Goal: Use online tool/utility

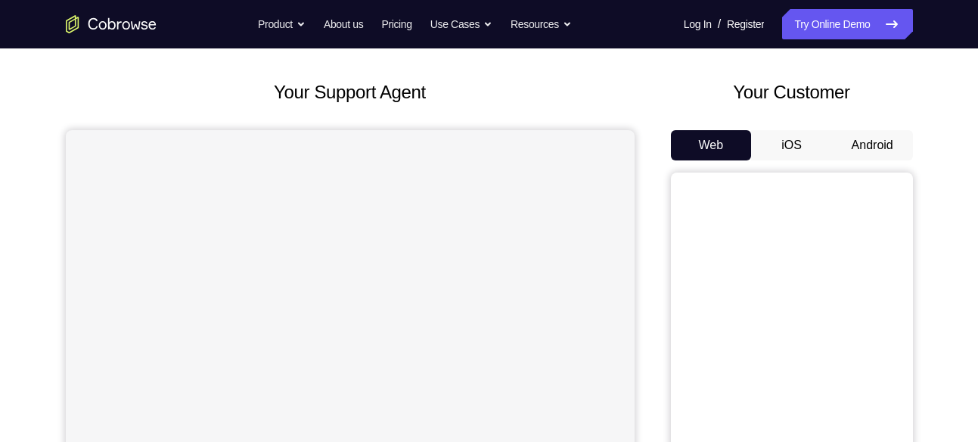
scroll to position [154, 0]
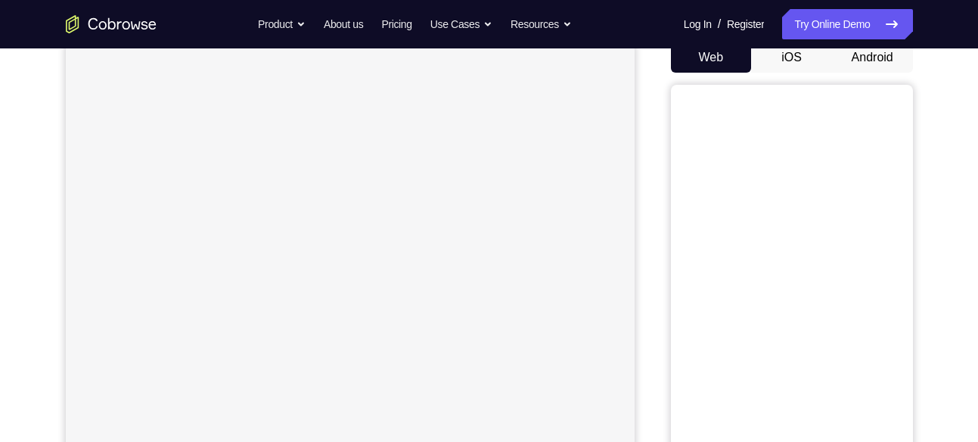
click at [861, 57] on button "Android" at bounding box center [872, 57] width 81 height 30
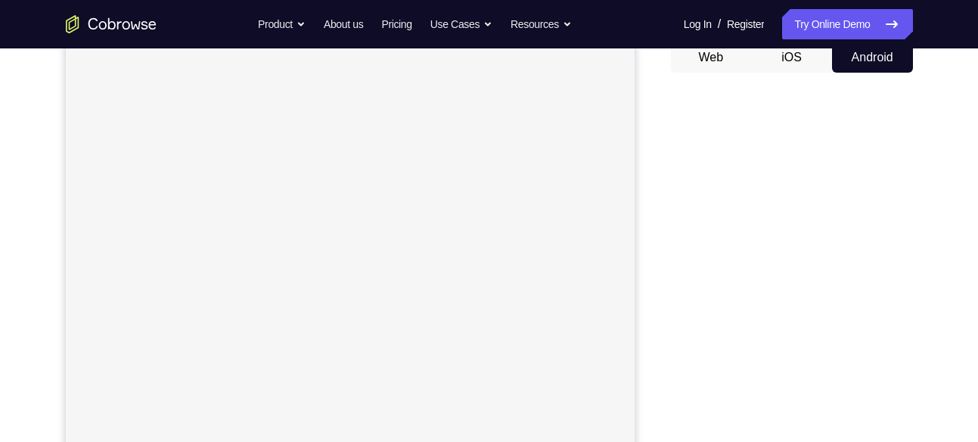
click at [861, 57] on button "Android" at bounding box center [872, 57] width 81 height 30
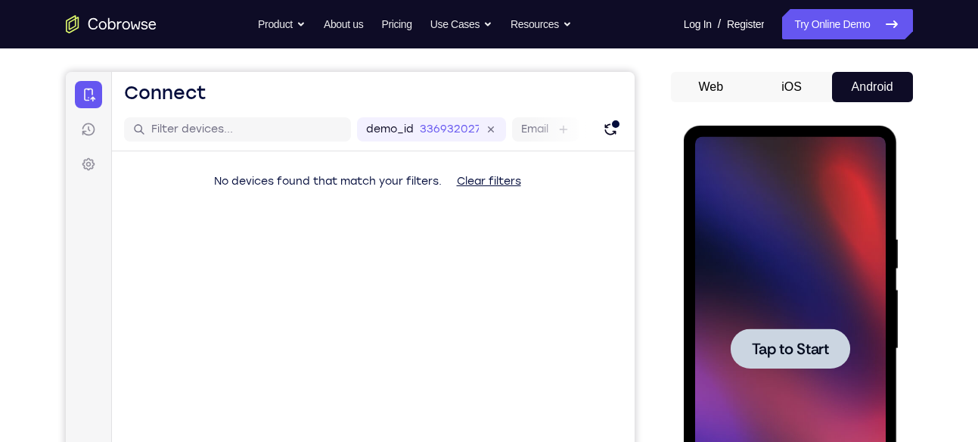
scroll to position [0, 0]
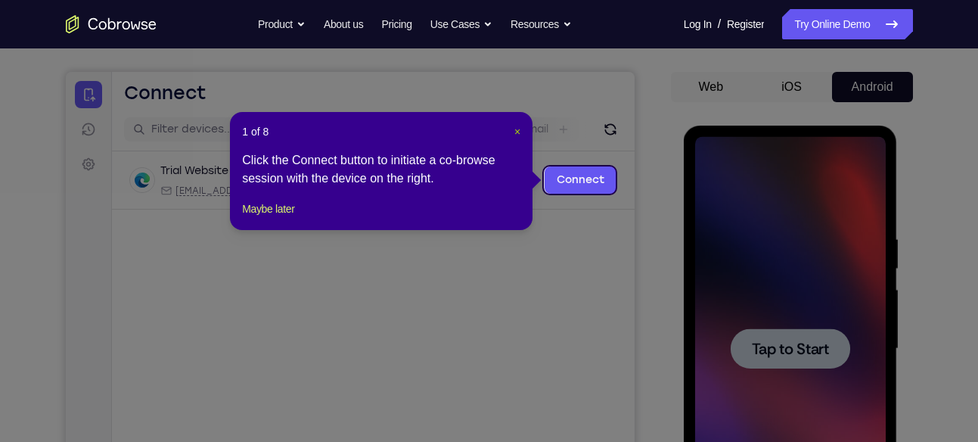
drag, startPoint x: 17, startPoint y: 177, endPoint x: 517, endPoint y: 130, distance: 502.0
click at [517, 130] on span "×" at bounding box center [517, 132] width 6 height 12
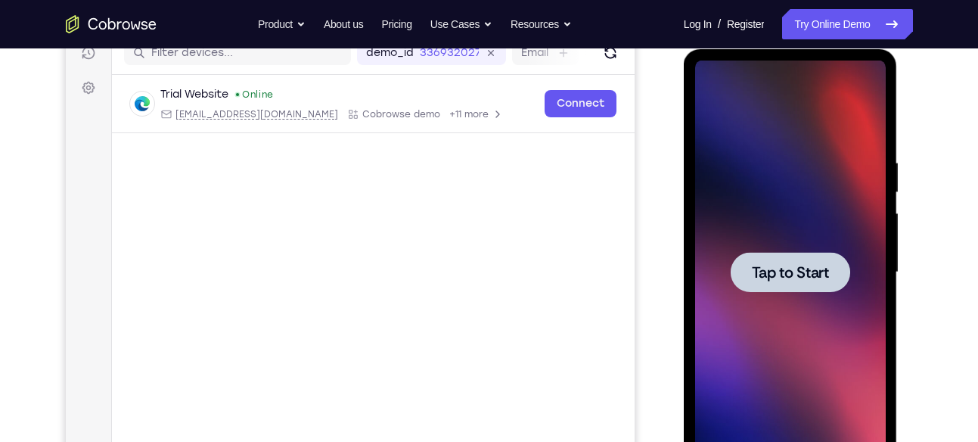
scroll to position [202, 0]
click at [780, 248] on div at bounding box center [790, 271] width 191 height 423
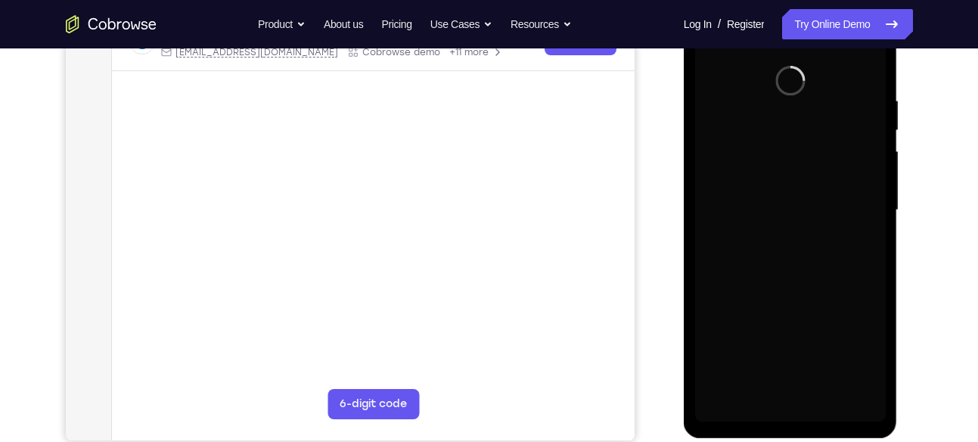
scroll to position [265, 0]
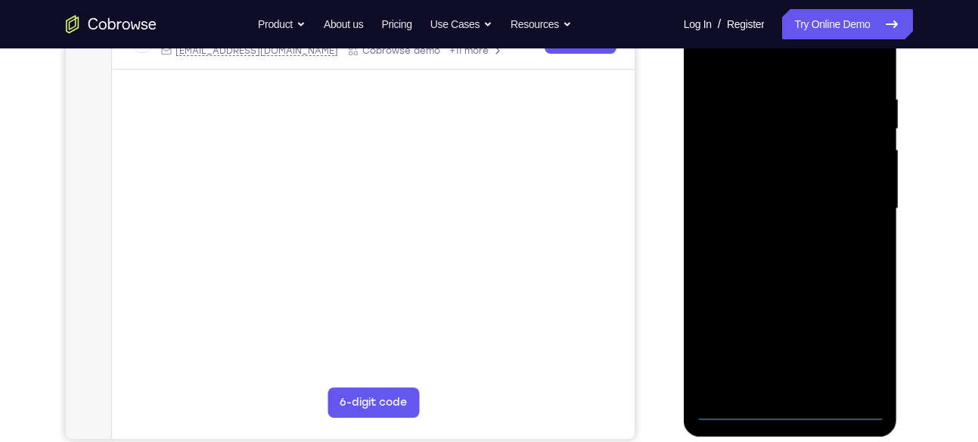
click at [788, 410] on div at bounding box center [790, 208] width 191 height 423
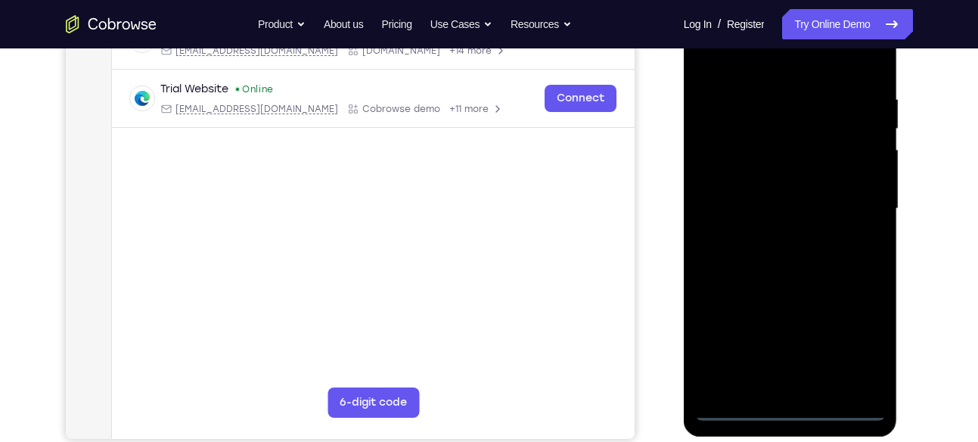
click at [851, 335] on div at bounding box center [790, 208] width 191 height 423
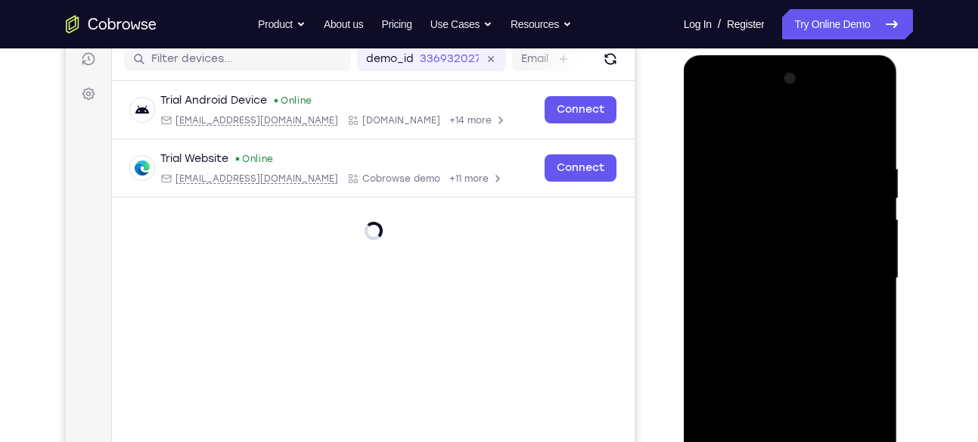
scroll to position [194, 0]
click at [709, 94] on div at bounding box center [790, 278] width 191 height 423
click at [772, 275] on div at bounding box center [790, 278] width 191 height 423
click at [870, 124] on div at bounding box center [790, 278] width 191 height 423
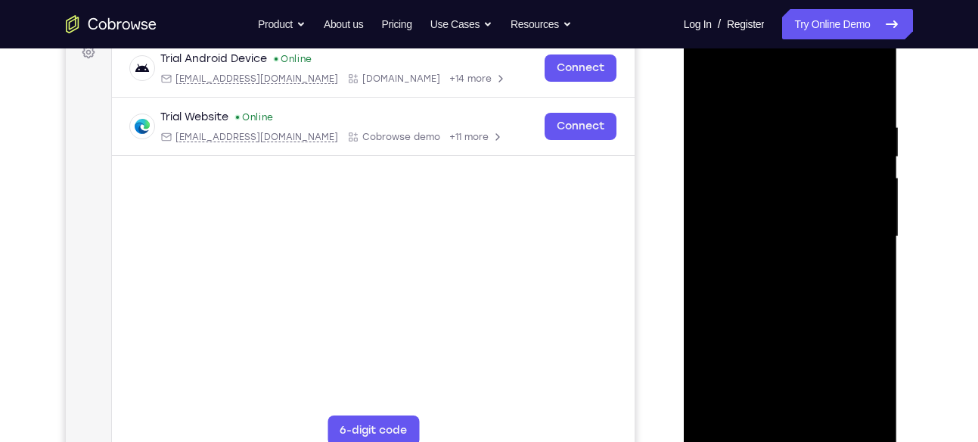
scroll to position [243, 0]
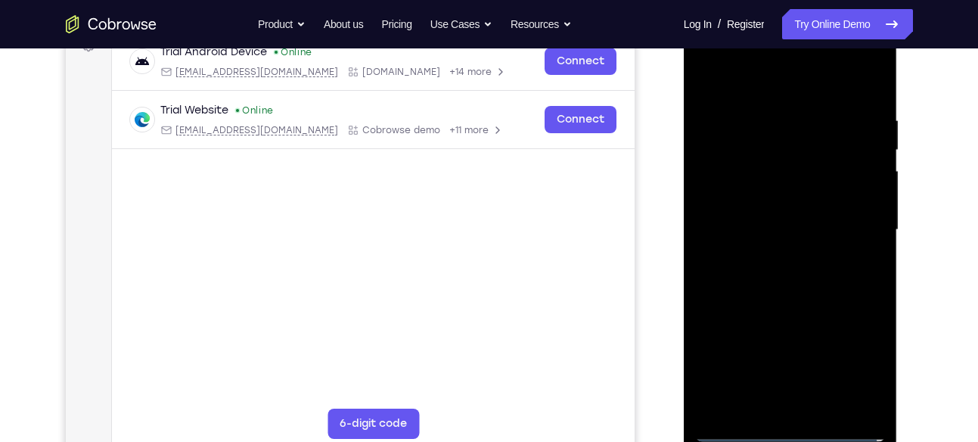
click at [776, 190] on div at bounding box center [790, 229] width 191 height 423
click at [746, 235] on div at bounding box center [790, 229] width 191 height 423
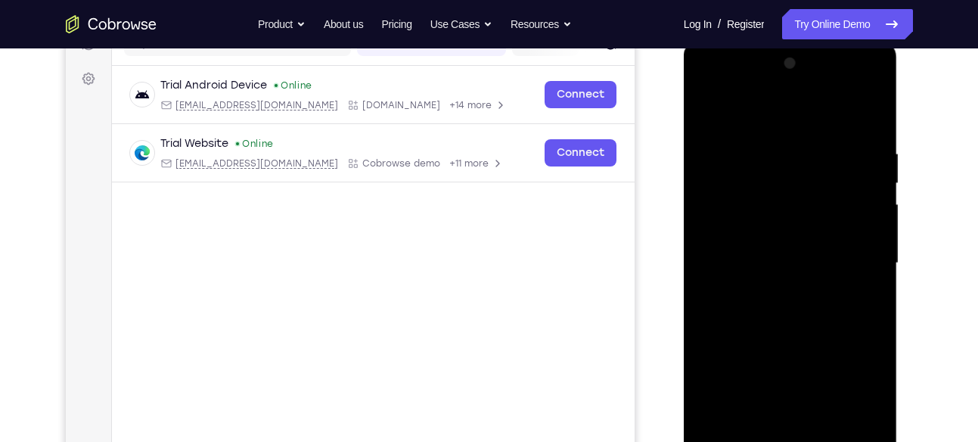
scroll to position [206, 0]
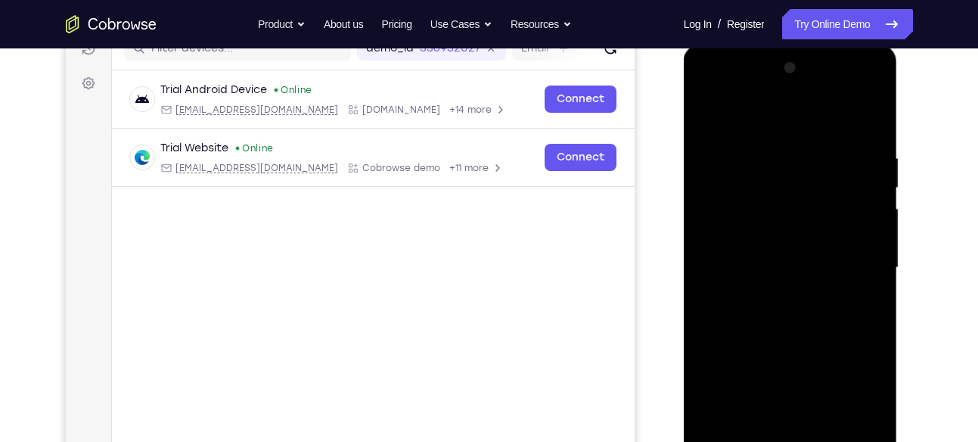
click at [776, 191] on div at bounding box center [790, 267] width 191 height 423
click at [761, 269] on div at bounding box center [790, 267] width 191 height 423
click at [768, 293] on div at bounding box center [790, 267] width 191 height 423
click at [768, 333] on div at bounding box center [790, 267] width 191 height 423
click at [806, 331] on div at bounding box center [790, 267] width 191 height 423
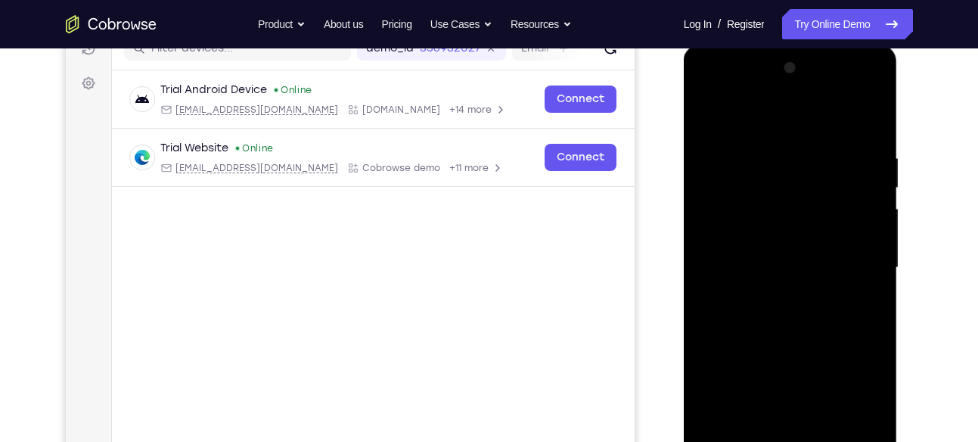
click at [805, 289] on div at bounding box center [790, 267] width 191 height 423
click at [796, 251] on div at bounding box center [790, 267] width 191 height 423
click at [840, 363] on div at bounding box center [790, 267] width 191 height 423
click at [796, 315] on div at bounding box center [790, 267] width 191 height 423
click at [786, 315] on div at bounding box center [790, 267] width 191 height 423
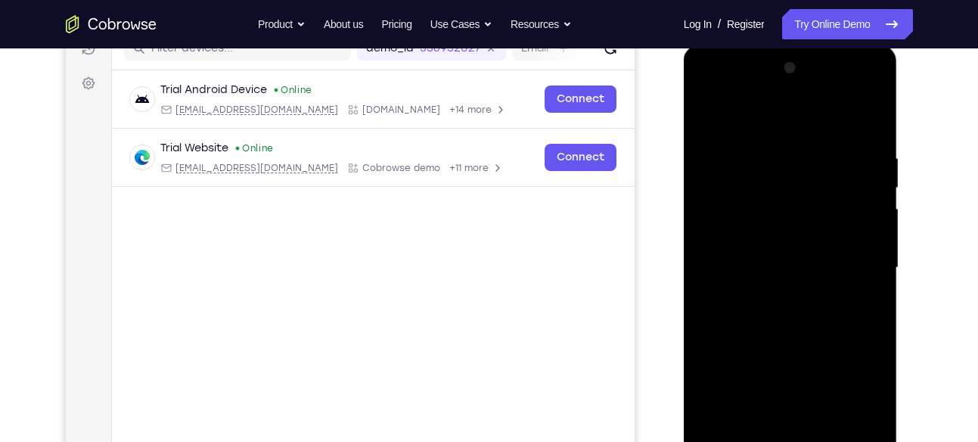
click at [783, 305] on div at bounding box center [790, 267] width 191 height 423
click at [808, 303] on div at bounding box center [790, 267] width 191 height 423
click at [823, 359] on div at bounding box center [790, 267] width 191 height 423
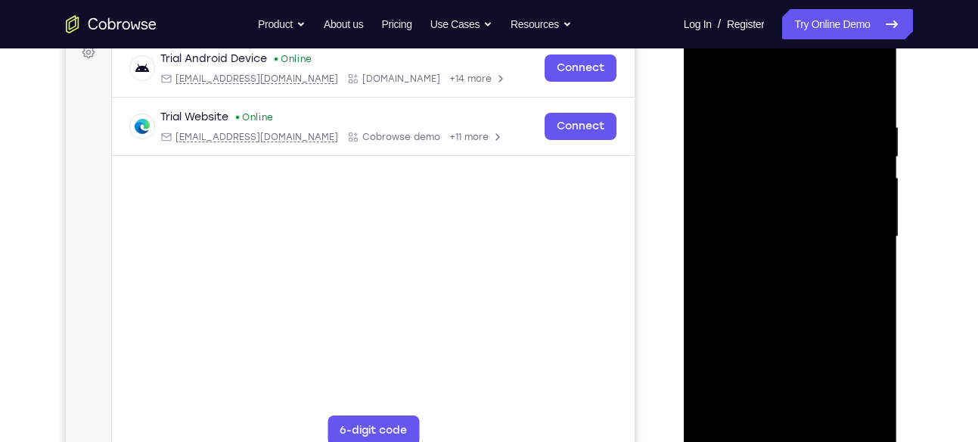
scroll to position [239, 0]
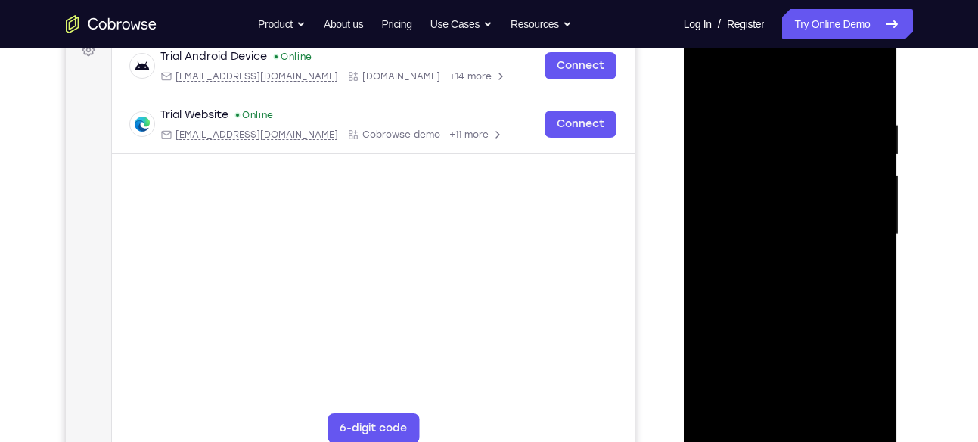
click at [802, 256] on div at bounding box center [790, 234] width 191 height 423
click at [765, 259] on div at bounding box center [790, 234] width 191 height 423
click at [768, 290] on div at bounding box center [790, 234] width 191 height 423
click at [810, 292] on div at bounding box center [790, 234] width 191 height 423
click at [806, 222] on div at bounding box center [790, 234] width 191 height 423
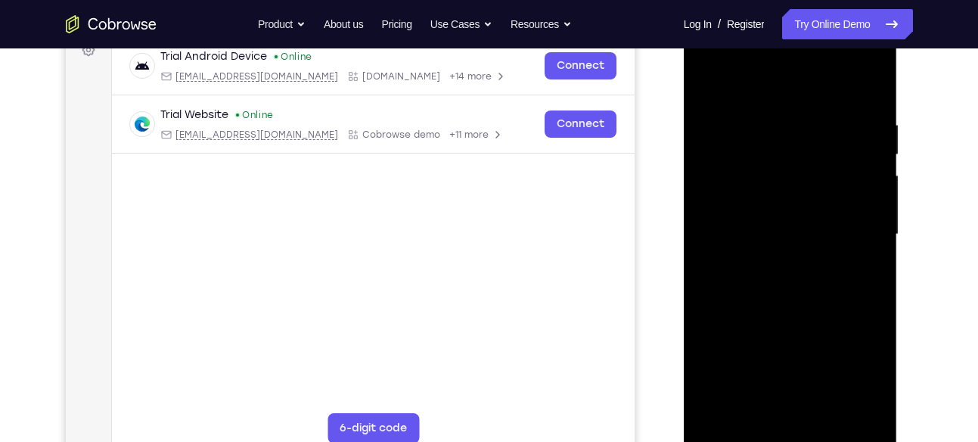
click at [773, 218] on div at bounding box center [790, 234] width 191 height 423
click at [772, 185] on div at bounding box center [790, 234] width 191 height 423
click at [796, 185] on div at bounding box center [790, 234] width 191 height 423
click at [832, 327] on div at bounding box center [790, 234] width 191 height 423
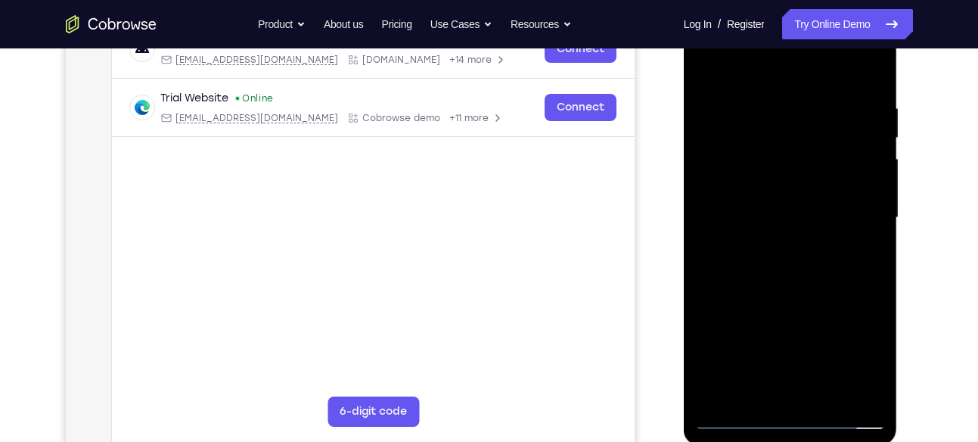
click at [768, 241] on div at bounding box center [790, 217] width 191 height 423
click at [734, 242] on div at bounding box center [790, 217] width 191 height 423
click at [819, 169] on div at bounding box center [790, 217] width 191 height 423
click at [827, 320] on div at bounding box center [790, 217] width 191 height 423
click at [740, 247] on div at bounding box center [790, 217] width 191 height 423
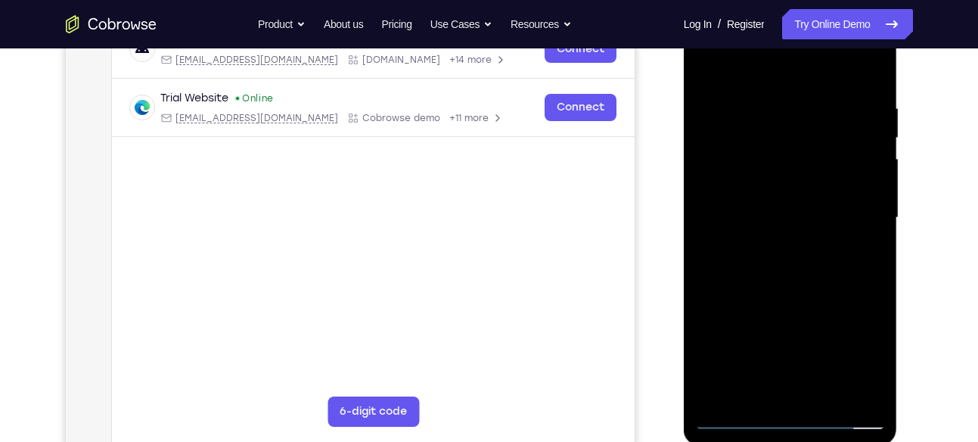
click at [735, 280] on div at bounding box center [790, 217] width 191 height 423
click at [734, 196] on div at bounding box center [790, 217] width 191 height 423
click at [734, 179] on div at bounding box center [790, 217] width 191 height 423
click at [775, 172] on div at bounding box center [790, 217] width 191 height 423
click at [775, 196] on div at bounding box center [790, 217] width 191 height 423
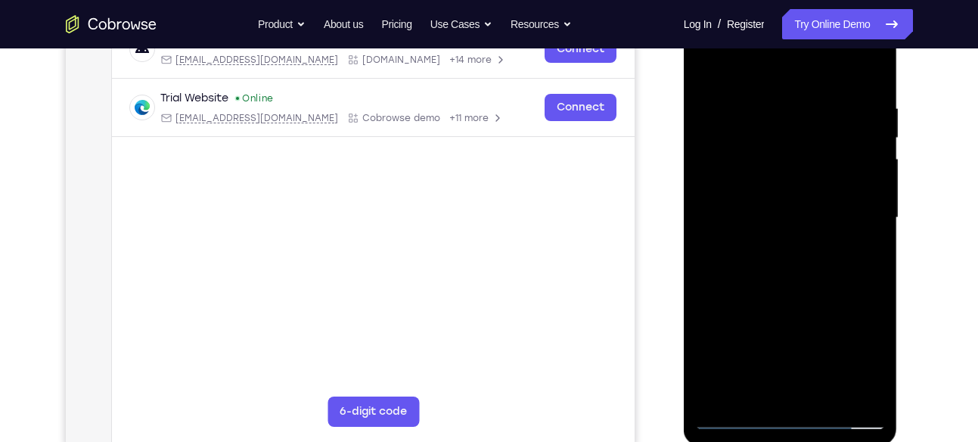
click at [802, 196] on div at bounding box center [790, 217] width 191 height 423
click at [802, 181] on div at bounding box center [790, 217] width 191 height 423
click at [776, 229] on div at bounding box center [790, 217] width 191 height 423
click at [806, 237] on div at bounding box center [790, 217] width 191 height 423
click at [845, 191] on div at bounding box center [790, 217] width 191 height 423
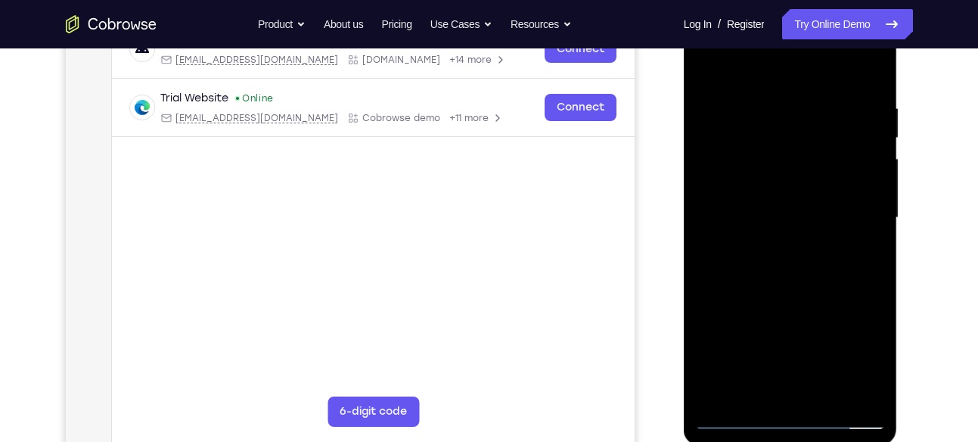
click at [845, 184] on div at bounding box center [790, 217] width 191 height 423
click at [837, 312] on div at bounding box center [790, 217] width 191 height 423
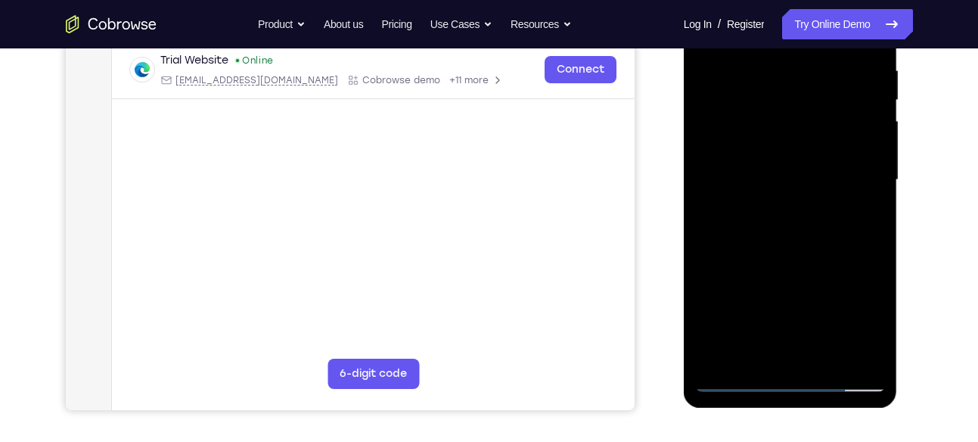
scroll to position [299, 0]
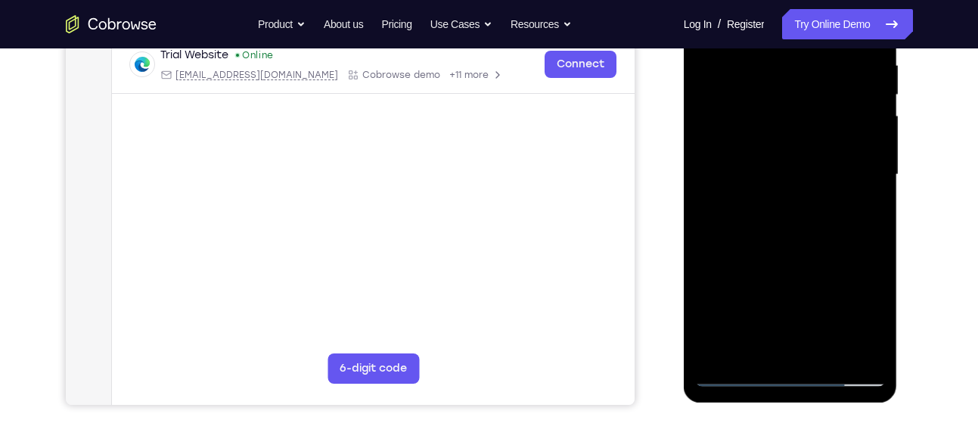
click at [743, 181] on div at bounding box center [790, 174] width 191 height 423
click at [742, 119] on div at bounding box center [790, 174] width 191 height 423
click at [839, 231] on div at bounding box center [790, 174] width 191 height 423
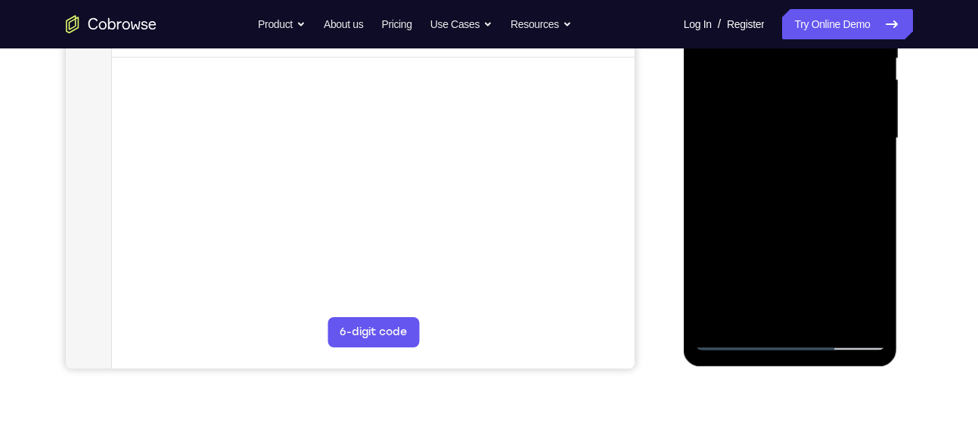
scroll to position [336, 0]
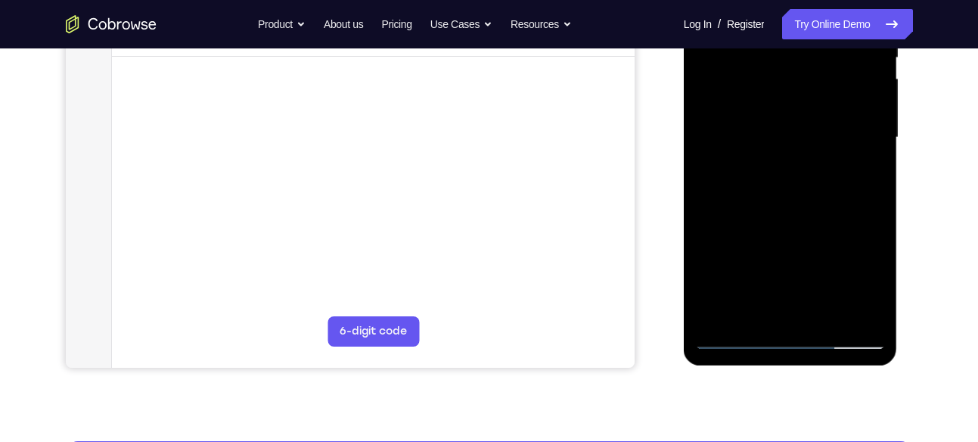
click at [837, 234] on div at bounding box center [790, 137] width 191 height 423
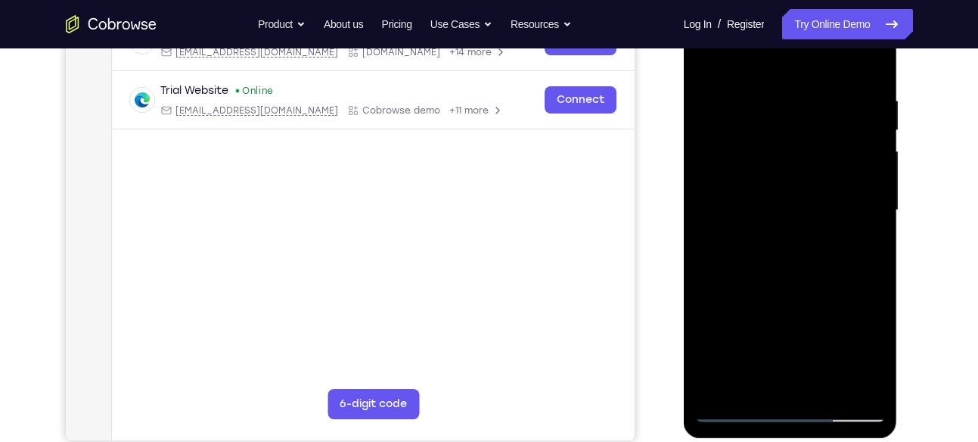
scroll to position [262, 0]
click at [784, 174] on div at bounding box center [790, 210] width 191 height 423
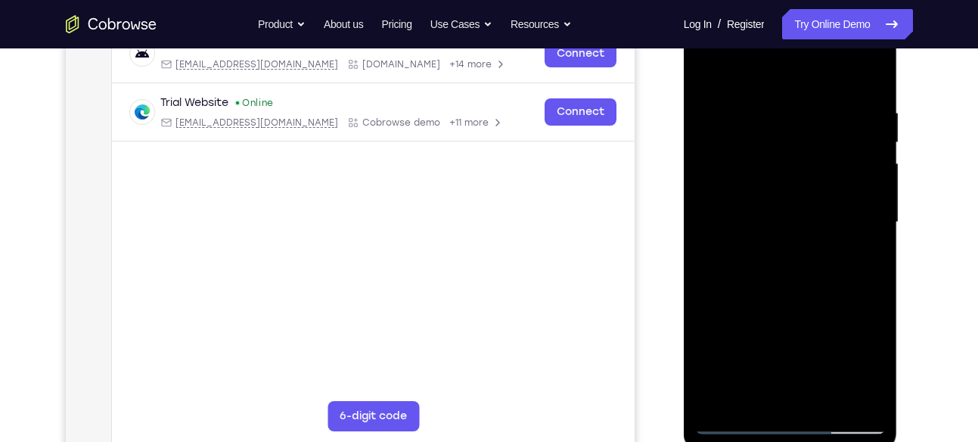
scroll to position [240, 0]
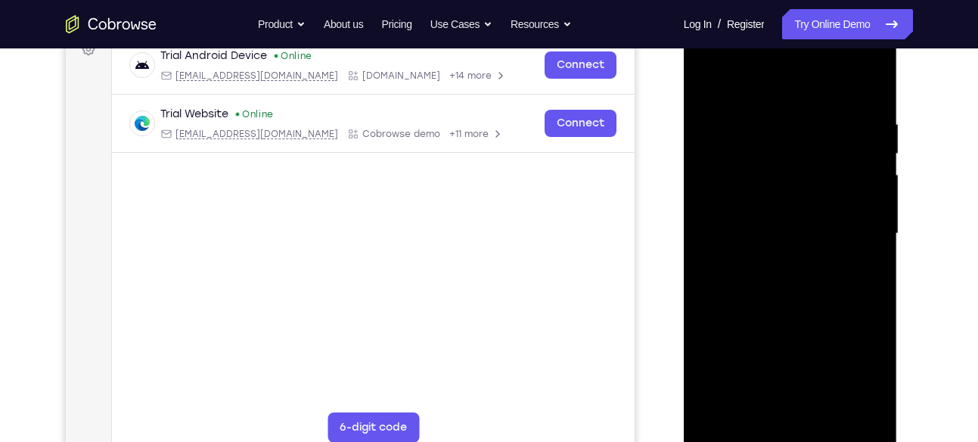
click at [758, 198] on div at bounding box center [790, 233] width 191 height 423
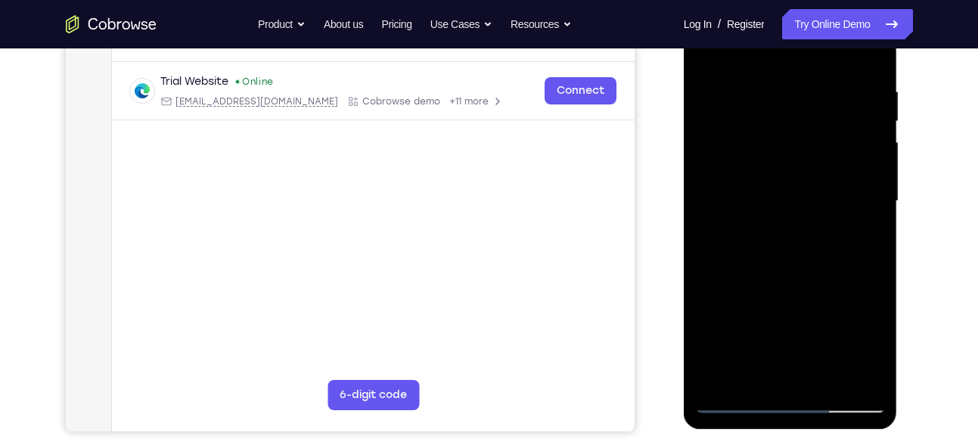
scroll to position [274, 0]
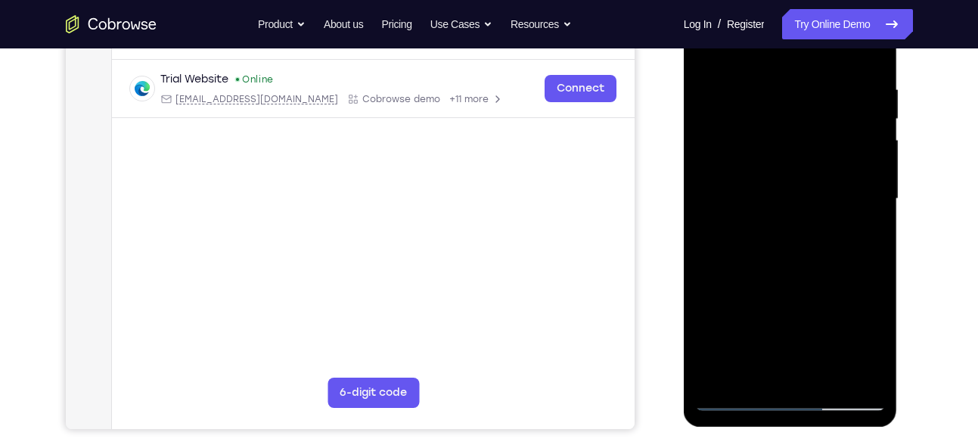
click at [752, 222] on div at bounding box center [790, 198] width 191 height 423
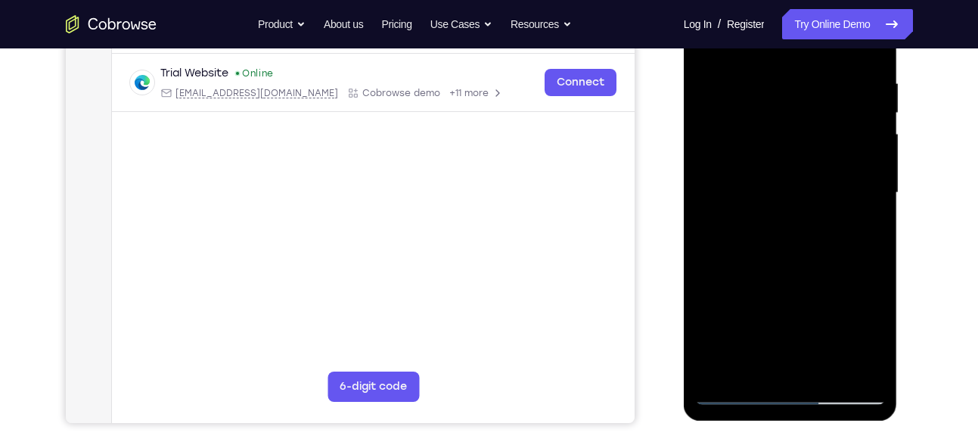
scroll to position [274, 0]
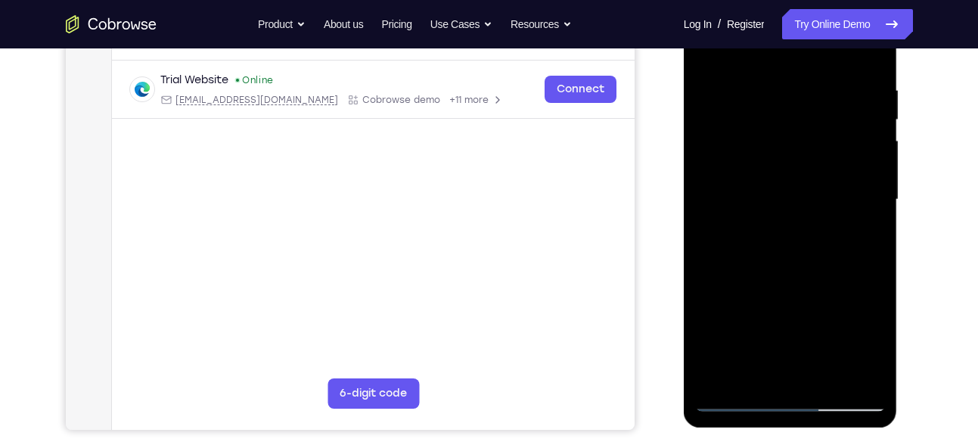
click at [793, 222] on div at bounding box center [790, 199] width 191 height 423
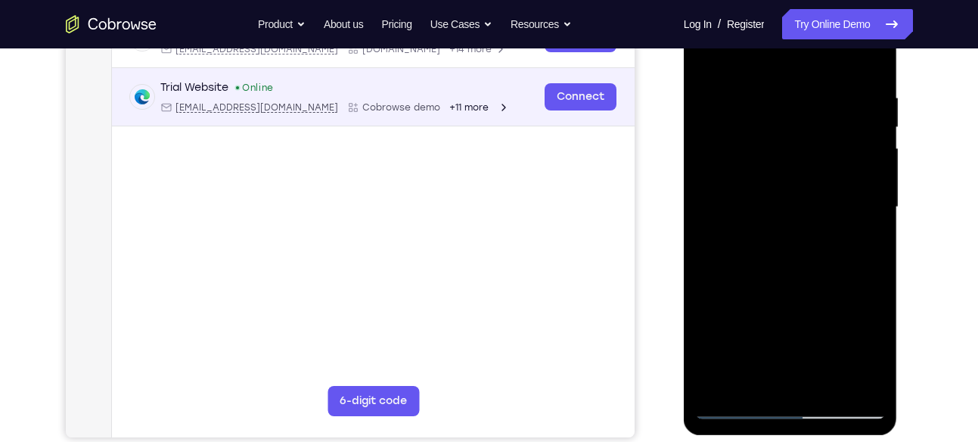
scroll to position [267, 0]
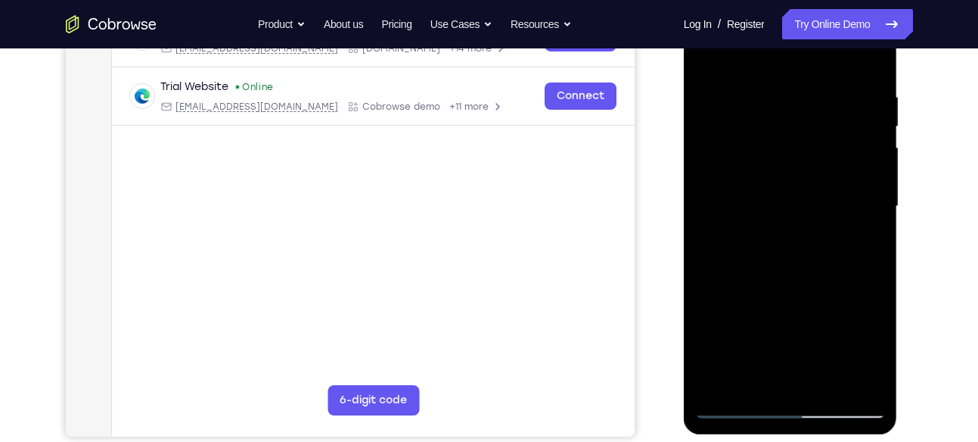
click at [793, 160] on div at bounding box center [790, 206] width 191 height 423
click at [749, 198] on div at bounding box center [790, 206] width 191 height 423
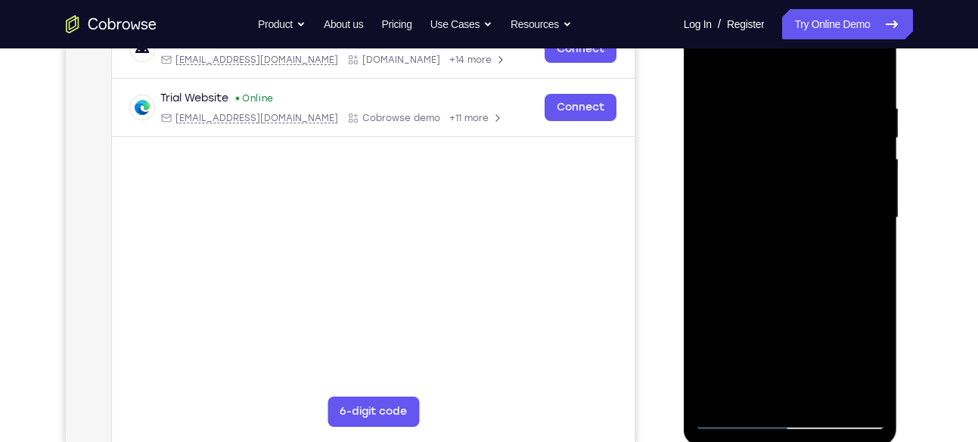
scroll to position [265, 0]
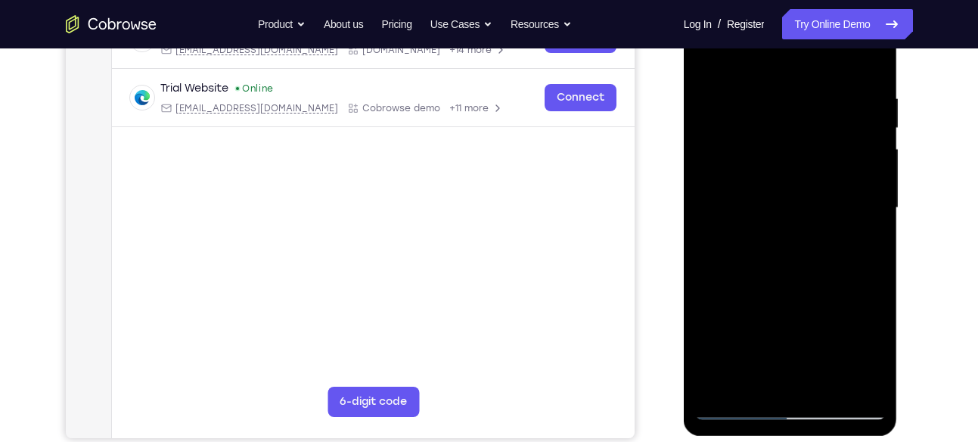
click at [792, 343] on div at bounding box center [790, 207] width 191 height 423
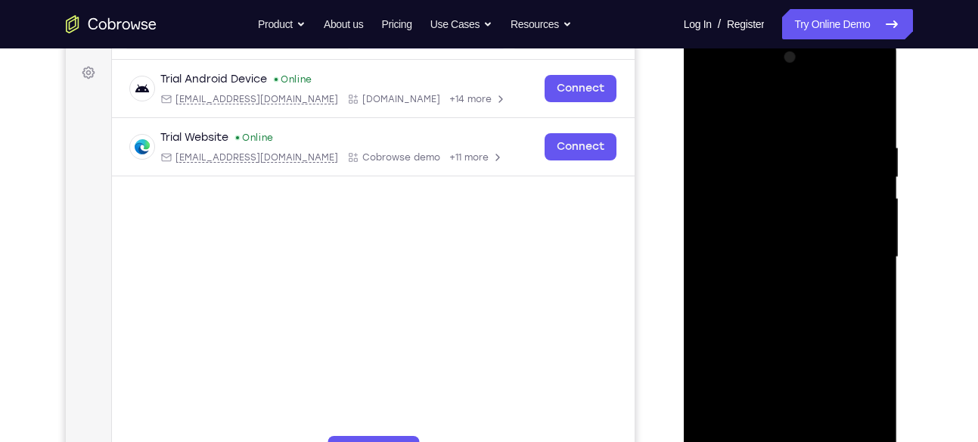
scroll to position [213, 0]
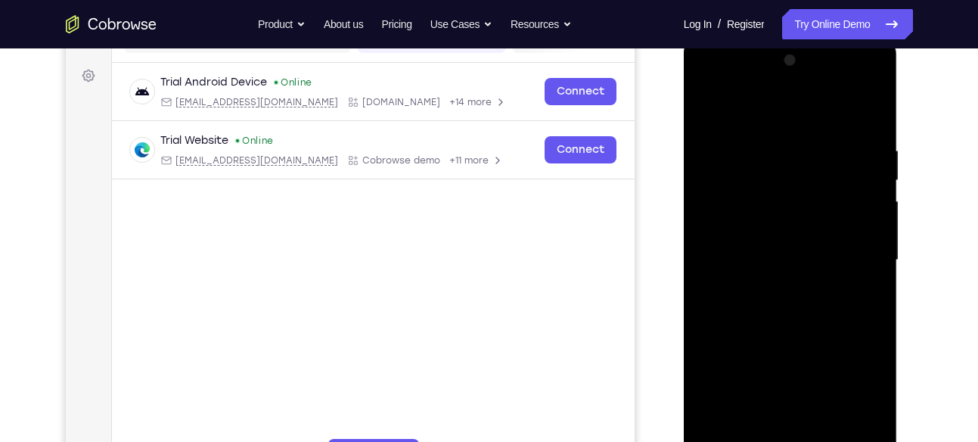
click at [706, 107] on div at bounding box center [790, 259] width 191 height 423
click at [857, 172] on div at bounding box center [790, 259] width 191 height 423
click at [815, 82] on div at bounding box center [790, 259] width 191 height 423
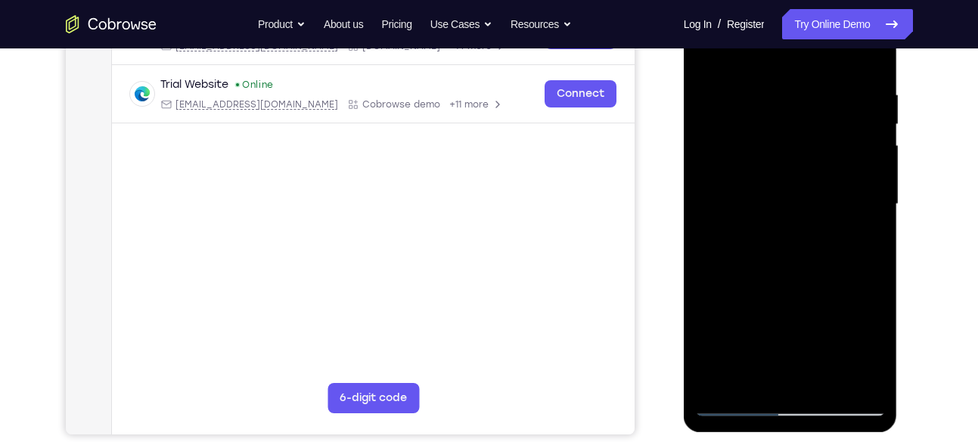
click at [724, 191] on div at bounding box center [790, 203] width 191 height 423
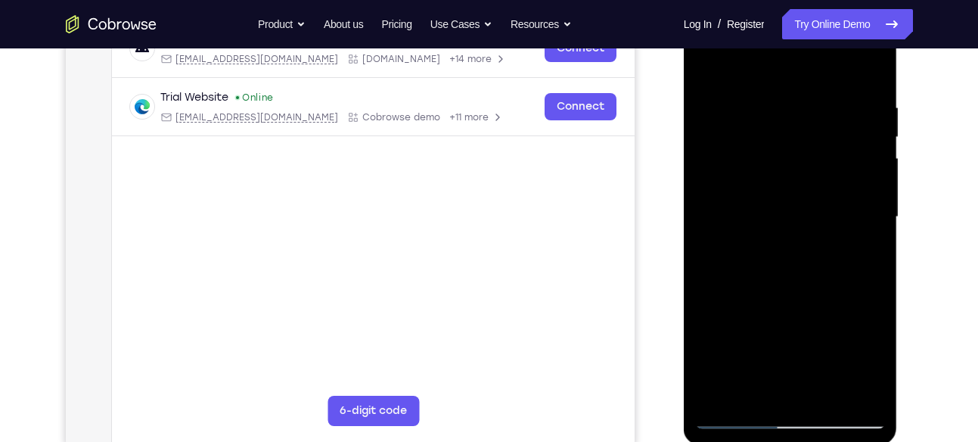
scroll to position [229, 0]
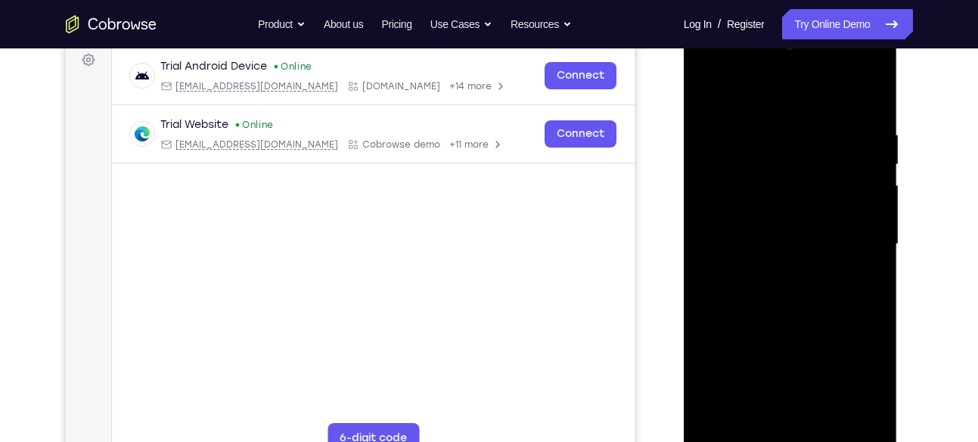
click at [856, 70] on div at bounding box center [790, 244] width 191 height 423
click at [726, 67] on div at bounding box center [790, 244] width 191 height 423
click at [851, 246] on div at bounding box center [790, 244] width 191 height 423
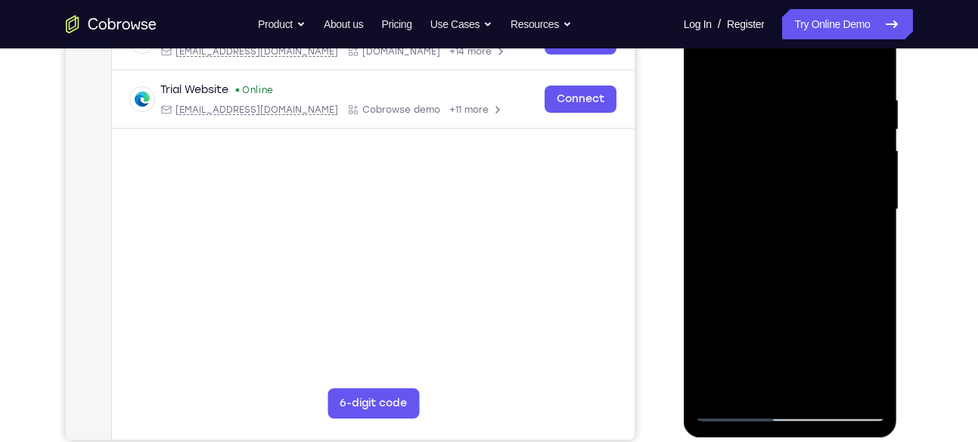
scroll to position [259, 0]
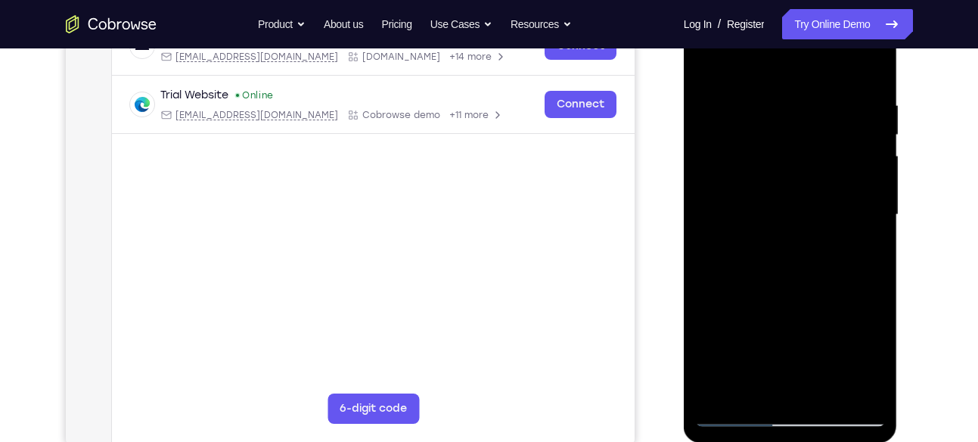
click at [775, 243] on div at bounding box center [790, 214] width 191 height 423
click at [765, 200] on div at bounding box center [790, 214] width 191 height 423
click at [724, 181] on div at bounding box center [790, 214] width 191 height 423
click at [724, 213] on div at bounding box center [790, 214] width 191 height 423
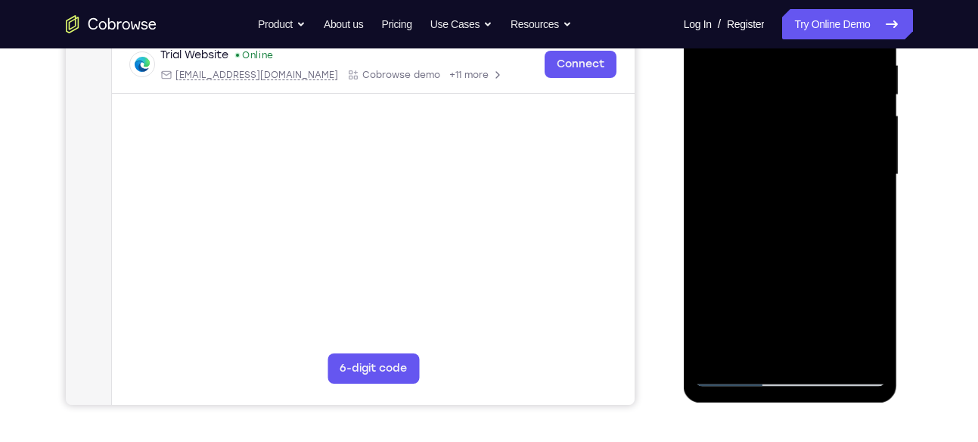
scroll to position [289, 0]
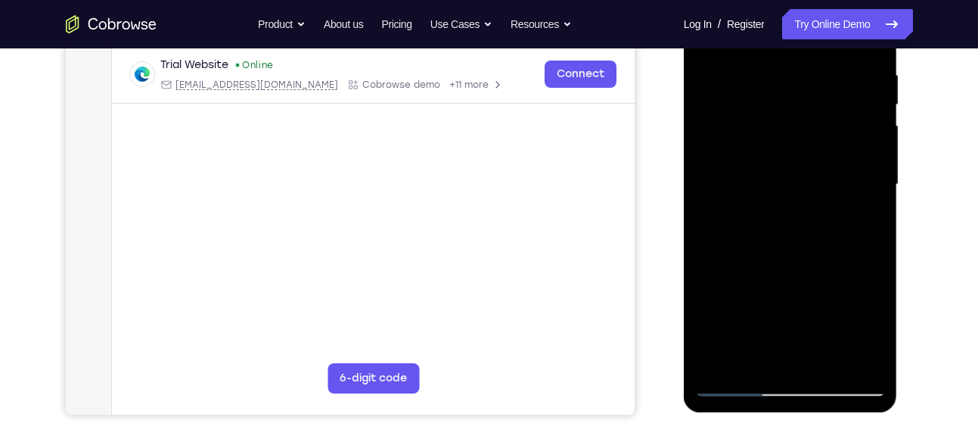
click at [724, 235] on div at bounding box center [790, 184] width 191 height 423
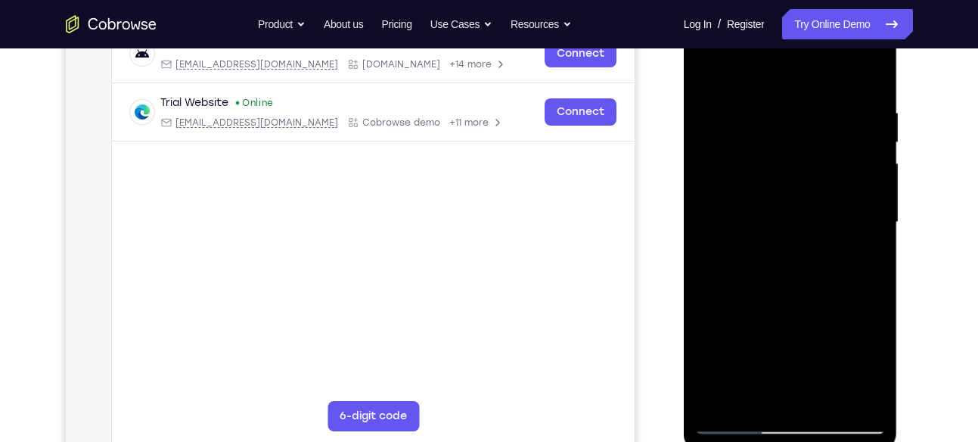
scroll to position [240, 0]
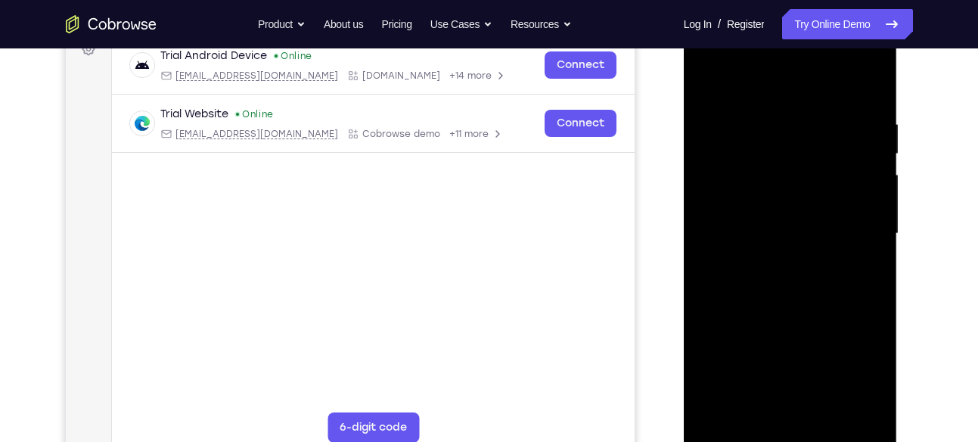
click at [781, 206] on div at bounding box center [790, 233] width 191 height 423
click at [770, 237] on div at bounding box center [790, 233] width 191 height 423
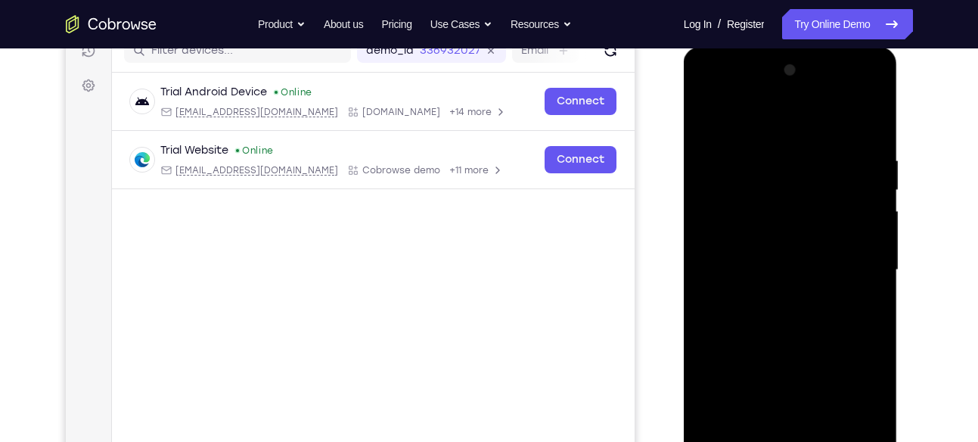
scroll to position [203, 0]
click at [852, 95] on div at bounding box center [790, 270] width 191 height 423
click at [770, 149] on div at bounding box center [790, 270] width 191 height 423
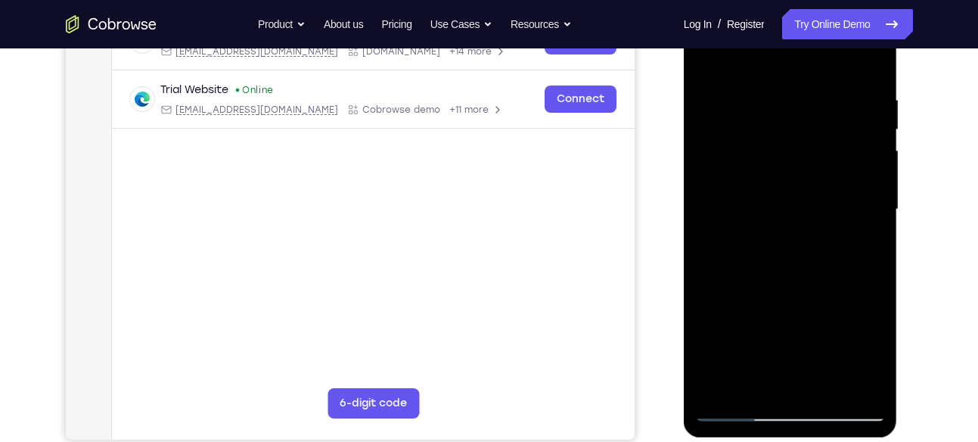
scroll to position [248, 0]
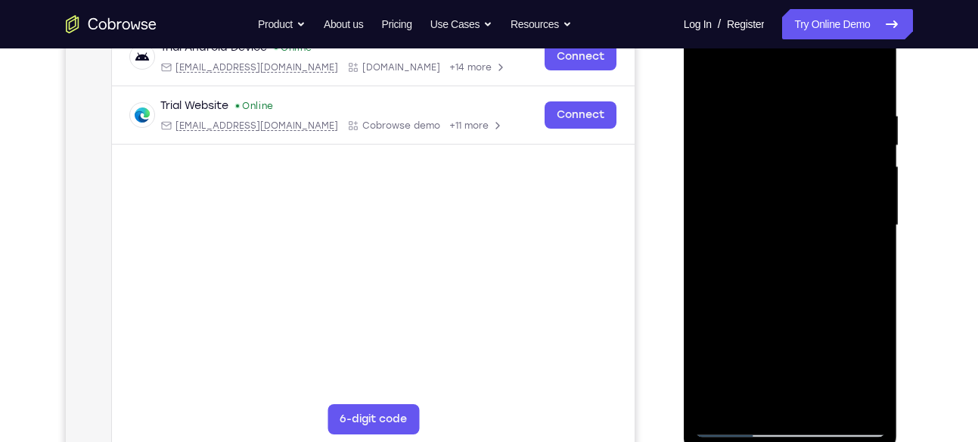
click at [866, 166] on div at bounding box center [790, 225] width 191 height 423
click at [790, 339] on div at bounding box center [790, 225] width 191 height 423
drag, startPoint x: 816, startPoint y: 141, endPoint x: 800, endPoint y: 369, distance: 228.2
click at [800, 369] on div at bounding box center [790, 225] width 191 height 423
drag, startPoint x: 791, startPoint y: 91, endPoint x: 789, endPoint y: 154, distance: 62.8
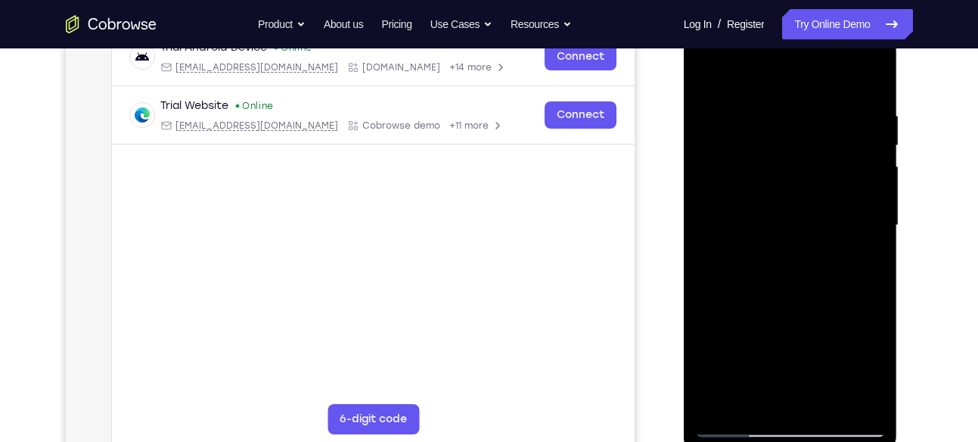
click at [789, 154] on div at bounding box center [790, 225] width 191 height 423
click at [774, 181] on div at bounding box center [790, 225] width 191 height 423
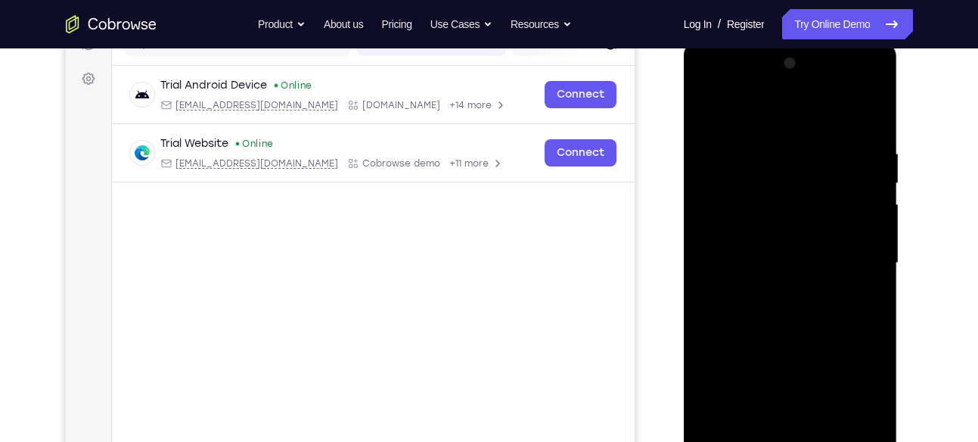
scroll to position [207, 0]
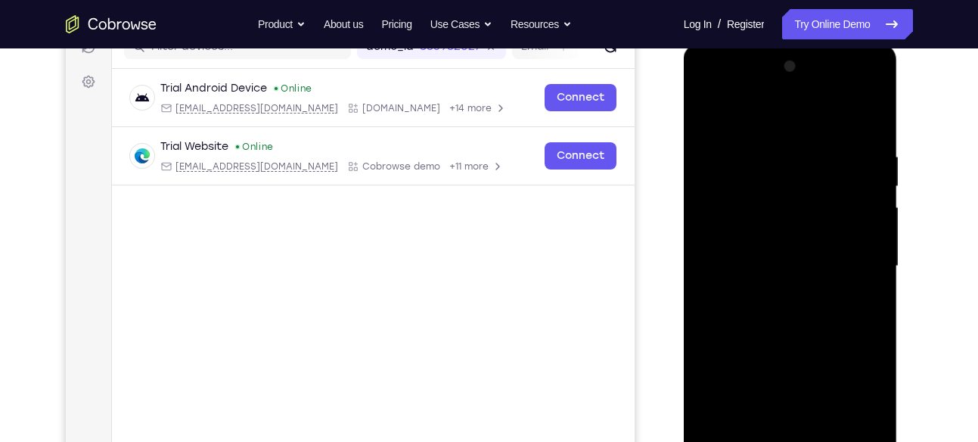
click at [853, 87] on div at bounding box center [790, 265] width 191 height 423
click at [730, 173] on div at bounding box center [790, 265] width 191 height 423
click at [772, 172] on div at bounding box center [790, 265] width 191 height 423
click at [755, 209] on div at bounding box center [790, 265] width 191 height 423
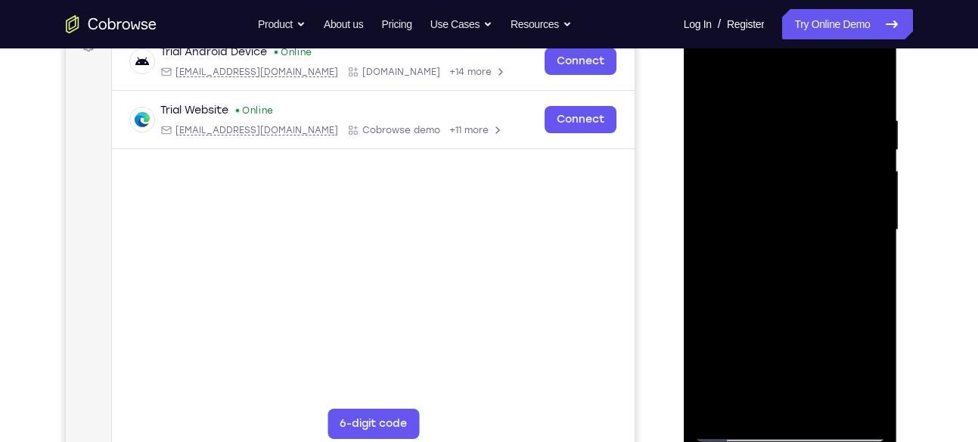
scroll to position [221, 0]
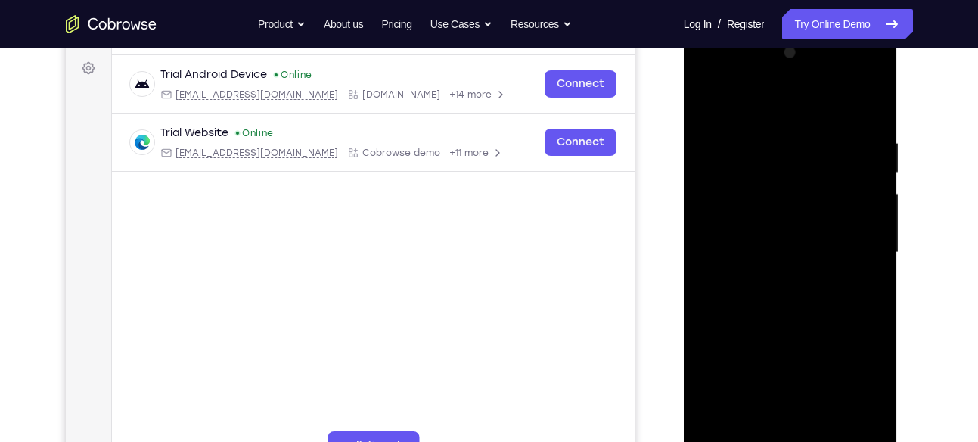
click at [870, 124] on div at bounding box center [790, 252] width 191 height 423
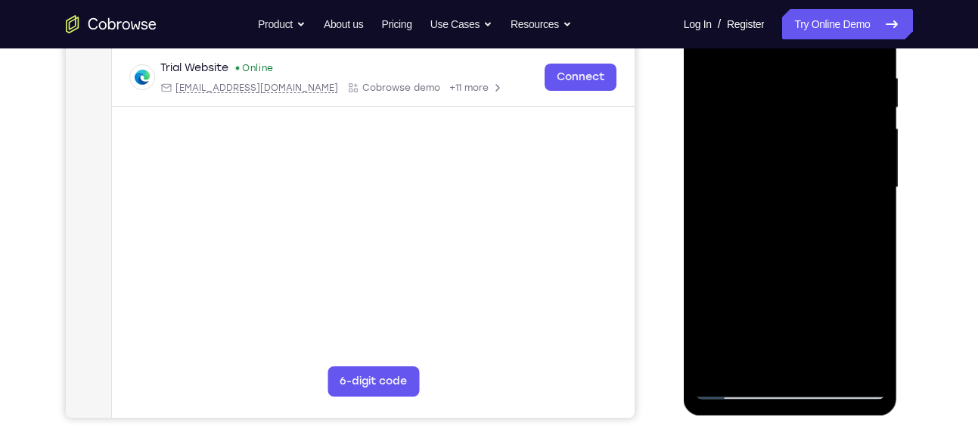
scroll to position [289, 0]
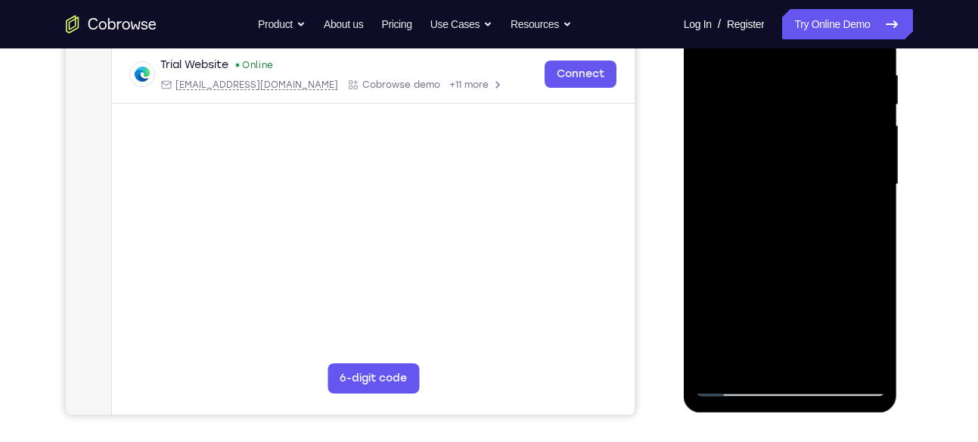
click at [873, 357] on div at bounding box center [790, 184] width 191 height 423
click at [873, 341] on div at bounding box center [790, 184] width 191 height 423
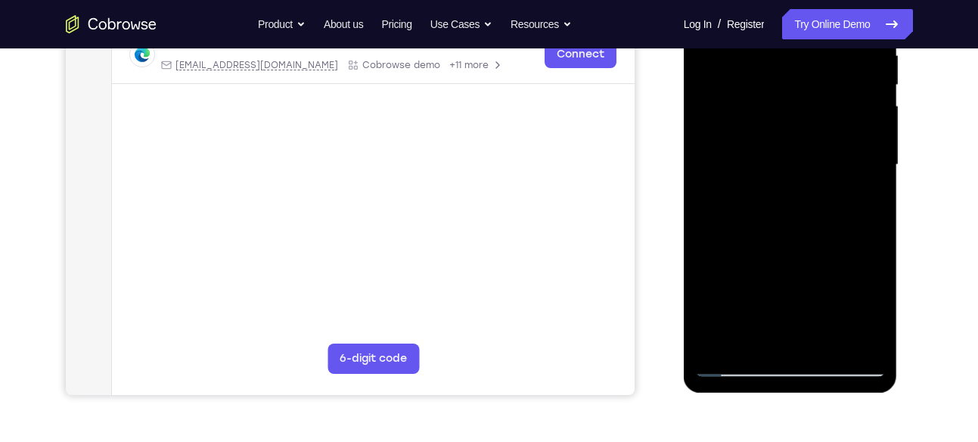
scroll to position [313, 0]
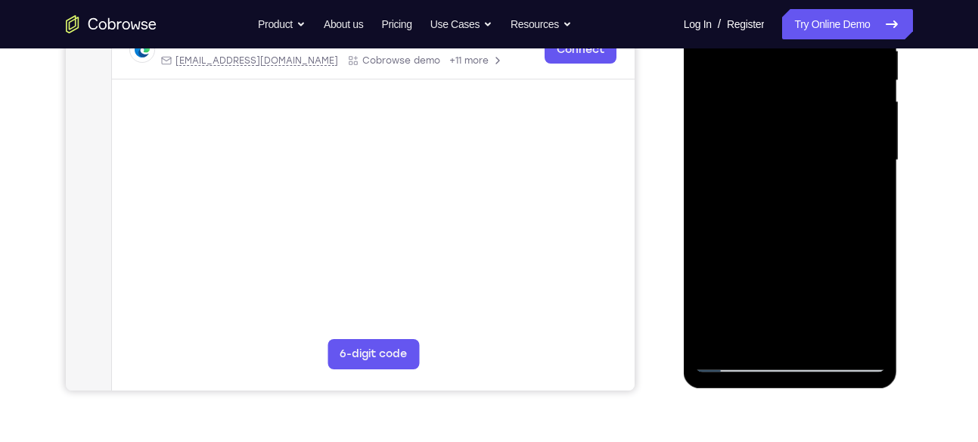
click at [826, 335] on div at bounding box center [790, 160] width 191 height 423
click at [781, 241] on div at bounding box center [790, 160] width 191 height 423
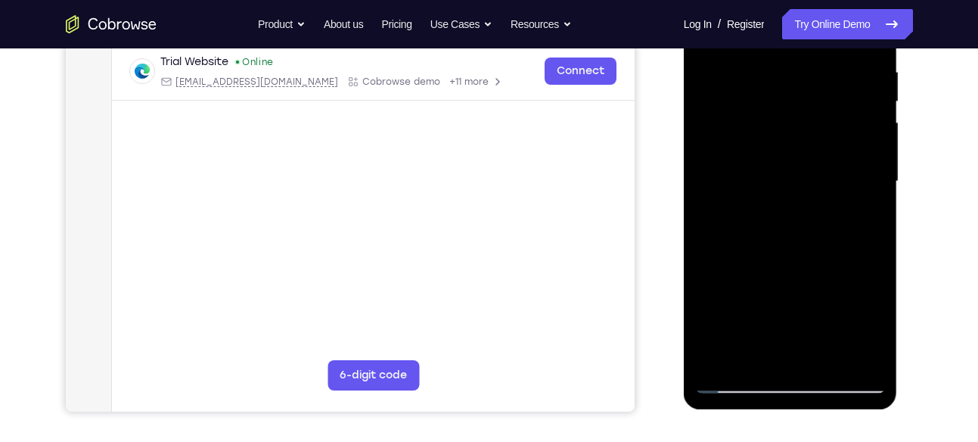
scroll to position [287, 0]
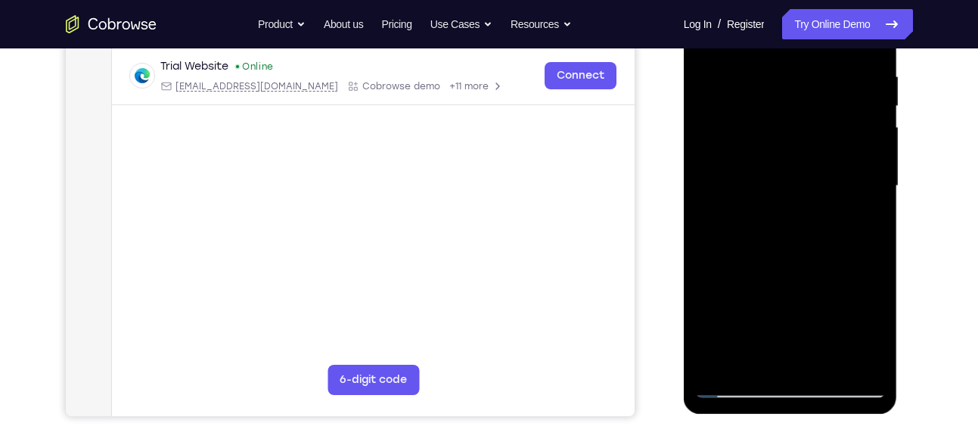
click at [768, 210] on div at bounding box center [790, 185] width 191 height 423
click at [769, 359] on div at bounding box center [790, 185] width 191 height 423
click at [868, 225] on div at bounding box center [790, 185] width 191 height 423
click at [864, 225] on div at bounding box center [790, 185] width 191 height 423
click at [859, 223] on div at bounding box center [790, 185] width 191 height 423
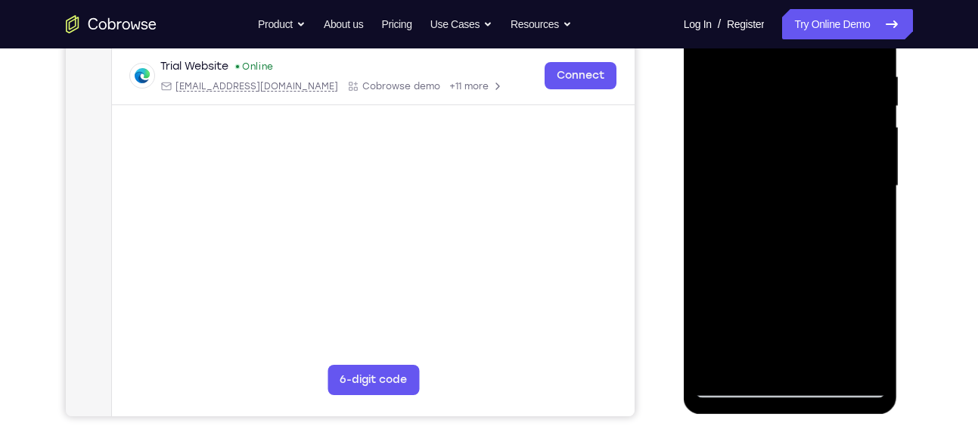
click at [859, 223] on div at bounding box center [790, 185] width 191 height 423
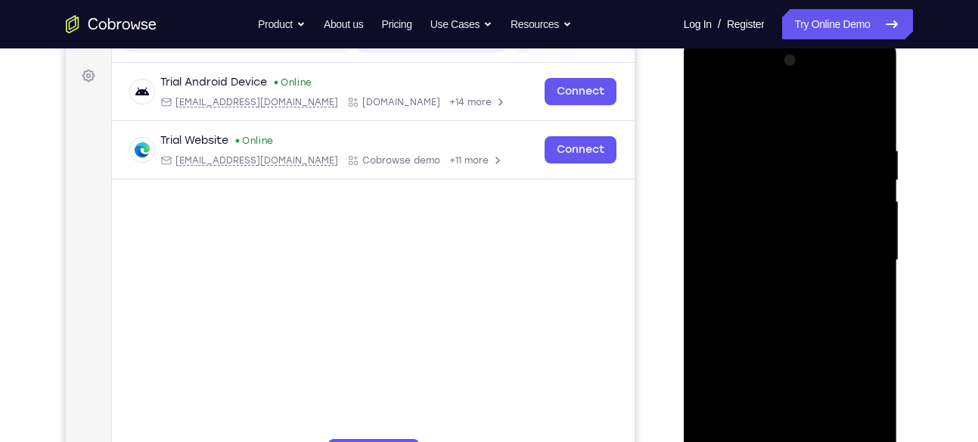
scroll to position [212, 0]
click at [703, 113] on div at bounding box center [790, 260] width 191 height 423
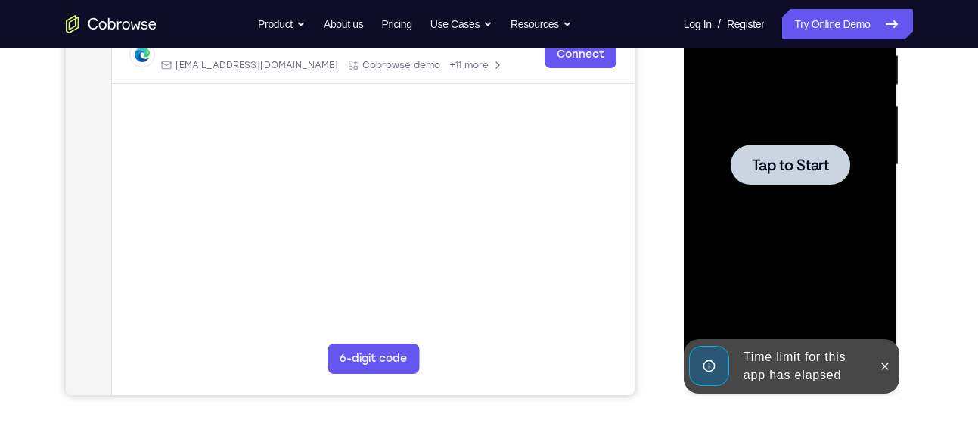
scroll to position [307, 0]
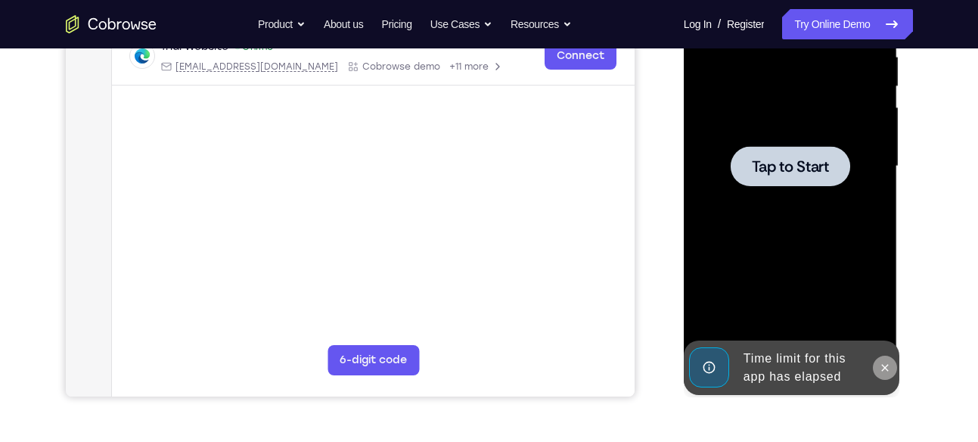
click at [890, 372] on icon at bounding box center [885, 367] width 12 height 12
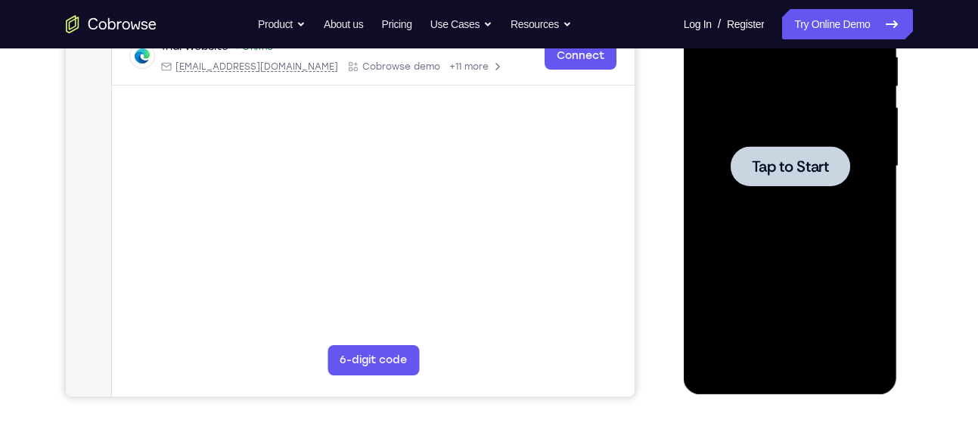
click at [767, 173] on span "Tap to Start" at bounding box center [790, 166] width 77 height 15
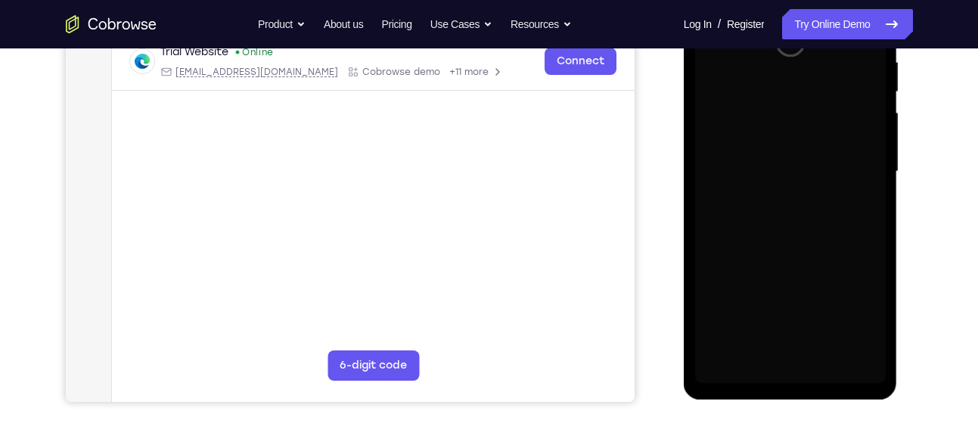
scroll to position [301, 0]
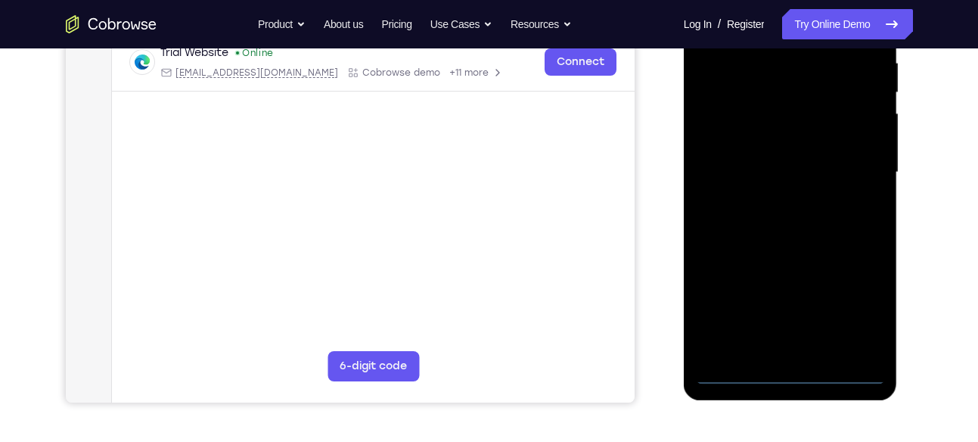
click at [785, 375] on div at bounding box center [790, 172] width 191 height 423
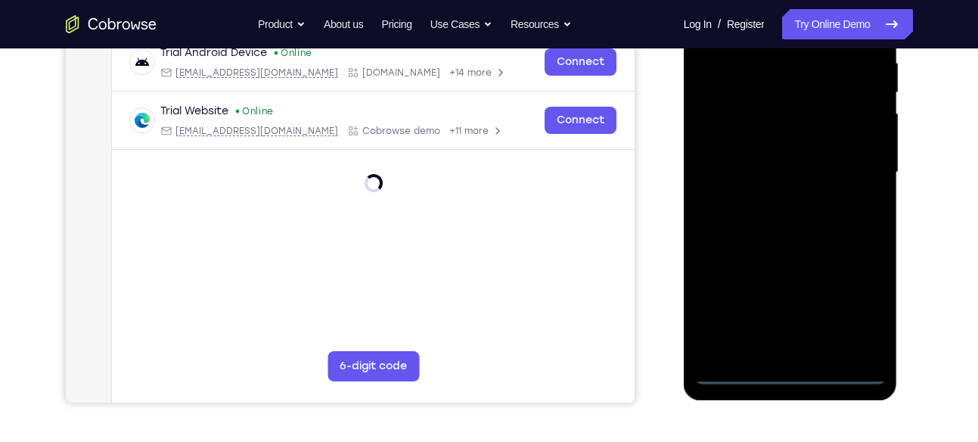
click at [864, 311] on div at bounding box center [790, 172] width 191 height 423
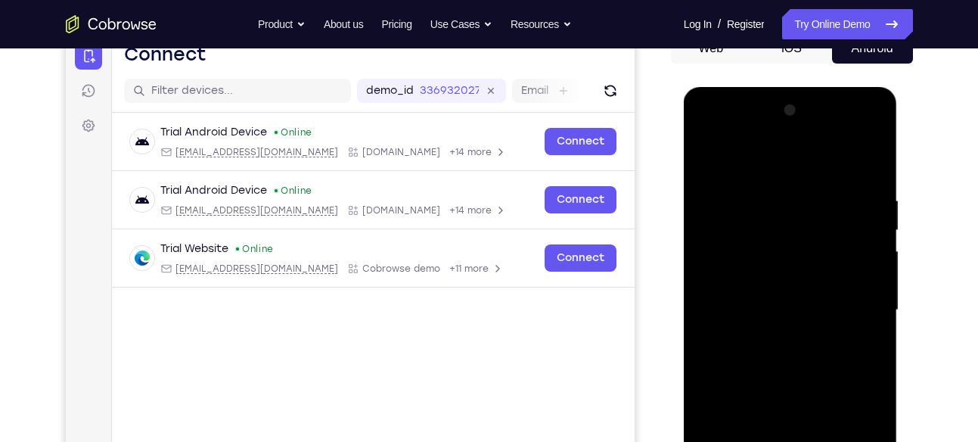
scroll to position [163, 0]
click at [727, 130] on div at bounding box center [790, 310] width 191 height 423
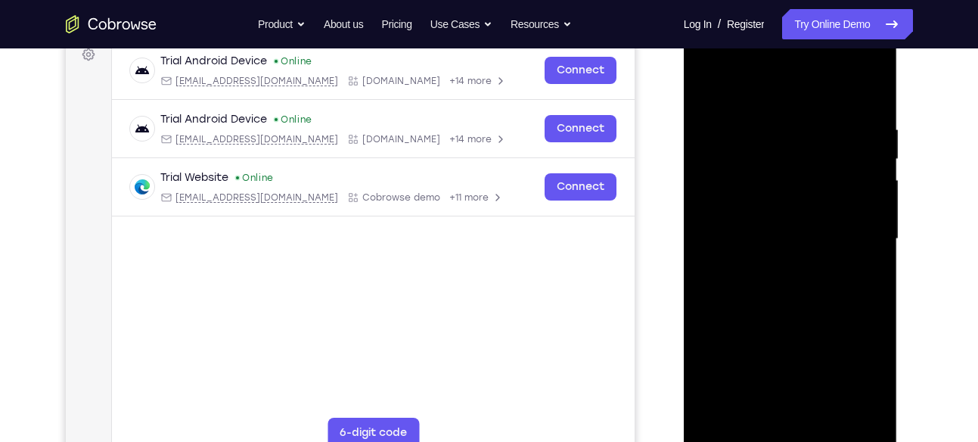
click at [858, 221] on div at bounding box center [790, 238] width 191 height 423
click at [769, 272] on div at bounding box center [790, 238] width 191 height 423
click at [766, 230] on div at bounding box center [790, 238] width 191 height 423
click at [739, 209] on div at bounding box center [790, 238] width 191 height 423
click at [734, 234] on div at bounding box center [790, 238] width 191 height 423
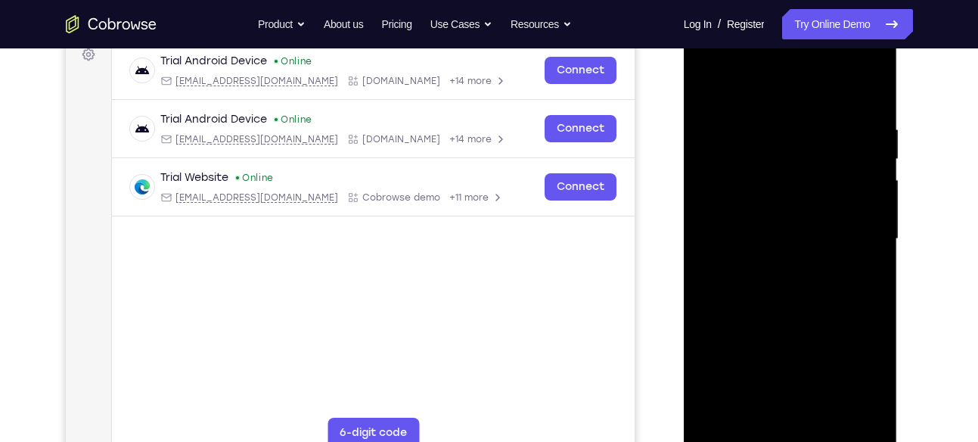
click at [731, 305] on div at bounding box center [790, 238] width 191 height 423
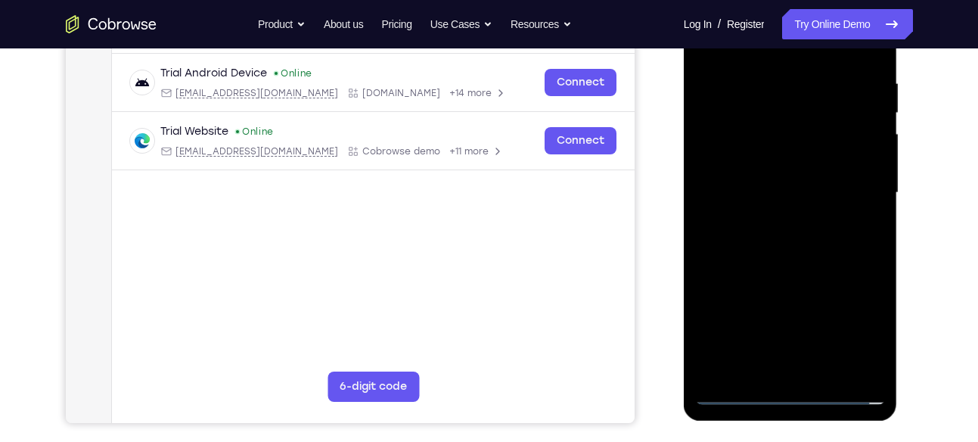
scroll to position [280, 0]
click at [739, 242] on div at bounding box center [790, 193] width 191 height 423
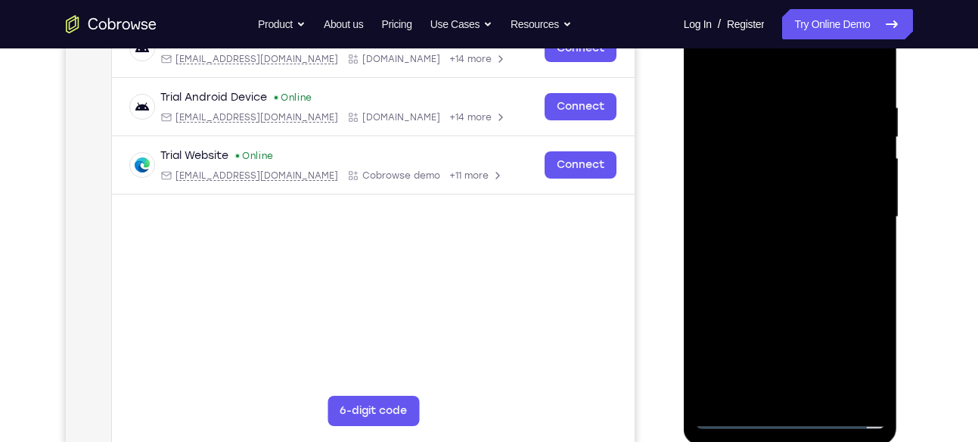
click at [801, 259] on div at bounding box center [790, 216] width 191 height 423
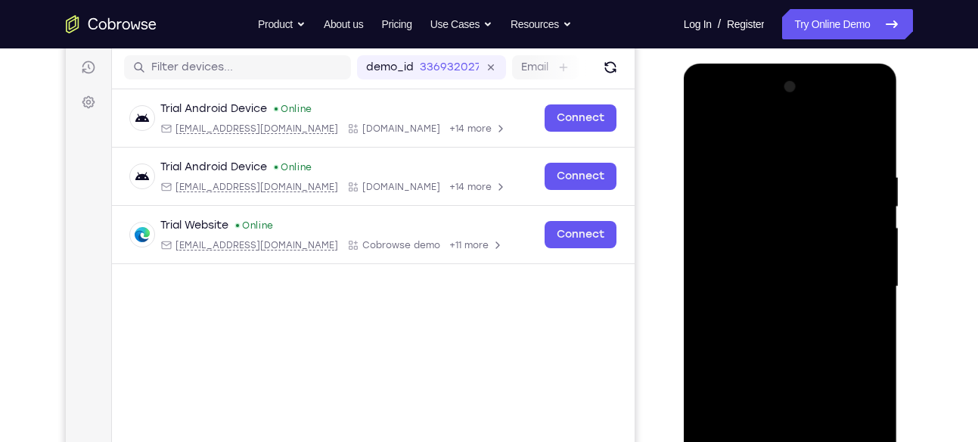
scroll to position [186, 0]
click at [864, 309] on div at bounding box center [790, 287] width 191 height 423
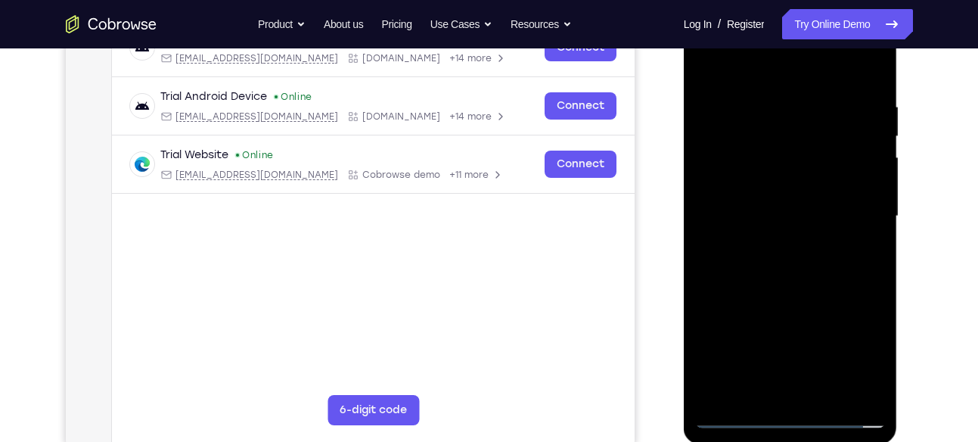
scroll to position [259, 0]
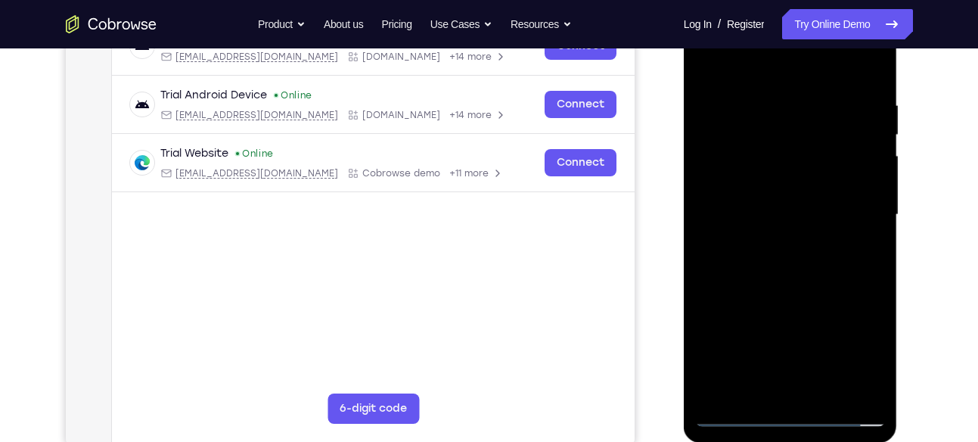
click at [794, 287] on div at bounding box center [790, 214] width 191 height 423
click at [836, 395] on div at bounding box center [790, 214] width 191 height 423
click at [788, 294] on div at bounding box center [790, 214] width 191 height 423
click at [784, 207] on div at bounding box center [790, 214] width 191 height 423
click at [742, 264] on div at bounding box center [790, 214] width 191 height 423
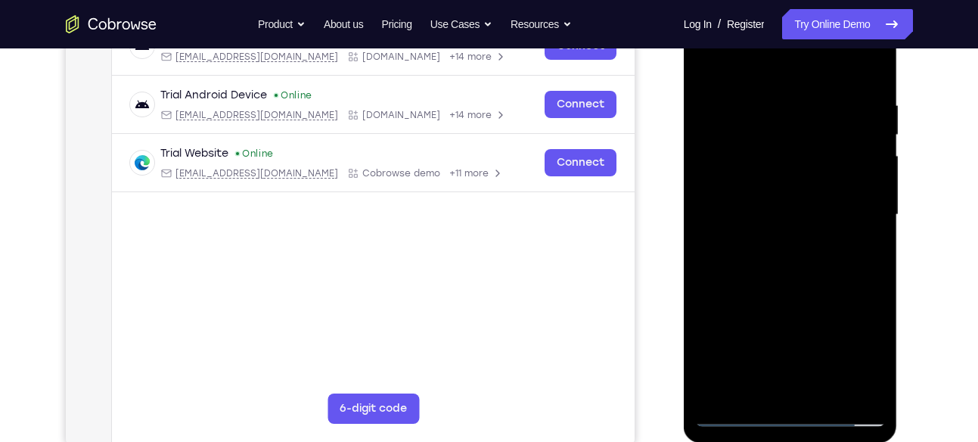
click at [742, 264] on div at bounding box center [790, 214] width 191 height 423
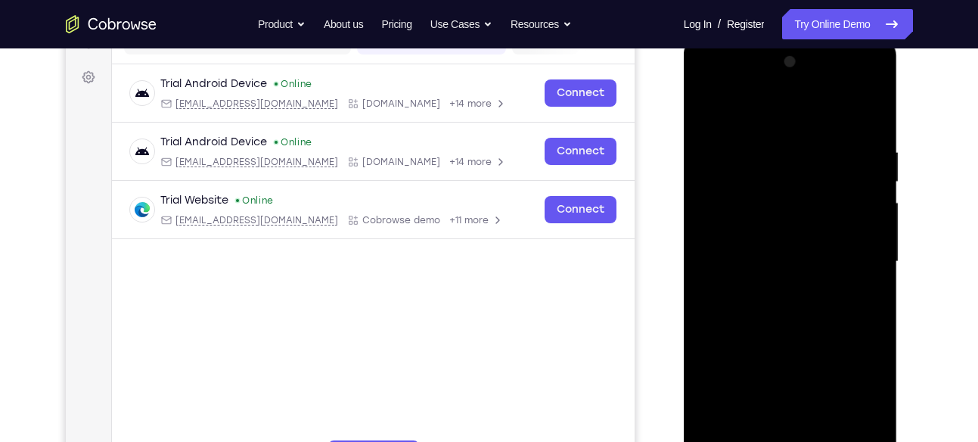
scroll to position [210, 0]
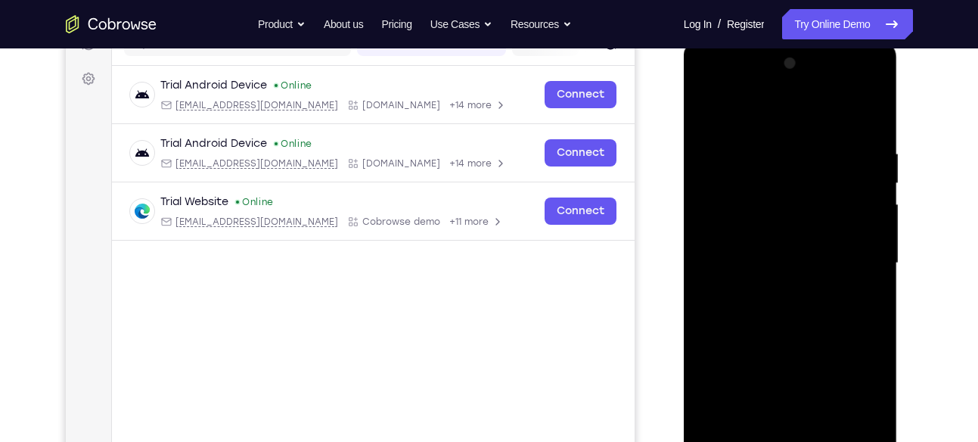
click at [709, 118] on div at bounding box center [790, 262] width 191 height 423
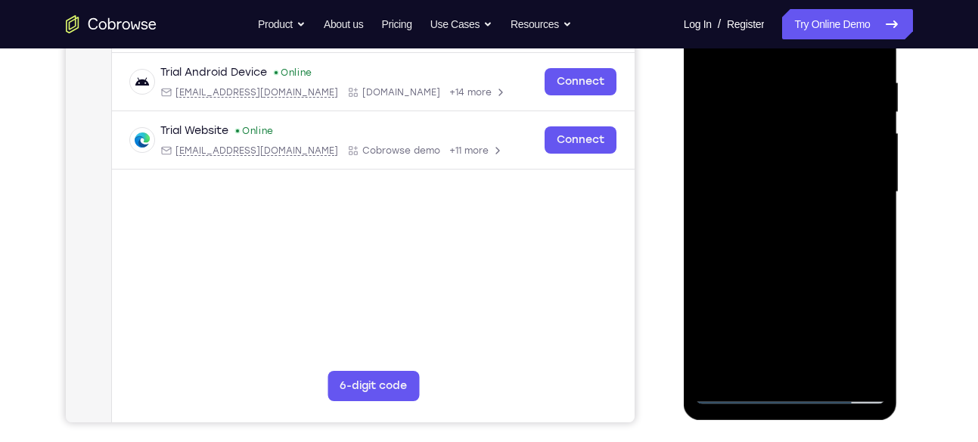
scroll to position [287, 0]
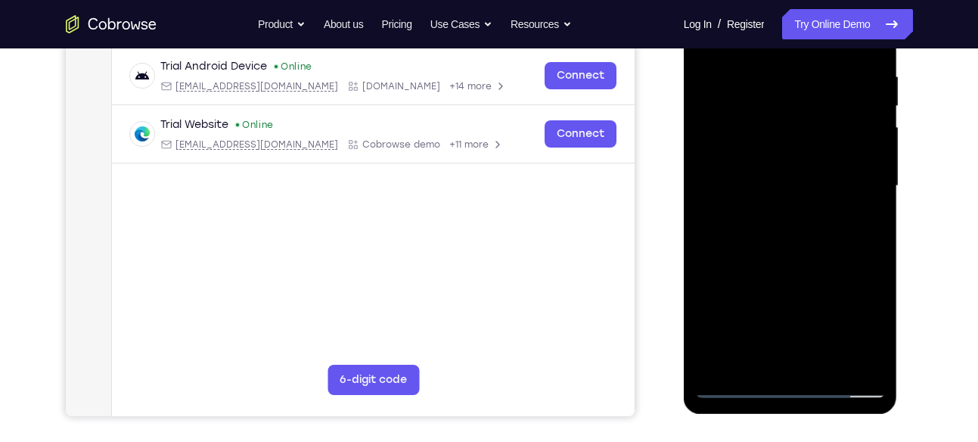
click at [878, 107] on div at bounding box center [790, 185] width 191 height 423
drag, startPoint x: 811, startPoint y: 279, endPoint x: 814, endPoint y: 221, distance: 58.3
click at [814, 221] on div at bounding box center [790, 185] width 191 height 423
click at [773, 317] on div at bounding box center [790, 185] width 191 height 423
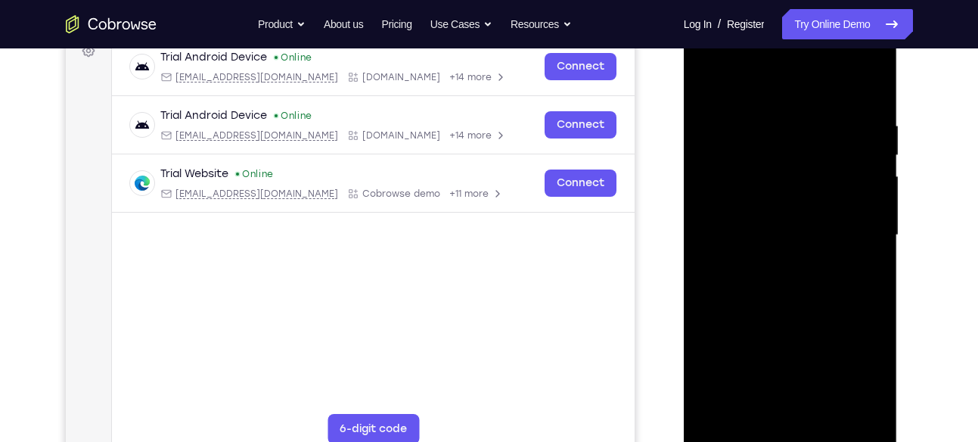
scroll to position [234, 0]
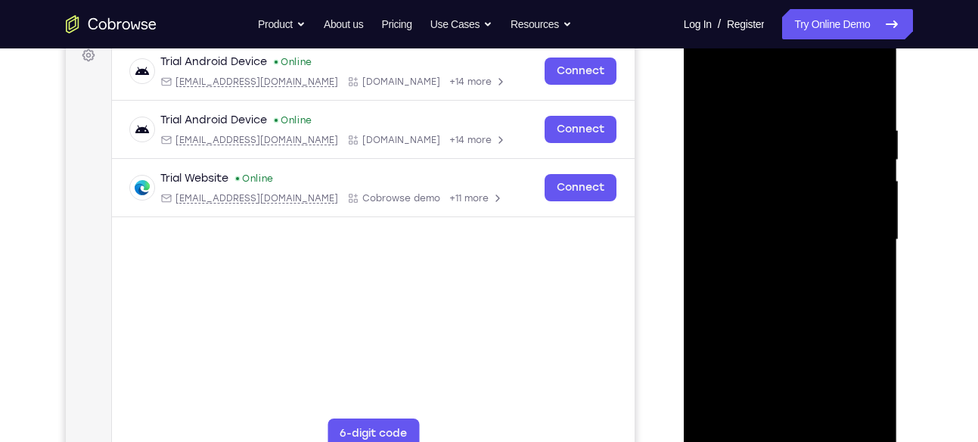
click at [709, 88] on div at bounding box center [790, 239] width 191 height 423
drag, startPoint x: 772, startPoint y: 240, endPoint x: 768, endPoint y: 297, distance: 56.8
click at [768, 297] on div at bounding box center [790, 239] width 191 height 423
click at [748, 265] on div at bounding box center [790, 239] width 191 height 423
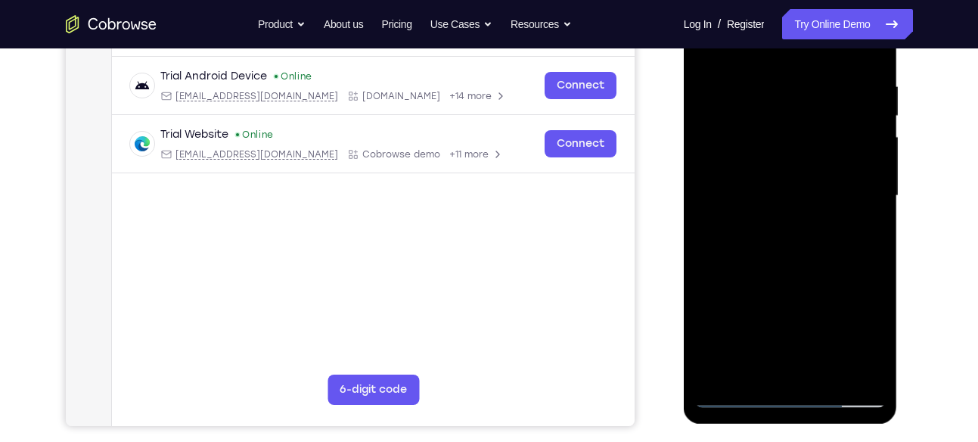
scroll to position [281, 0]
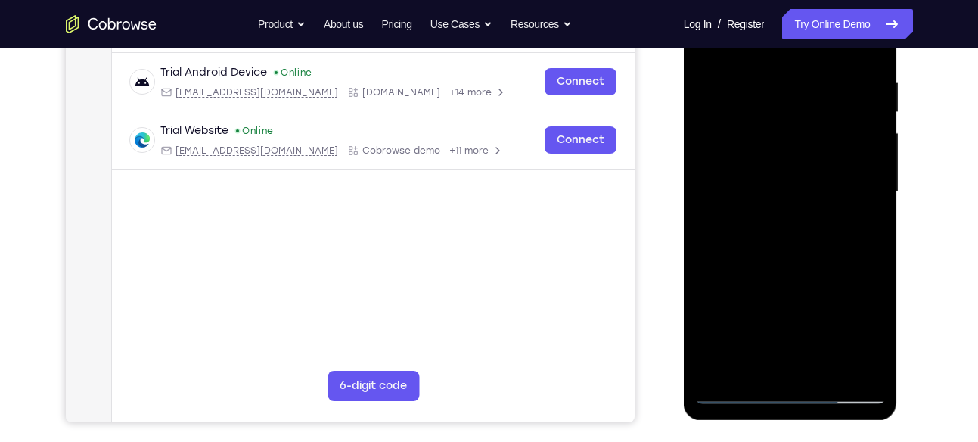
click at [754, 212] on div at bounding box center [790, 191] width 191 height 423
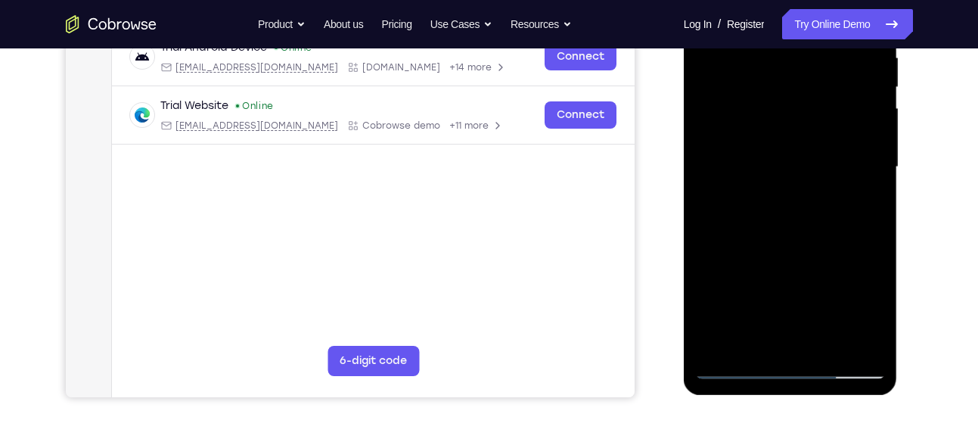
scroll to position [312, 0]
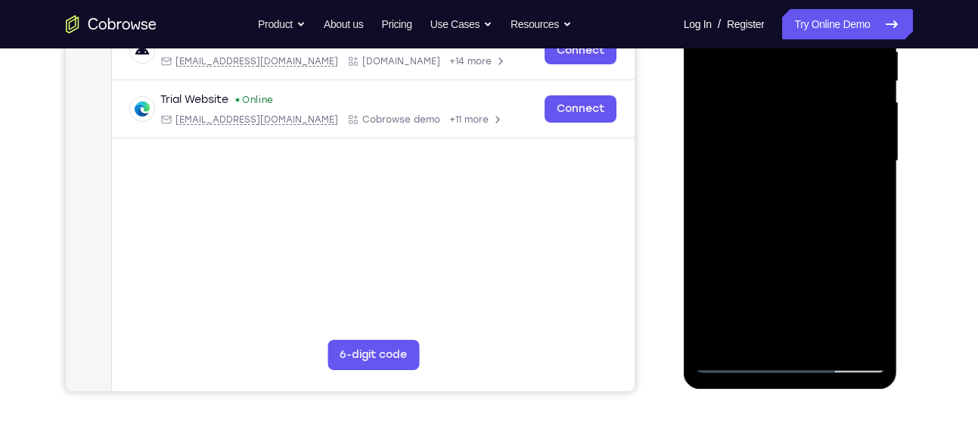
click at [768, 328] on div at bounding box center [790, 160] width 191 height 423
click at [745, 200] on div at bounding box center [790, 160] width 191 height 423
click at [876, 309] on div at bounding box center [790, 160] width 191 height 423
click at [861, 200] on div at bounding box center [790, 160] width 191 height 423
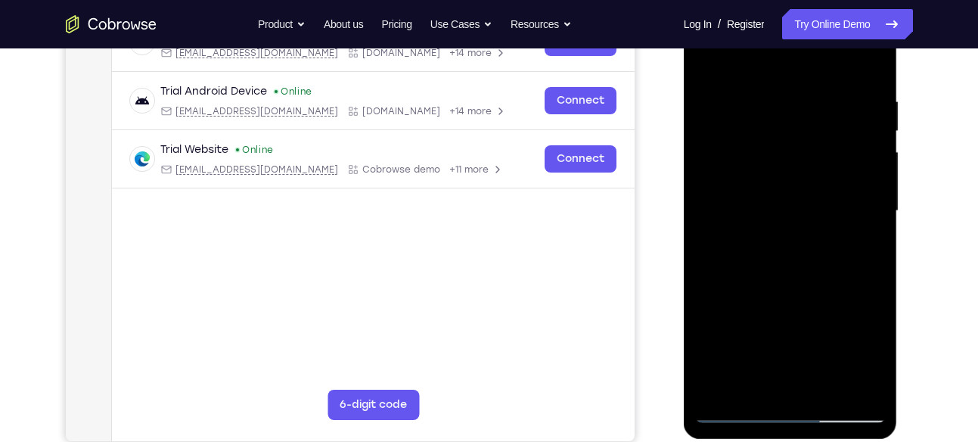
scroll to position [260, 0]
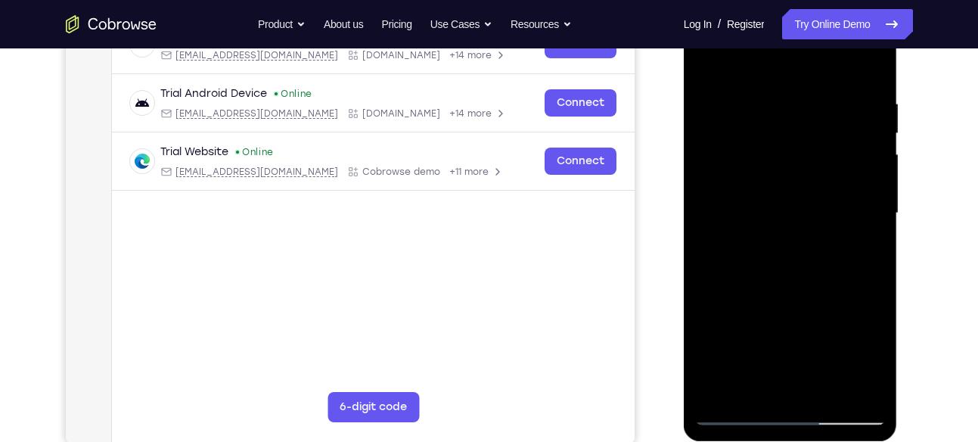
click at [706, 58] on div at bounding box center [790, 213] width 191 height 423
drag, startPoint x: 817, startPoint y: 326, endPoint x: 817, endPoint y: 169, distance: 157.3
click at [817, 169] on div at bounding box center [790, 213] width 191 height 423
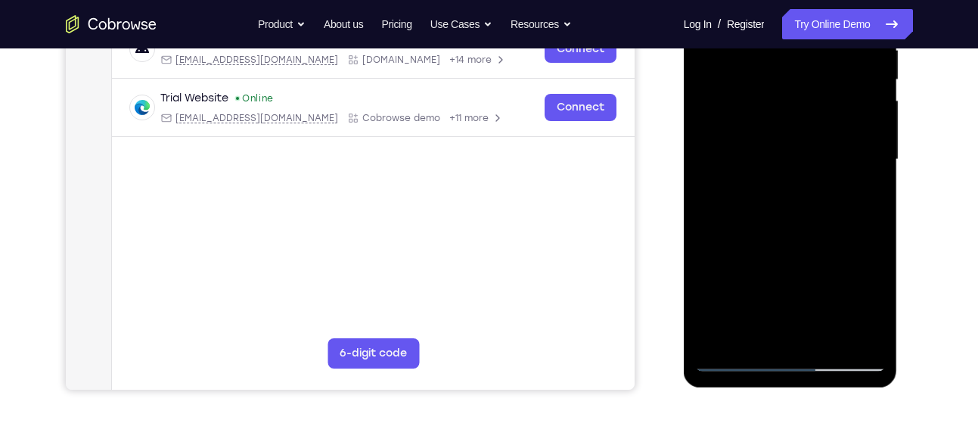
scroll to position [313, 0]
click at [753, 334] on div at bounding box center [790, 160] width 191 height 423
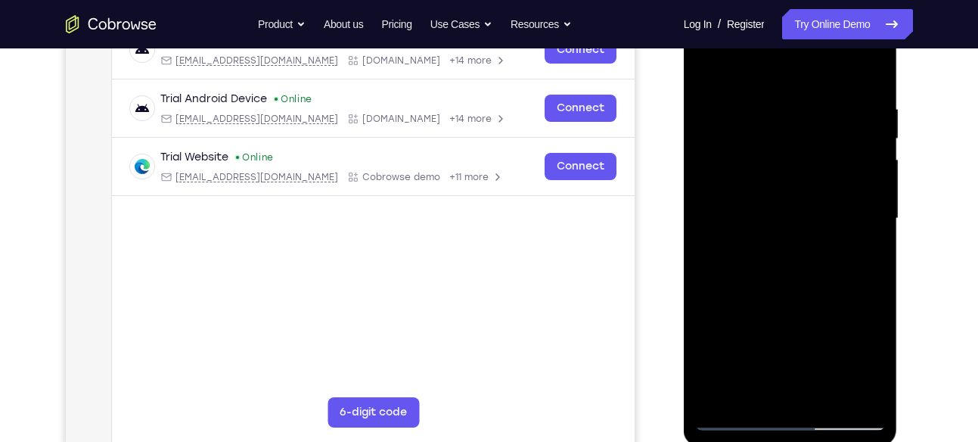
scroll to position [241, 0]
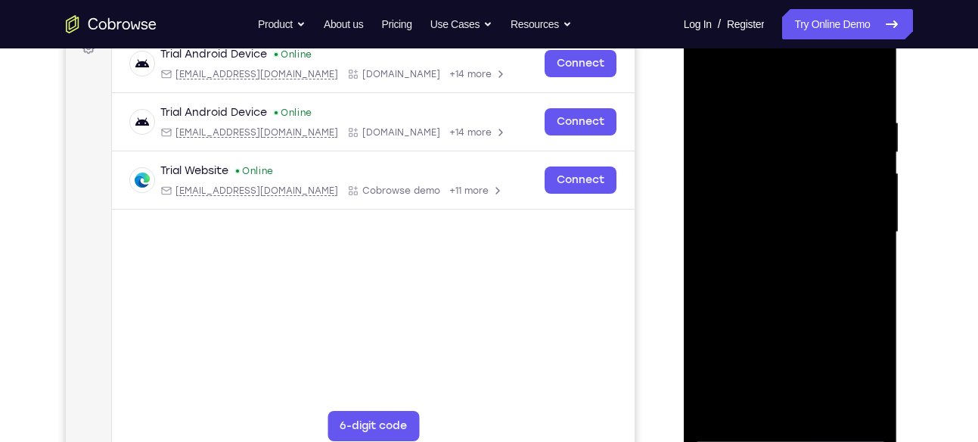
click at [770, 78] on div at bounding box center [790, 231] width 191 height 423
drag, startPoint x: 778, startPoint y: 141, endPoint x: 769, endPoint y: 228, distance: 86.7
click at [769, 228] on div at bounding box center [790, 231] width 191 height 423
click at [768, 103] on div at bounding box center [790, 231] width 191 height 423
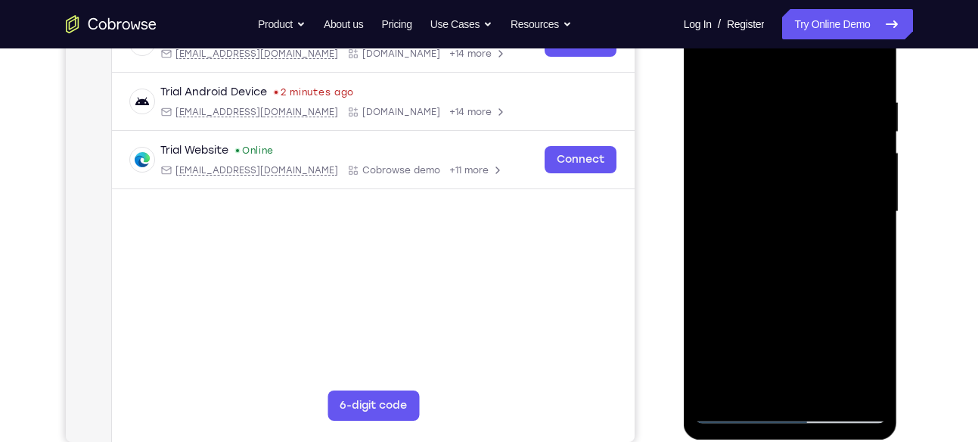
scroll to position [262, 0]
click at [751, 386] on div at bounding box center [790, 210] width 191 height 423
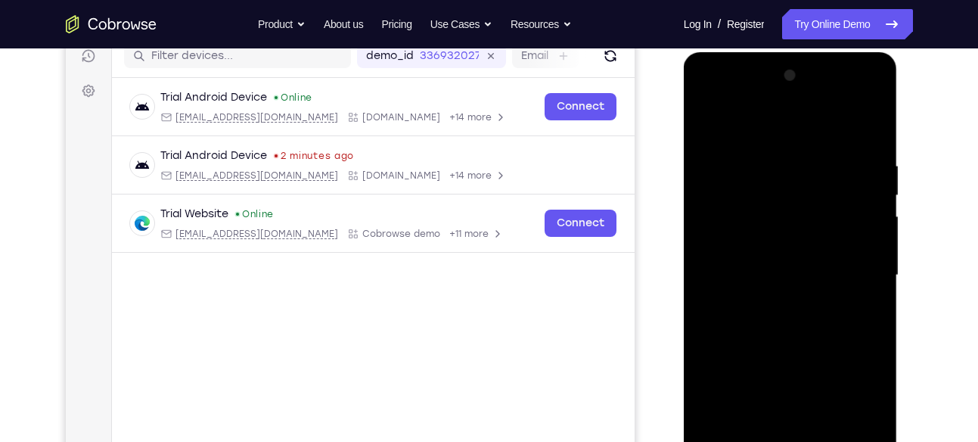
scroll to position [191, 0]
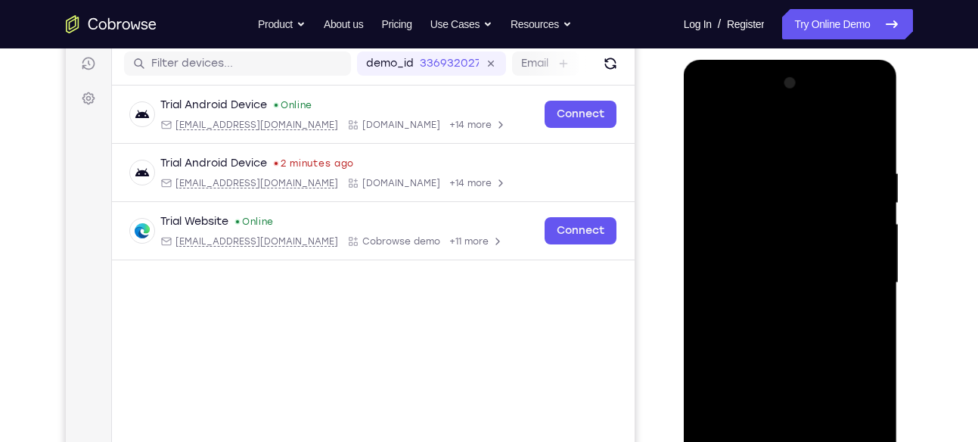
click at [799, 125] on div at bounding box center [790, 282] width 191 height 423
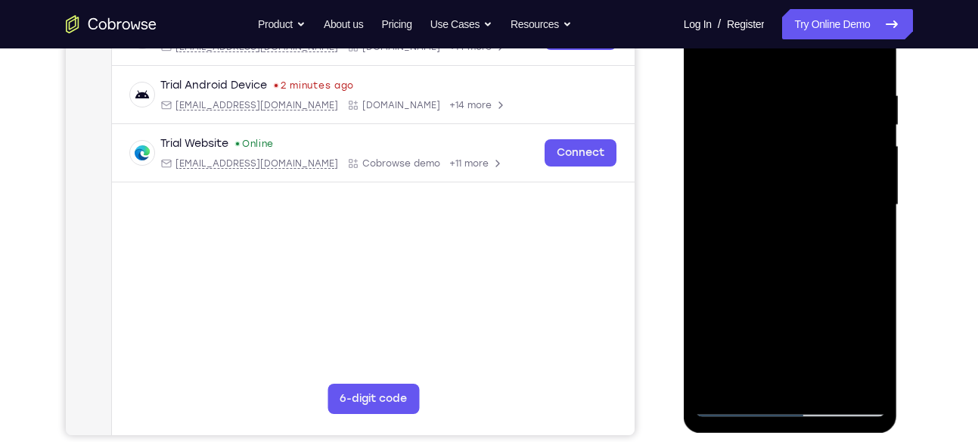
scroll to position [268, 0]
click at [787, 127] on div at bounding box center [790, 205] width 191 height 423
drag, startPoint x: 830, startPoint y: 338, endPoint x: 839, endPoint y: 194, distance: 144.0
click at [839, 194] on div at bounding box center [790, 205] width 191 height 423
drag, startPoint x: 839, startPoint y: 194, endPoint x: 802, endPoint y: 316, distance: 127.3
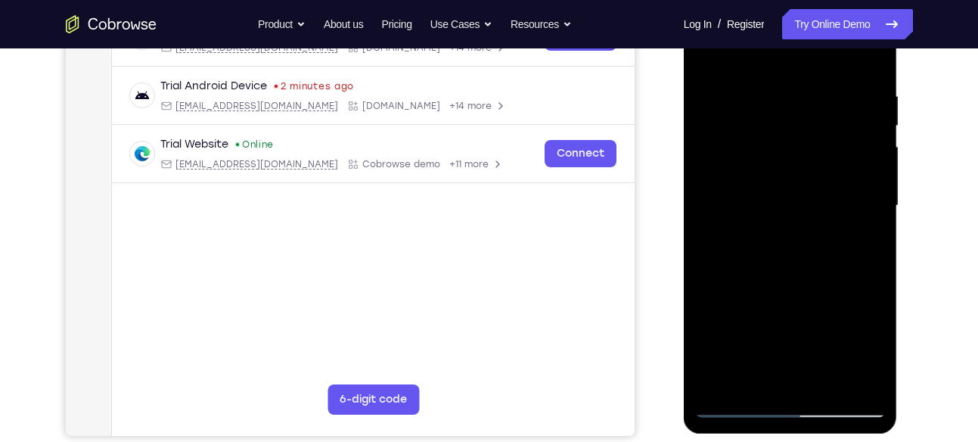
click at [802, 316] on div at bounding box center [790, 205] width 191 height 423
click at [719, 76] on div at bounding box center [790, 205] width 191 height 423
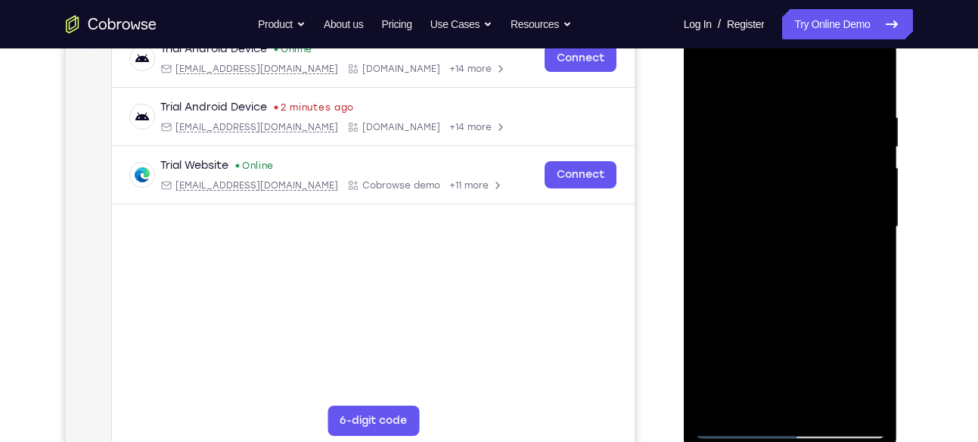
scroll to position [245, 0]
click at [861, 209] on div at bounding box center [790, 228] width 191 height 423
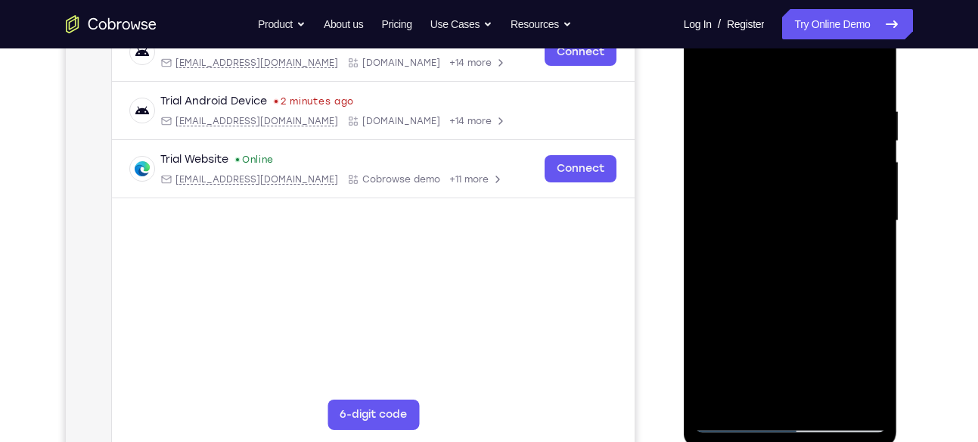
scroll to position [252, 0]
click at [864, 191] on div at bounding box center [790, 221] width 191 height 423
click at [864, 174] on div at bounding box center [790, 221] width 191 height 423
click at [872, 182] on div at bounding box center [790, 221] width 191 height 423
click at [870, 185] on div at bounding box center [790, 221] width 191 height 423
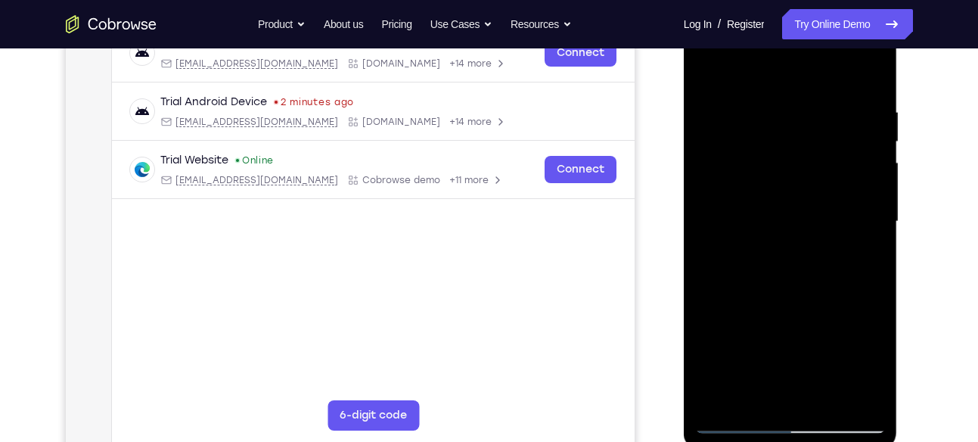
click at [870, 185] on div at bounding box center [790, 221] width 191 height 423
click at [707, 231] on div at bounding box center [790, 221] width 191 height 423
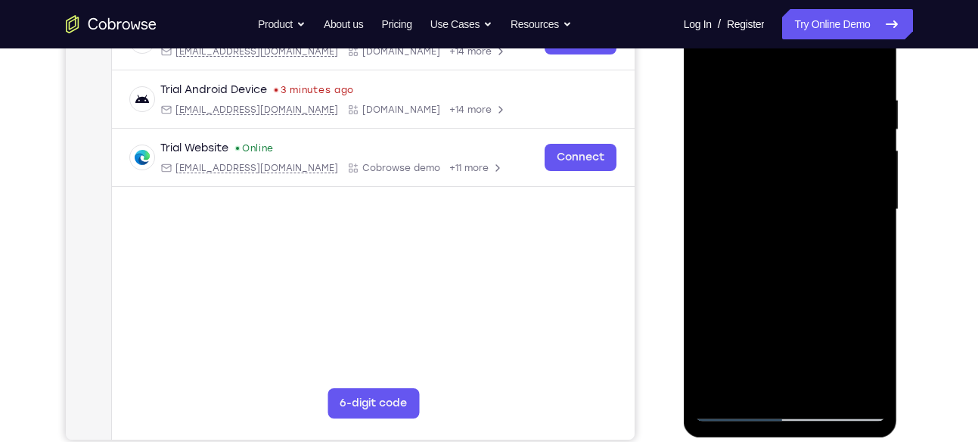
scroll to position [258, 0]
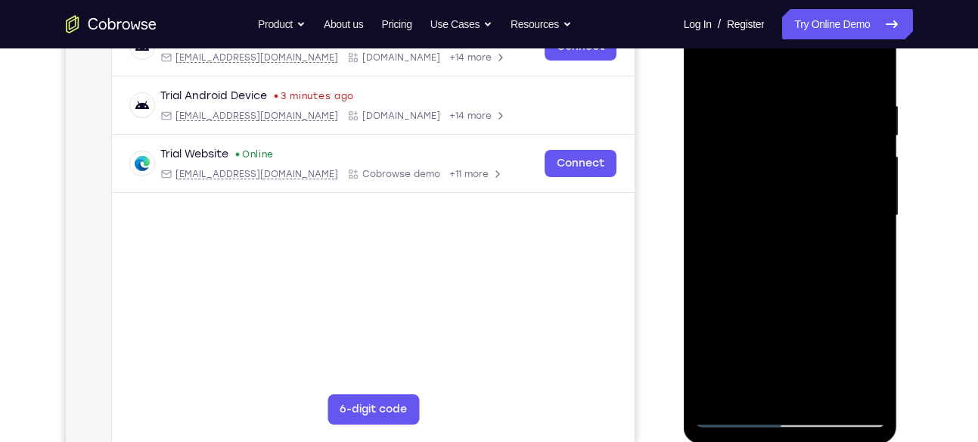
click at [862, 218] on div at bounding box center [790, 215] width 191 height 423
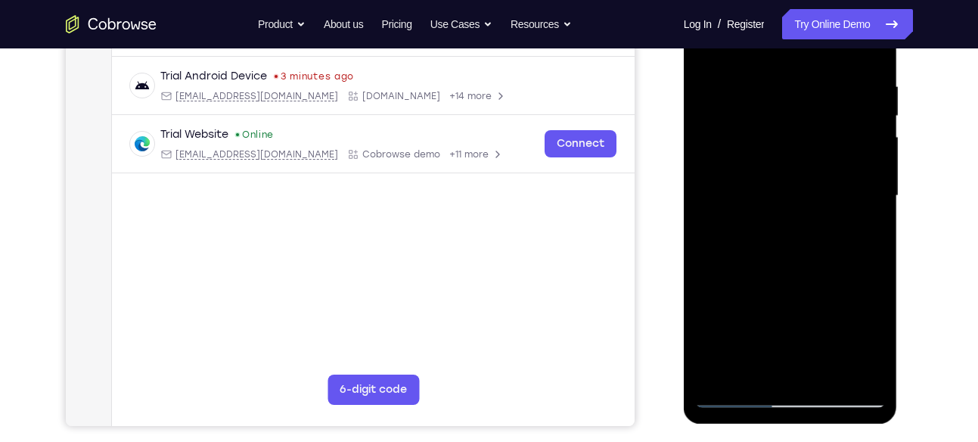
scroll to position [289, 0]
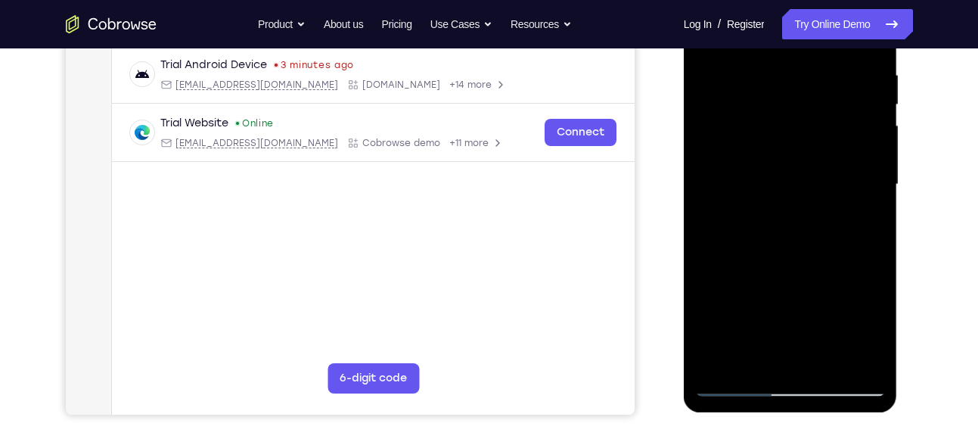
click at [716, 363] on div at bounding box center [790, 184] width 191 height 423
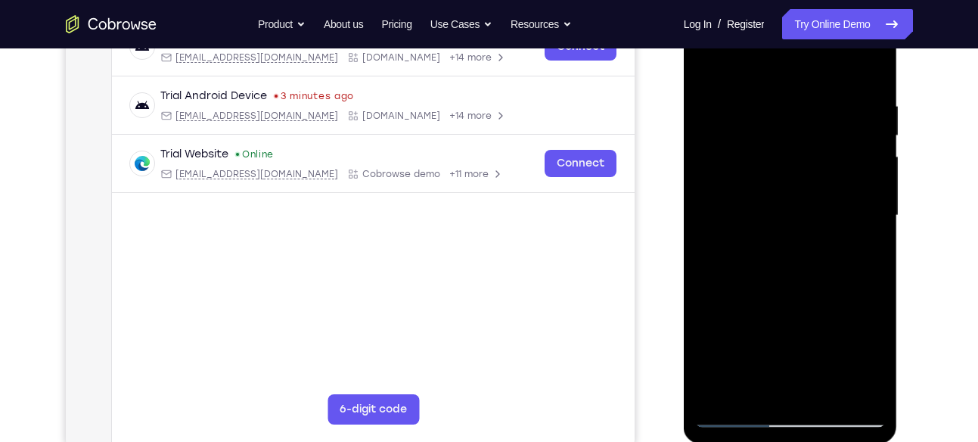
scroll to position [257, 0]
click at [768, 107] on div at bounding box center [790, 216] width 191 height 423
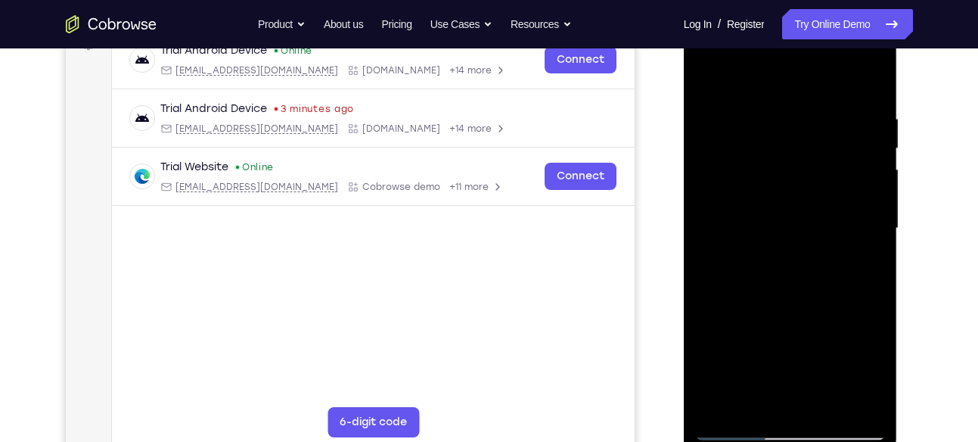
scroll to position [234, 0]
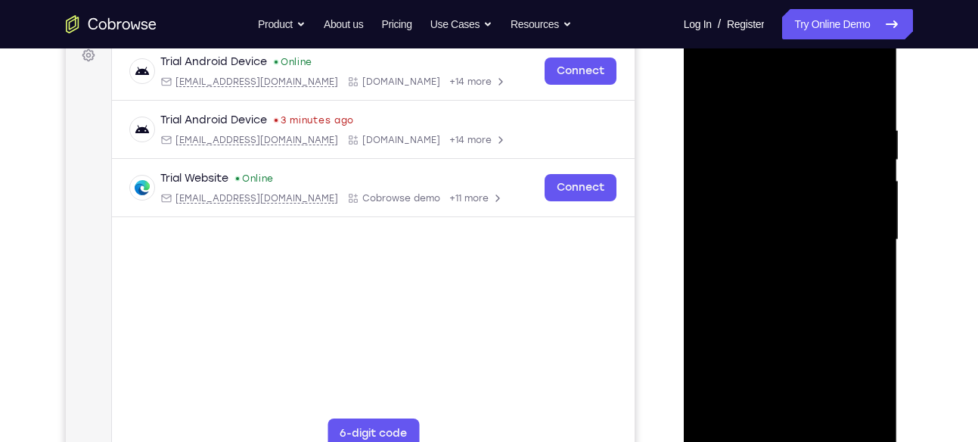
click at [851, 254] on div at bounding box center [790, 239] width 191 height 423
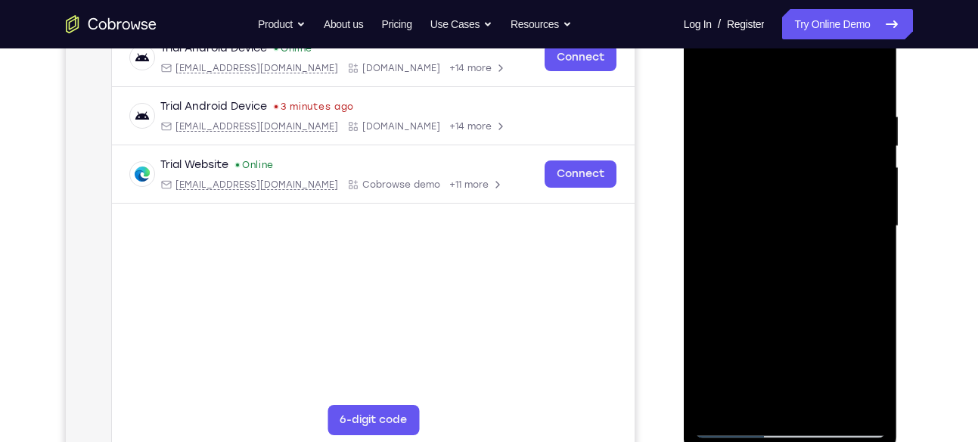
scroll to position [248, 0]
click at [852, 203] on div at bounding box center [790, 225] width 191 height 423
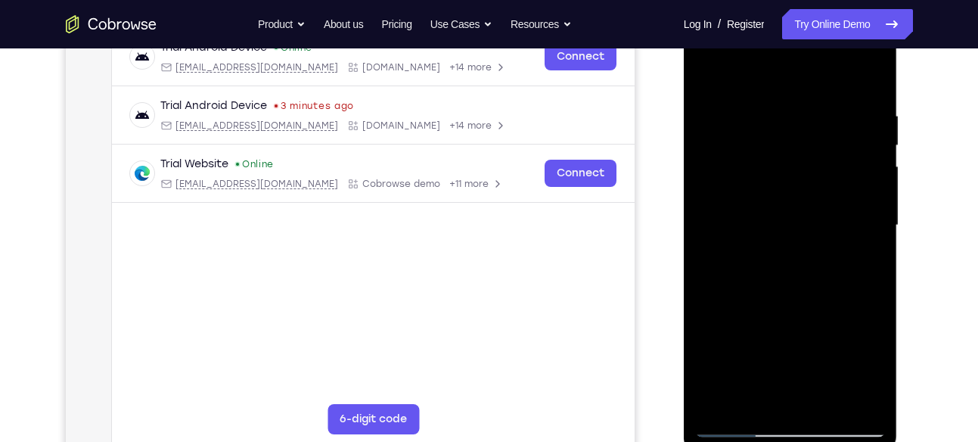
click at [867, 191] on div at bounding box center [790, 225] width 191 height 423
click at [866, 125] on div at bounding box center [790, 225] width 191 height 423
click at [848, 150] on div at bounding box center [790, 225] width 191 height 423
click at [860, 182] on div at bounding box center [790, 225] width 191 height 423
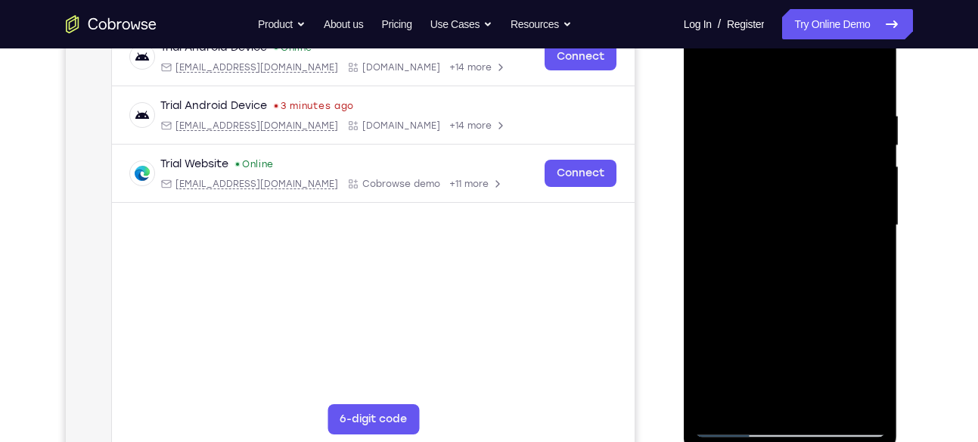
click at [860, 140] on div at bounding box center [790, 225] width 191 height 423
click at [862, 152] on div at bounding box center [790, 225] width 191 height 423
click at [864, 184] on div at bounding box center [790, 225] width 191 height 423
click at [864, 200] on div at bounding box center [790, 225] width 191 height 423
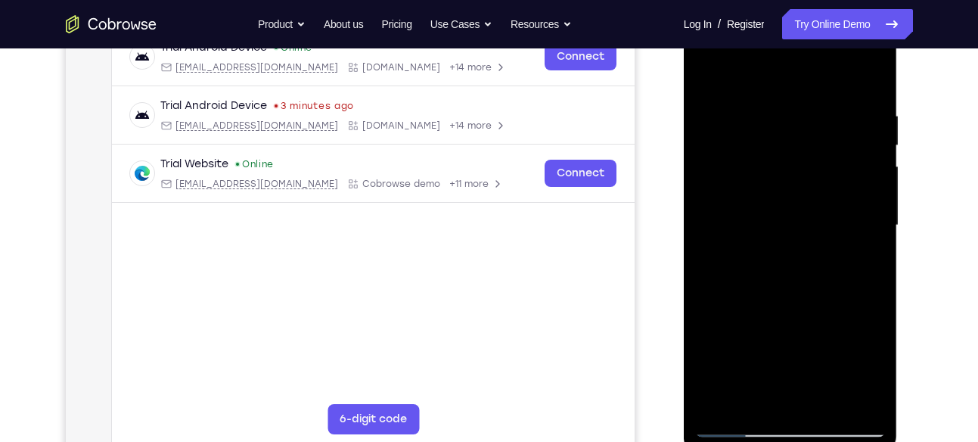
click at [866, 166] on div at bounding box center [790, 225] width 191 height 423
drag, startPoint x: 864, startPoint y: 196, endPoint x: 808, endPoint y: 196, distance: 56.7
click at [808, 196] on div at bounding box center [790, 225] width 191 height 423
drag, startPoint x: 765, startPoint y: 241, endPoint x: 858, endPoint y: 246, distance: 93.9
click at [858, 246] on div at bounding box center [790, 225] width 191 height 423
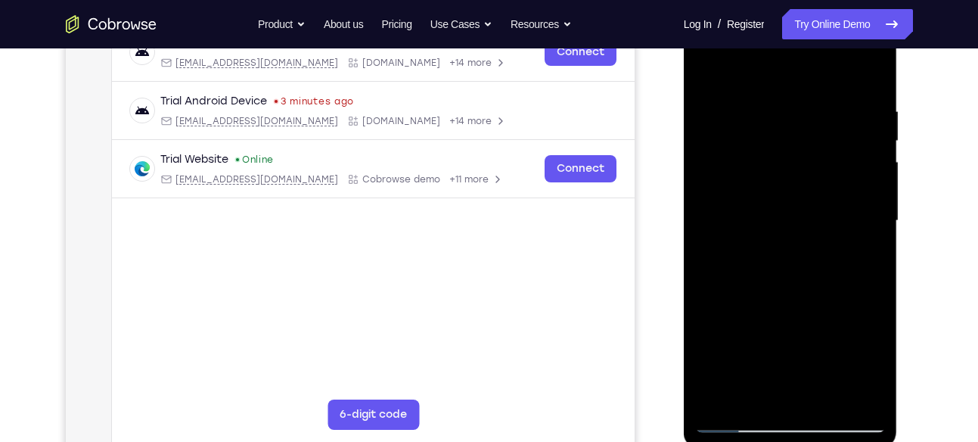
scroll to position [249, 0]
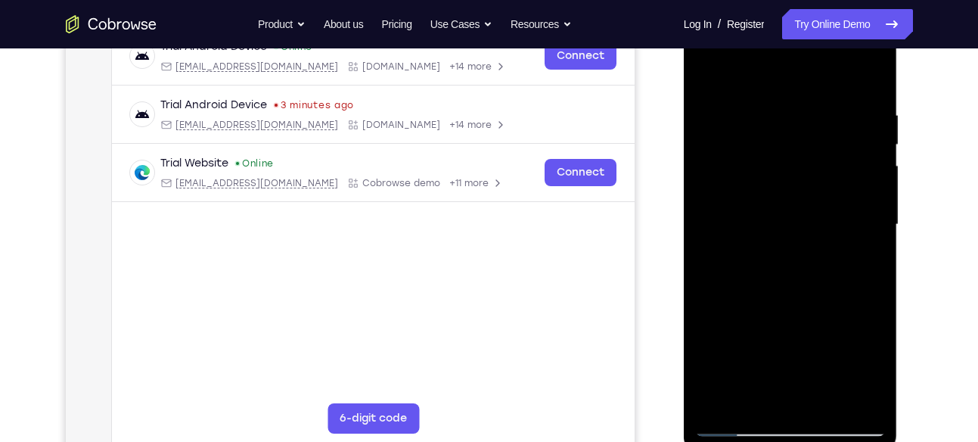
drag, startPoint x: 856, startPoint y: 188, endPoint x: 799, endPoint y: 192, distance: 56.9
click at [799, 192] on div at bounding box center [790, 224] width 191 height 423
click at [863, 172] on div at bounding box center [790, 224] width 191 height 423
click at [865, 185] on div at bounding box center [790, 224] width 191 height 423
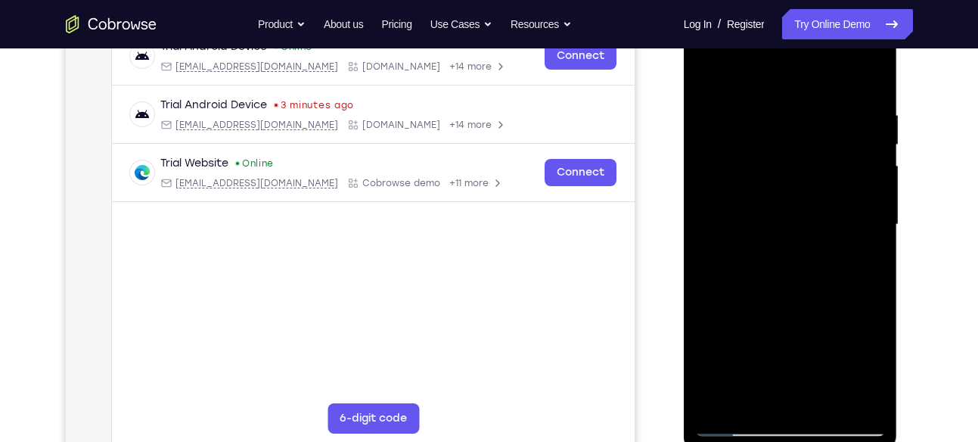
drag, startPoint x: 865, startPoint y: 185, endPoint x: 818, endPoint y: 188, distance: 47.0
click at [818, 188] on div at bounding box center [790, 224] width 191 height 423
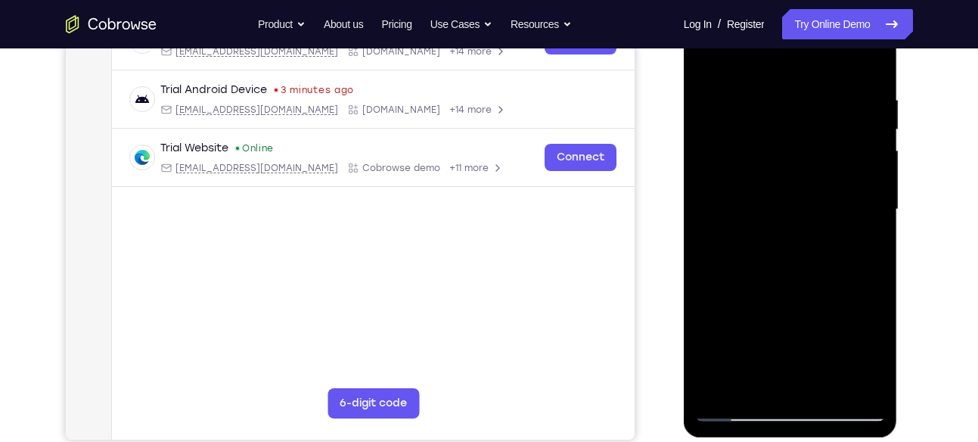
scroll to position [261, 0]
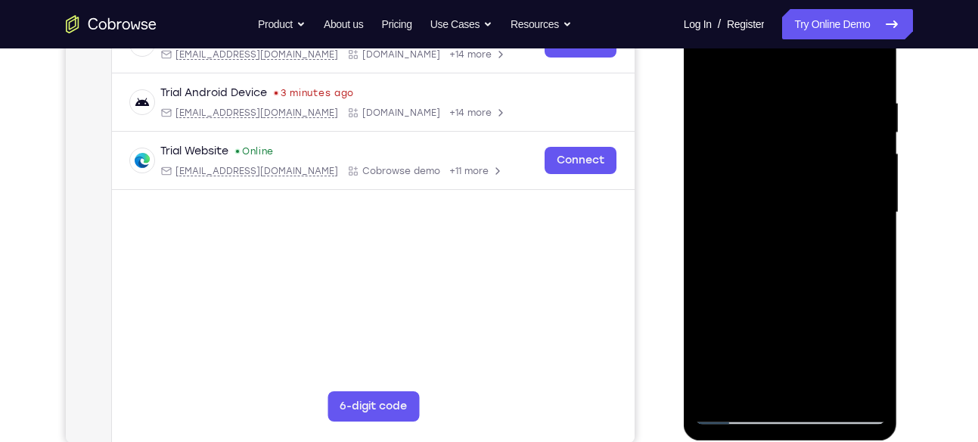
click at [850, 166] on div at bounding box center [790, 212] width 191 height 423
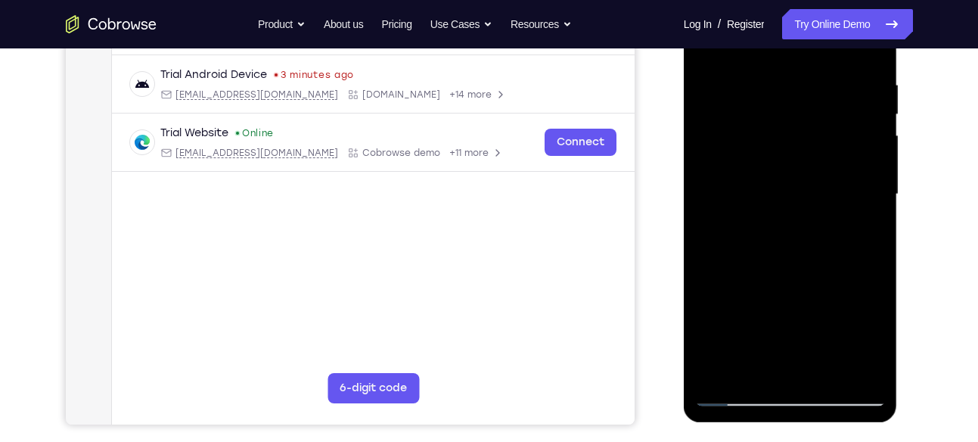
scroll to position [280, 0]
click at [867, 174] on div at bounding box center [790, 193] width 191 height 423
click at [871, 158] on div at bounding box center [790, 193] width 191 height 423
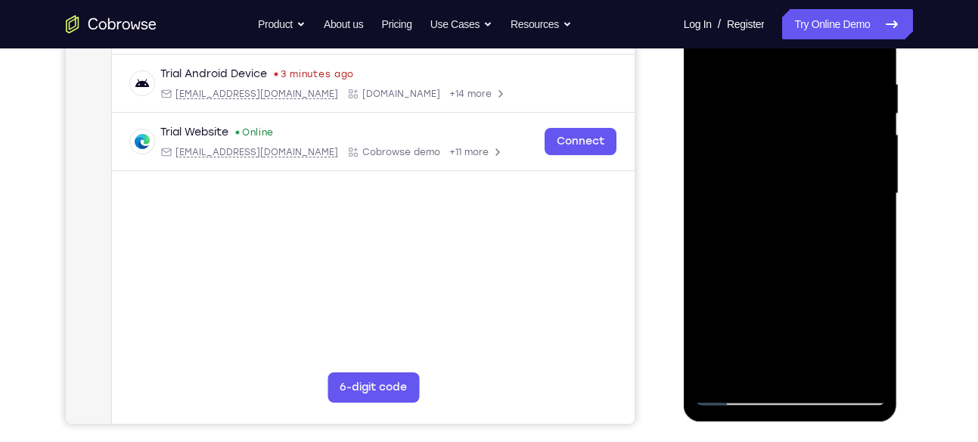
click at [871, 158] on div at bounding box center [790, 193] width 191 height 423
drag, startPoint x: 871, startPoint y: 158, endPoint x: 774, endPoint y: 157, distance: 96.8
click at [774, 157] on div at bounding box center [790, 193] width 191 height 423
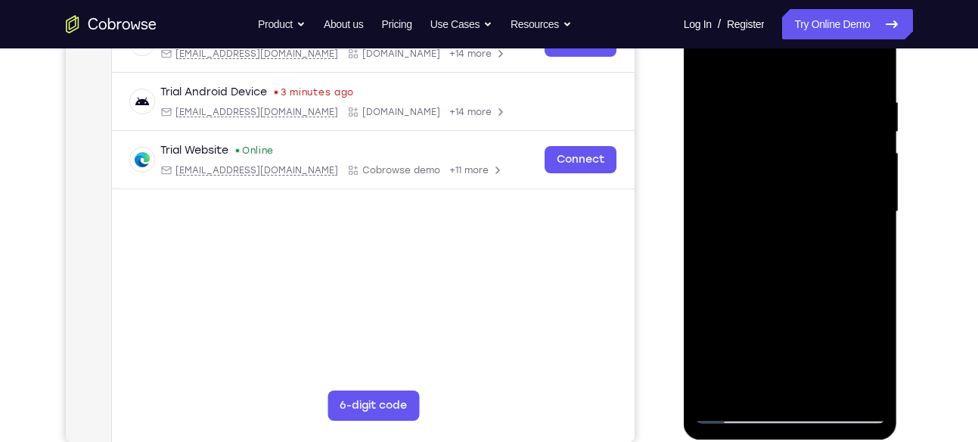
scroll to position [260, 0]
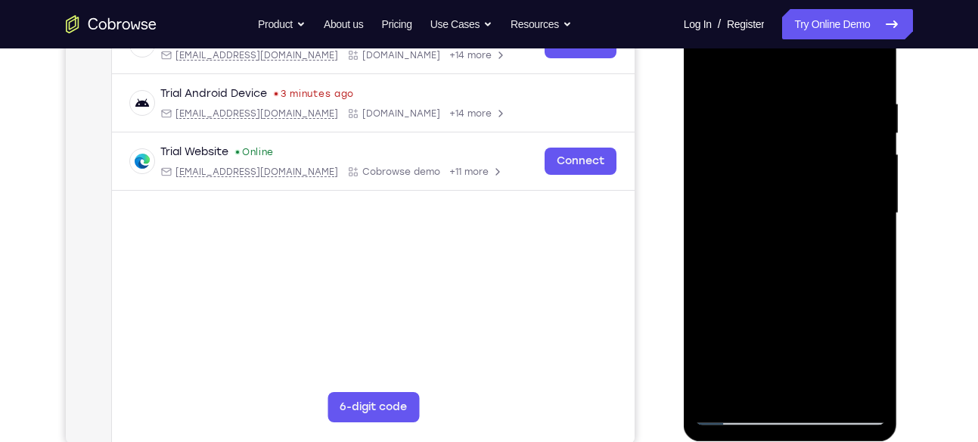
click at [864, 146] on div at bounding box center [790, 213] width 191 height 423
click at [872, 137] on div at bounding box center [790, 213] width 191 height 423
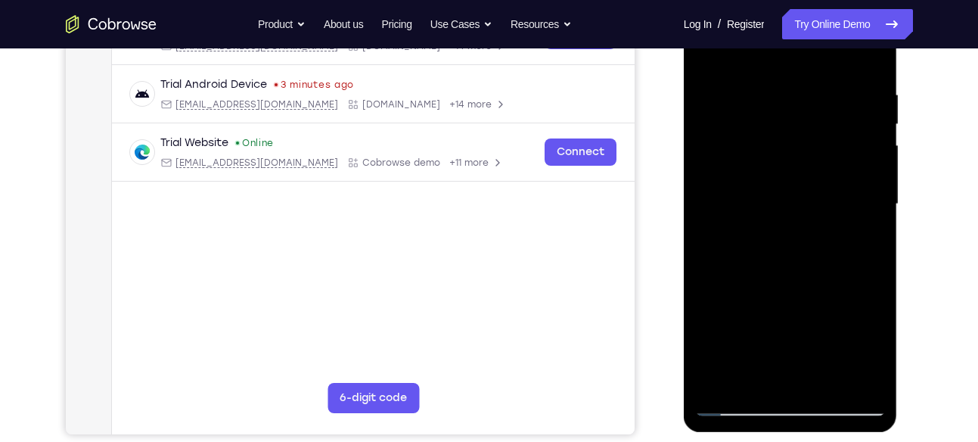
scroll to position [272, 0]
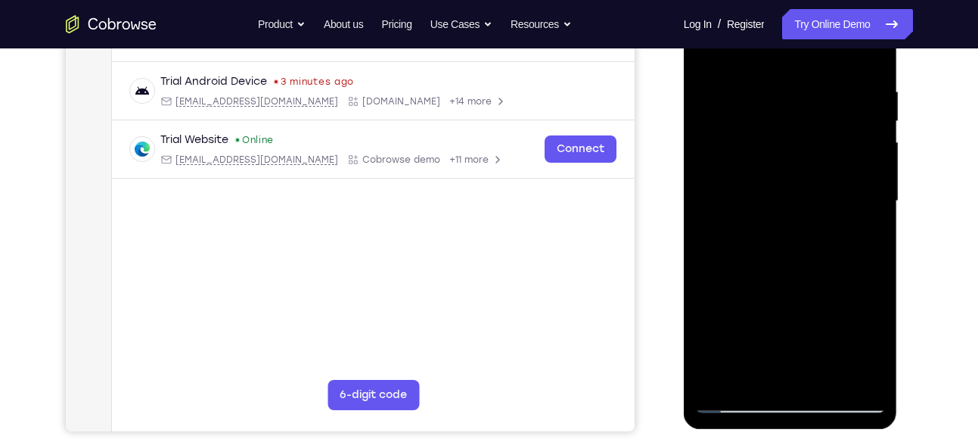
click at [871, 169] on div at bounding box center [790, 200] width 191 height 423
drag, startPoint x: 771, startPoint y: 214, endPoint x: 870, endPoint y: 225, distance: 99.6
click at [870, 225] on div at bounding box center [790, 200] width 191 height 423
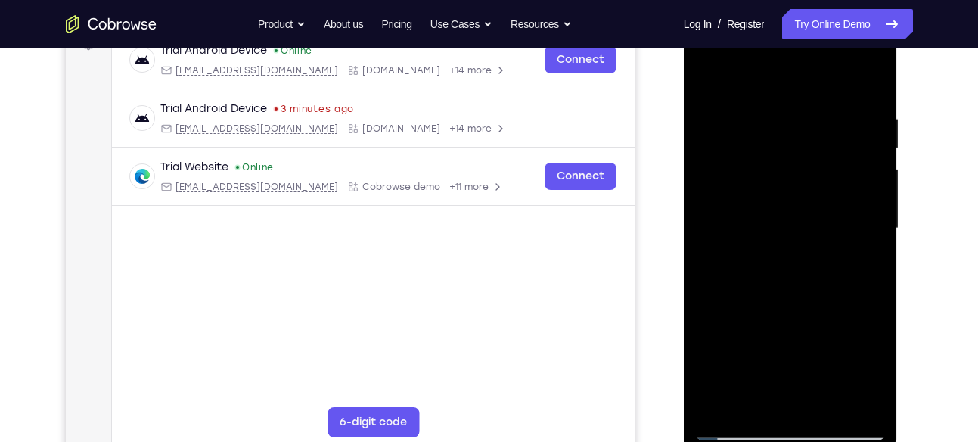
scroll to position [239, 0]
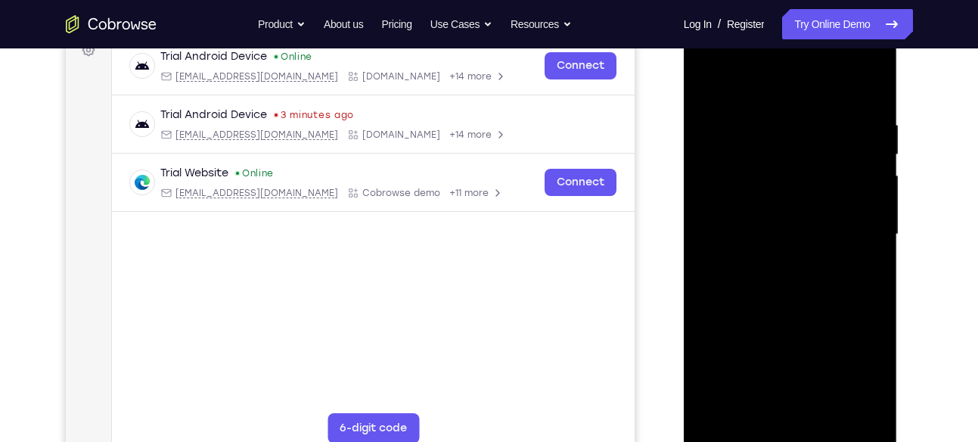
drag, startPoint x: 858, startPoint y: 216, endPoint x: 821, endPoint y: 219, distance: 37.2
click at [821, 219] on div at bounding box center [790, 234] width 191 height 423
drag, startPoint x: 821, startPoint y: 219, endPoint x: 672, endPoint y: 219, distance: 149.0
click at [684, 219] on html "Online web based iOS Simulators and Android Emulators. Run iPhone, iPad, Mobile…" at bounding box center [792, 238] width 216 height 454
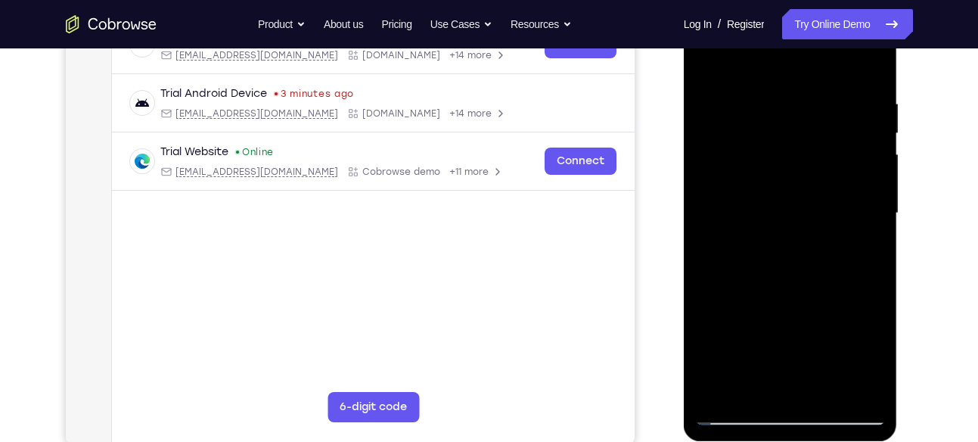
scroll to position [261, 0]
drag, startPoint x: 858, startPoint y: 178, endPoint x: 823, endPoint y: 203, distance: 43.9
click at [823, 203] on div at bounding box center [790, 212] width 191 height 423
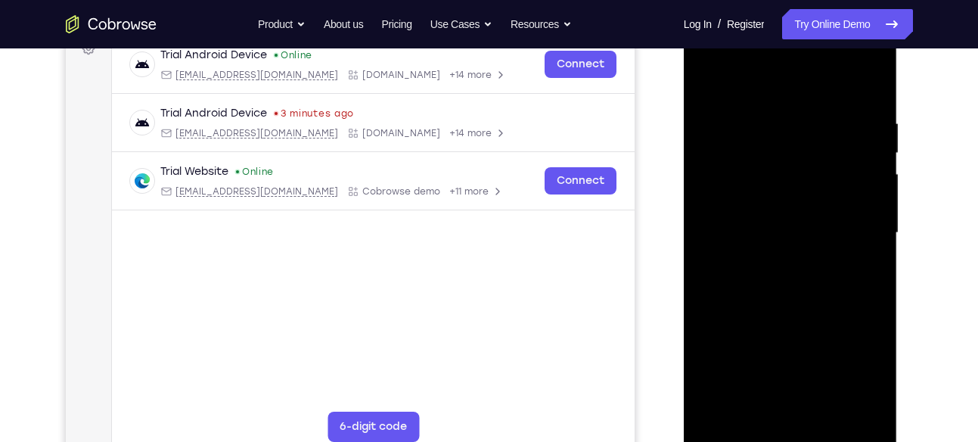
scroll to position [240, 0]
click at [840, 131] on div at bounding box center [790, 233] width 191 height 423
click at [715, 218] on div at bounding box center [790, 233] width 191 height 423
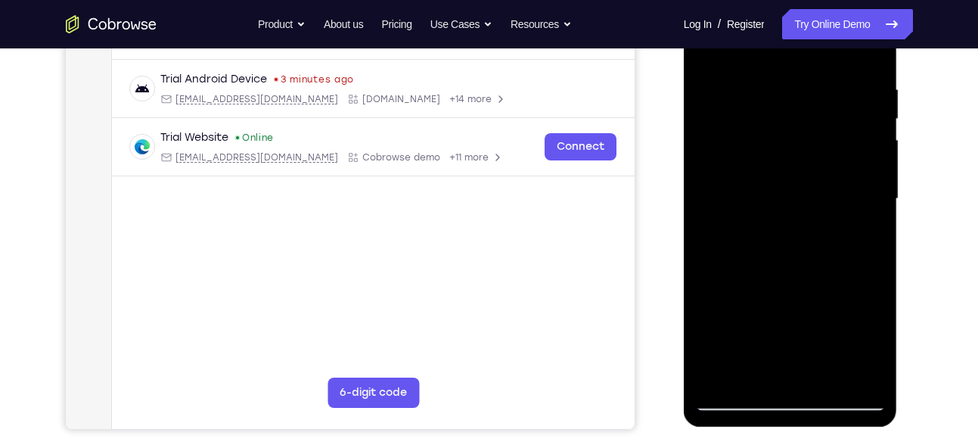
scroll to position [278, 0]
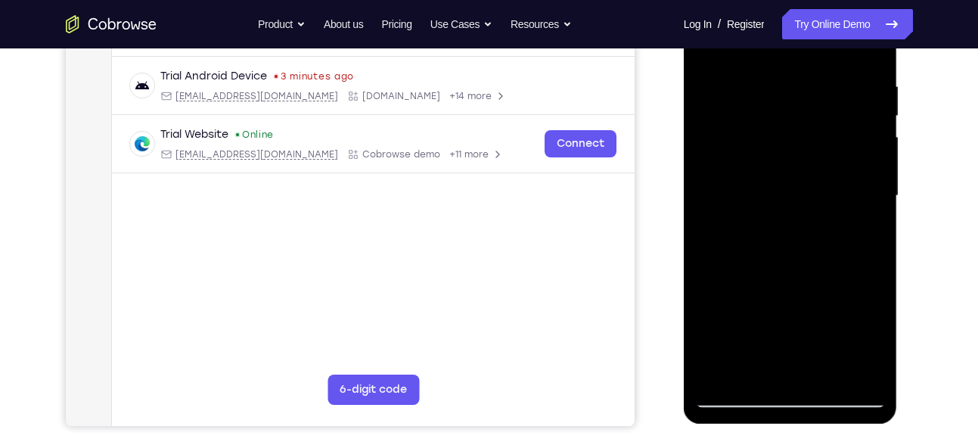
click at [870, 187] on div at bounding box center [790, 195] width 191 height 423
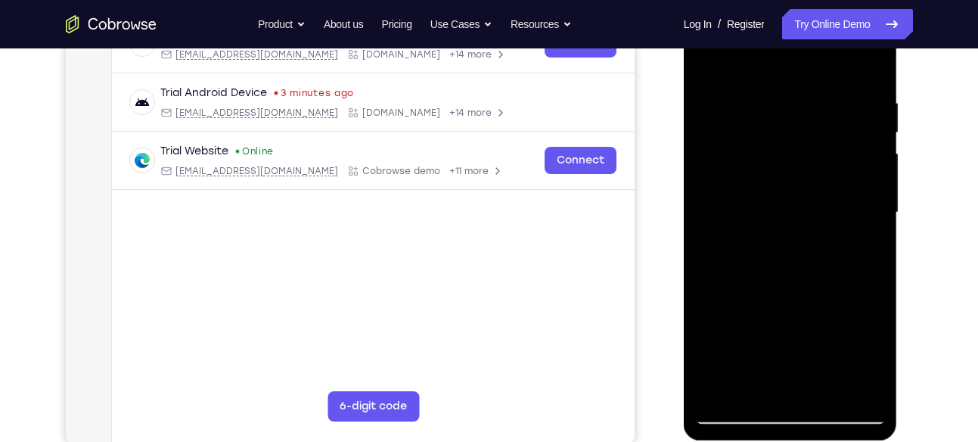
scroll to position [259, 0]
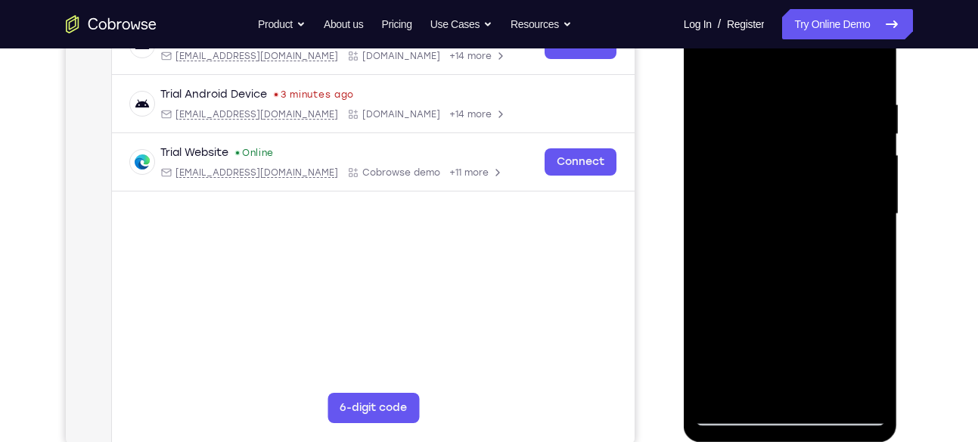
click at [870, 187] on div at bounding box center [790, 213] width 191 height 423
click at [867, 165] on div at bounding box center [790, 213] width 191 height 423
click at [855, 138] on div at bounding box center [790, 213] width 191 height 423
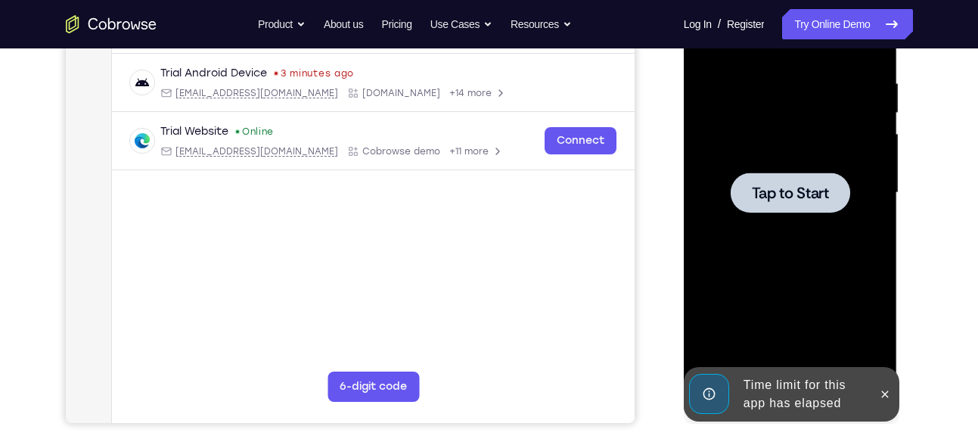
scroll to position [286, 0]
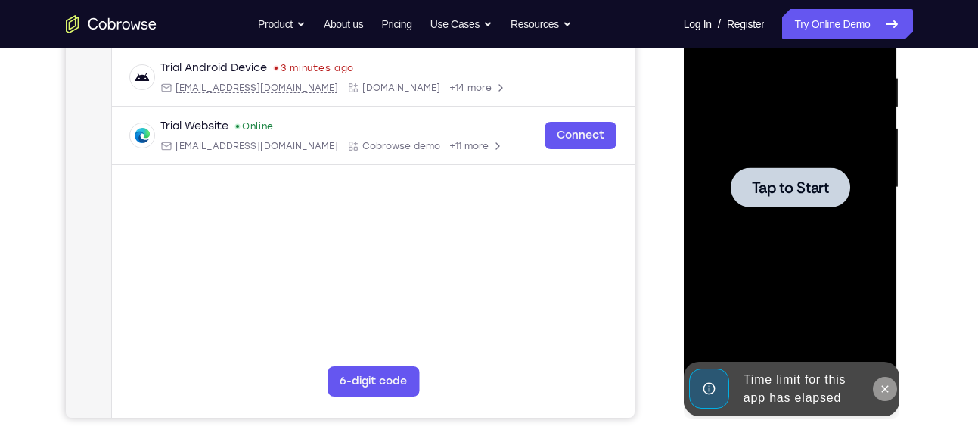
click at [892, 385] on button at bounding box center [885, 389] width 24 height 24
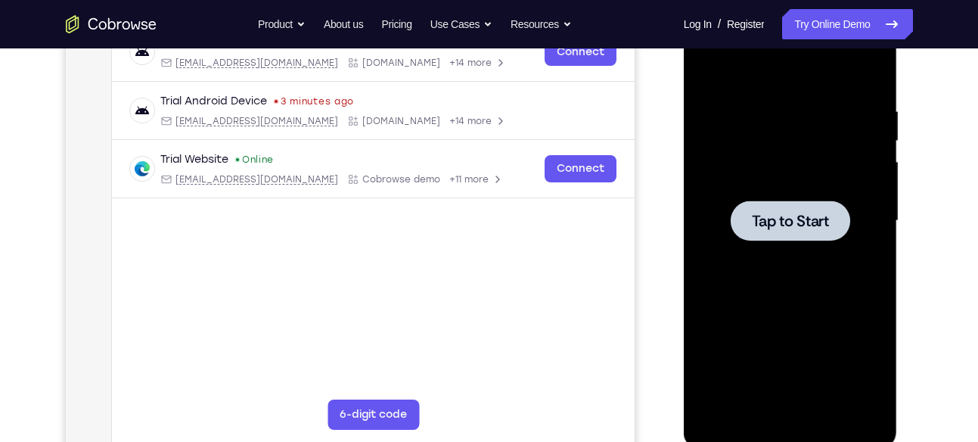
scroll to position [244, 0]
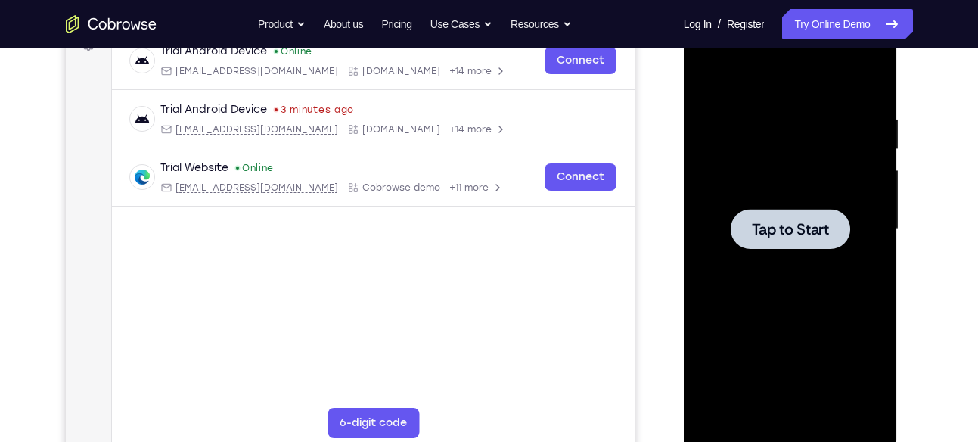
click at [768, 209] on div at bounding box center [789, 229] width 119 height 40
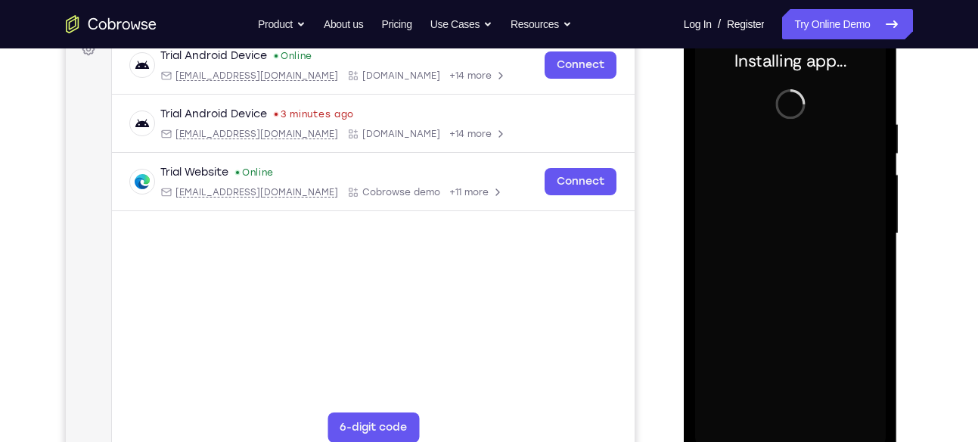
scroll to position [268, 0]
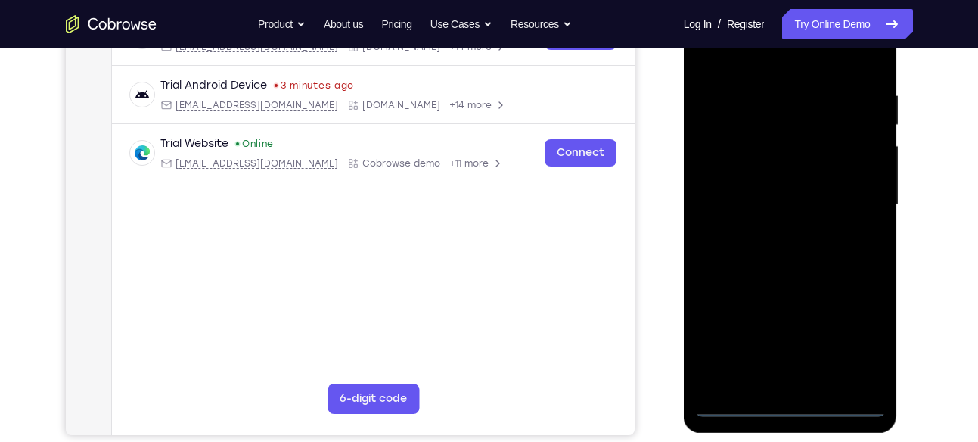
click at [792, 405] on div at bounding box center [790, 204] width 191 height 423
click at [793, 403] on div at bounding box center [790, 204] width 191 height 423
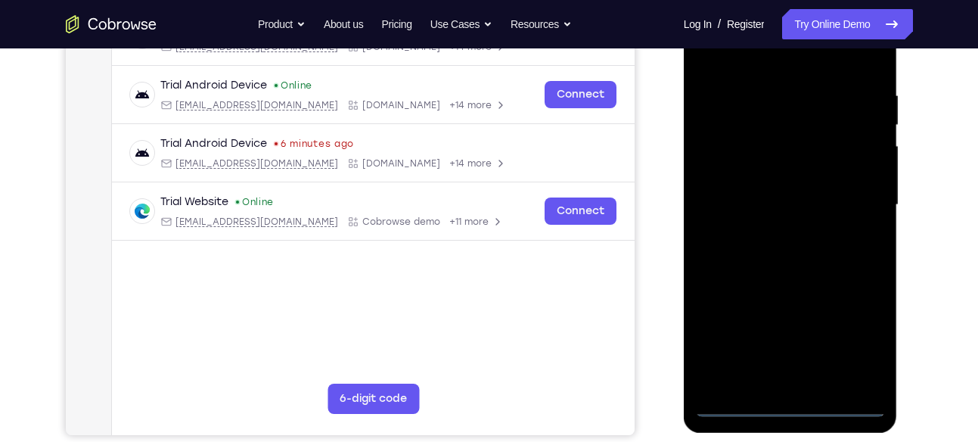
click at [867, 331] on div at bounding box center [790, 204] width 191 height 423
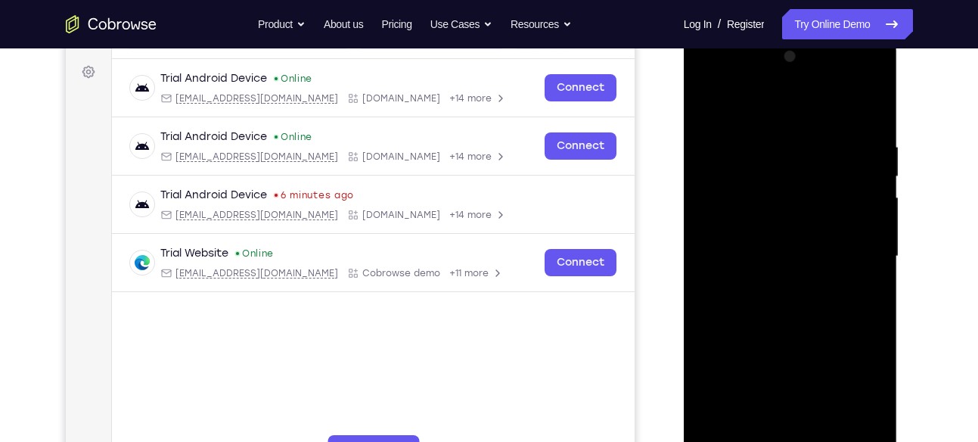
scroll to position [209, 0]
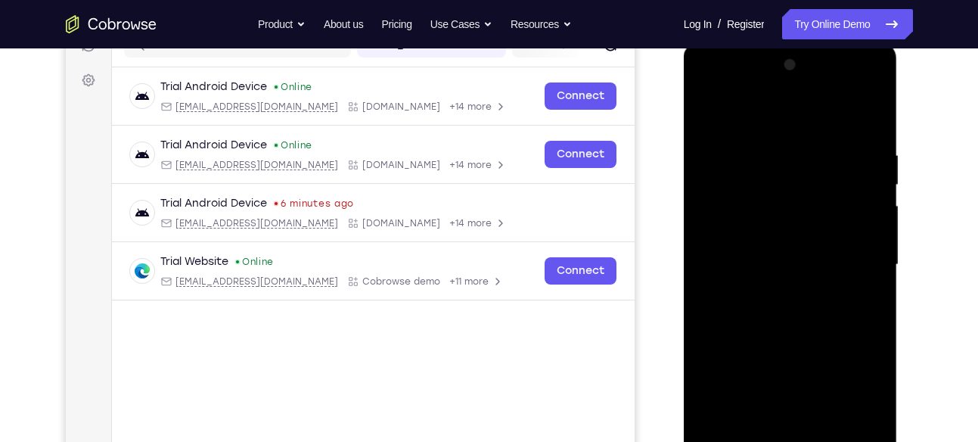
click at [731, 85] on div at bounding box center [790, 264] width 191 height 423
click at [850, 262] on div at bounding box center [790, 264] width 191 height 423
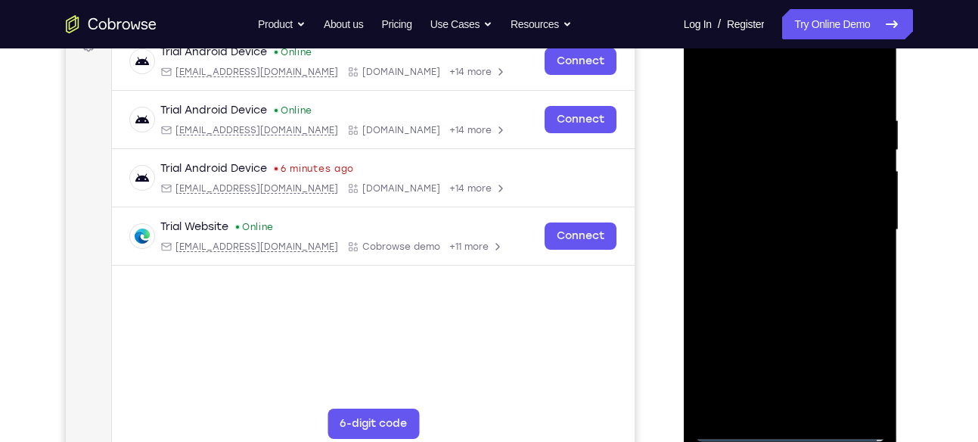
scroll to position [244, 0]
click at [774, 256] on div at bounding box center [790, 228] width 191 height 423
click at [842, 207] on div at bounding box center [790, 228] width 191 height 423
click at [737, 199] on div at bounding box center [790, 228] width 191 height 423
click at [735, 223] on div at bounding box center [790, 228] width 191 height 423
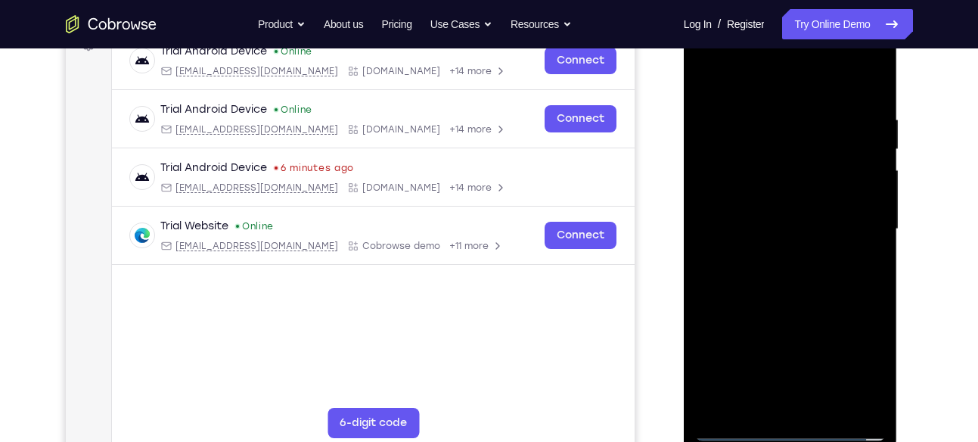
click at [722, 280] on div at bounding box center [790, 228] width 191 height 423
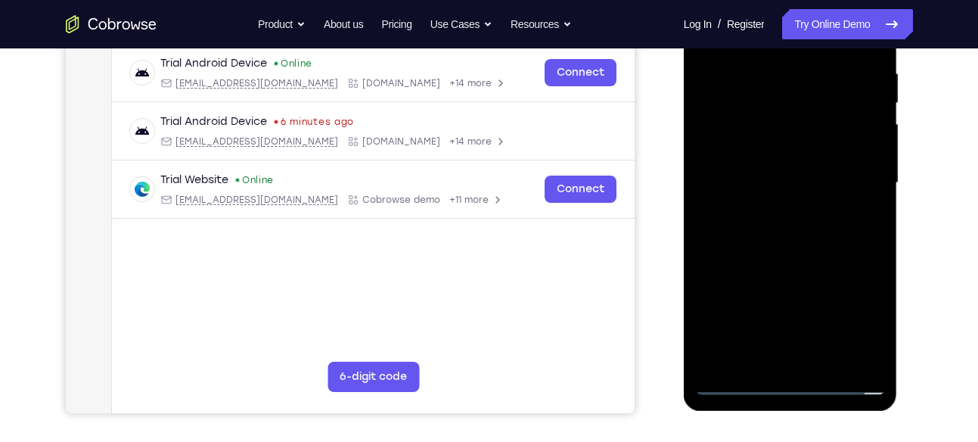
click at [782, 212] on div at bounding box center [790, 182] width 191 height 423
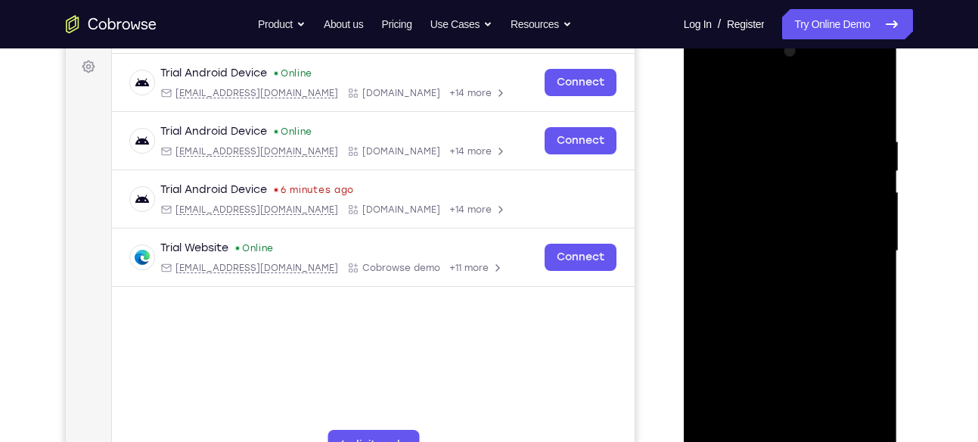
scroll to position [221, 0]
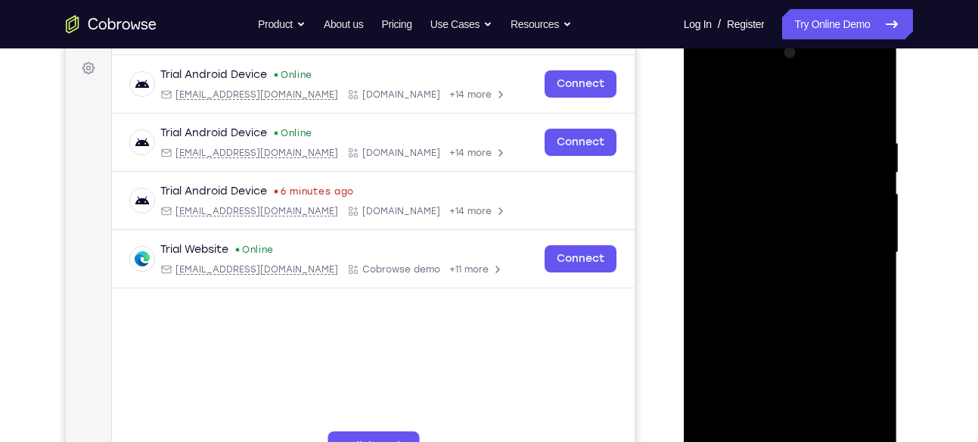
click at [806, 324] on div at bounding box center [790, 252] width 191 height 423
drag, startPoint x: 806, startPoint y: 348, endPoint x: 812, endPoint y: 127, distance: 220.9
click at [812, 127] on div at bounding box center [790, 252] width 191 height 423
drag, startPoint x: 795, startPoint y: 327, endPoint x: 788, endPoint y: 195, distance: 132.5
click at [788, 195] on div at bounding box center [790, 252] width 191 height 423
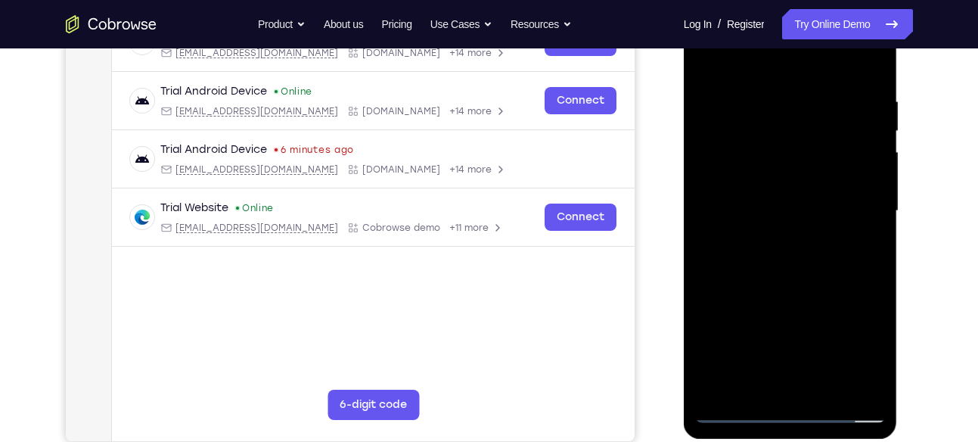
scroll to position [263, 0]
drag, startPoint x: 790, startPoint y: 288, endPoint x: 774, endPoint y: 133, distance: 155.8
click at [774, 133] on div at bounding box center [790, 209] width 191 height 423
click at [795, 309] on div at bounding box center [790, 209] width 191 height 423
drag, startPoint x: 794, startPoint y: 141, endPoint x: 783, endPoint y: 313, distance: 172.7
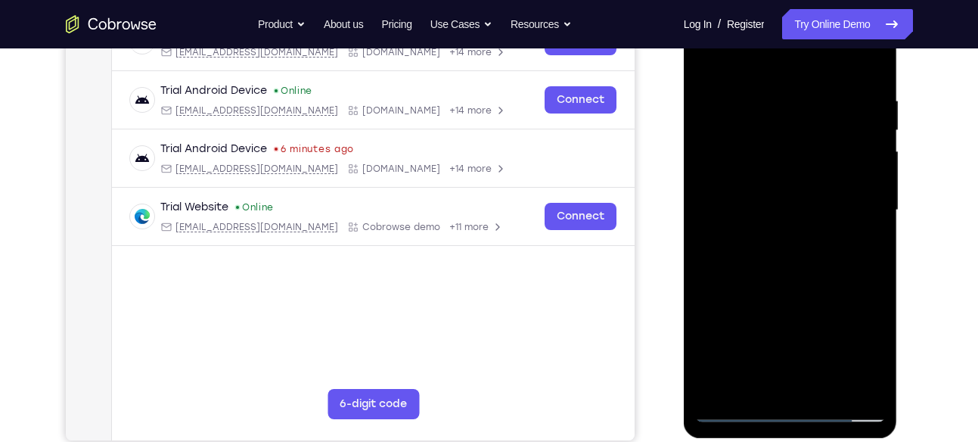
click at [783, 313] on div at bounding box center [790, 209] width 191 height 423
drag, startPoint x: 780, startPoint y: 338, endPoint x: 766, endPoint y: 158, distance: 180.5
click at [766, 158] on div at bounding box center [790, 209] width 191 height 423
drag, startPoint x: 796, startPoint y: 124, endPoint x: 776, endPoint y: 331, distance: 208.1
click at [776, 331] on div at bounding box center [790, 209] width 191 height 423
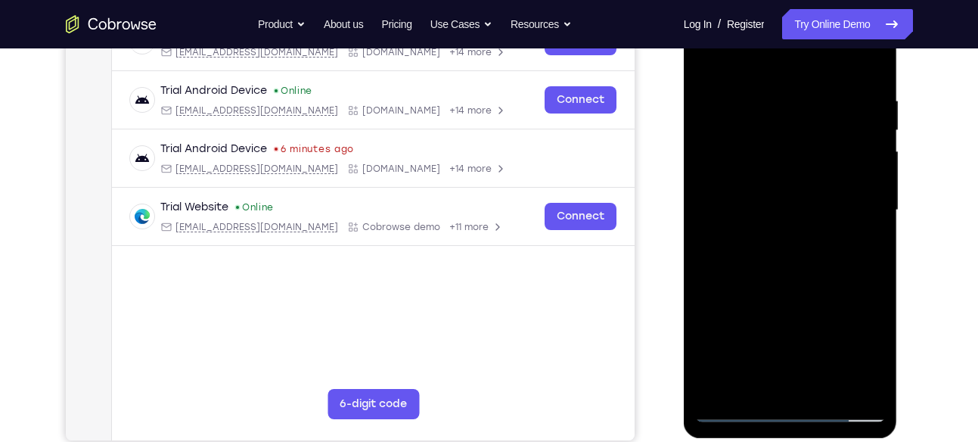
drag, startPoint x: 779, startPoint y: 162, endPoint x: 764, endPoint y: 321, distance: 160.3
click at [764, 321] on div at bounding box center [790, 209] width 191 height 423
drag, startPoint x: 771, startPoint y: 121, endPoint x: 771, endPoint y: 293, distance: 171.7
click at [771, 293] on div at bounding box center [790, 209] width 191 height 423
drag, startPoint x: 800, startPoint y: 119, endPoint x: 807, endPoint y: 316, distance: 197.5
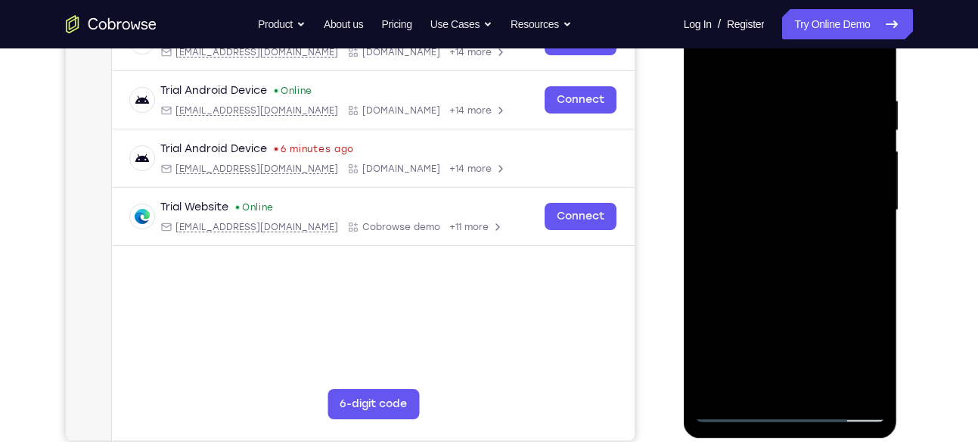
click at [807, 316] on div at bounding box center [790, 209] width 191 height 423
drag, startPoint x: 796, startPoint y: 151, endPoint x: 791, endPoint y: 254, distance: 103.0
click at [791, 254] on div at bounding box center [790, 209] width 191 height 423
drag, startPoint x: 799, startPoint y: 321, endPoint x: 795, endPoint y: 231, distance: 90.9
click at [795, 231] on div at bounding box center [790, 209] width 191 height 423
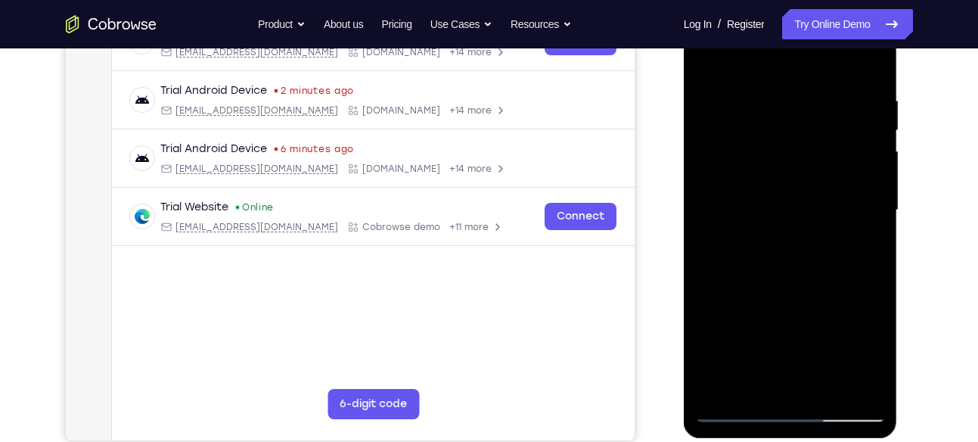
drag, startPoint x: 815, startPoint y: 333, endPoint x: 799, endPoint y: 206, distance: 128.8
click at [799, 206] on div at bounding box center [790, 209] width 191 height 423
drag, startPoint x: 787, startPoint y: 346, endPoint x: 782, endPoint y: 225, distance: 121.1
click at [782, 225] on div at bounding box center [790, 209] width 191 height 423
drag, startPoint x: 780, startPoint y: 346, endPoint x: 796, endPoint y: 163, distance: 183.0
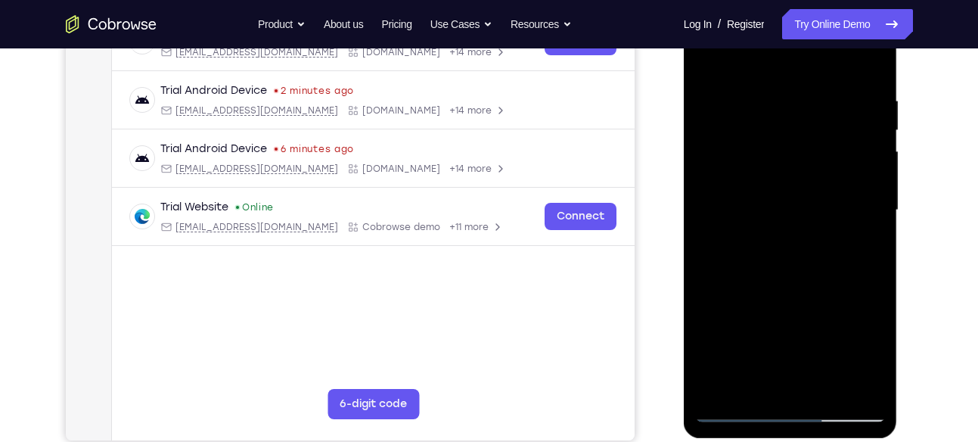
click at [796, 163] on div at bounding box center [790, 209] width 191 height 423
drag, startPoint x: 787, startPoint y: 317, endPoint x: 786, endPoint y: 207, distance: 109.7
click at [786, 207] on div at bounding box center [790, 209] width 191 height 423
drag, startPoint x: 769, startPoint y: 340, endPoint x: 763, endPoint y: 187, distance: 152.9
click at [763, 187] on div at bounding box center [790, 209] width 191 height 423
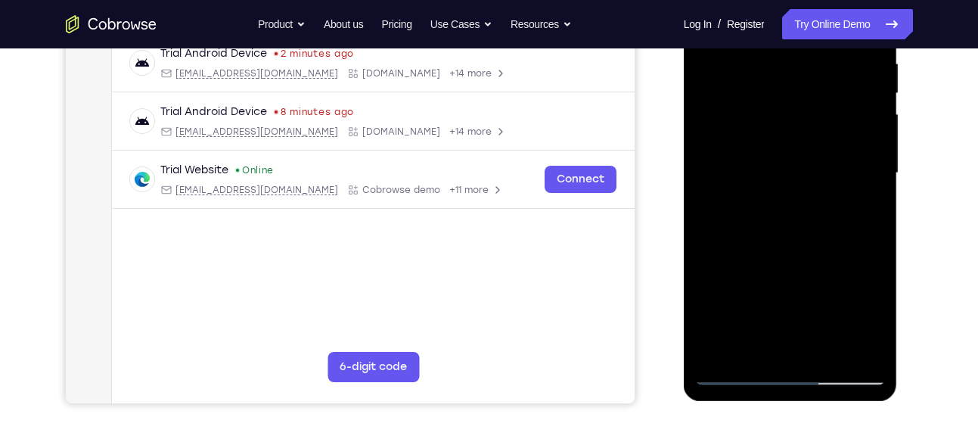
scroll to position [302, 0]
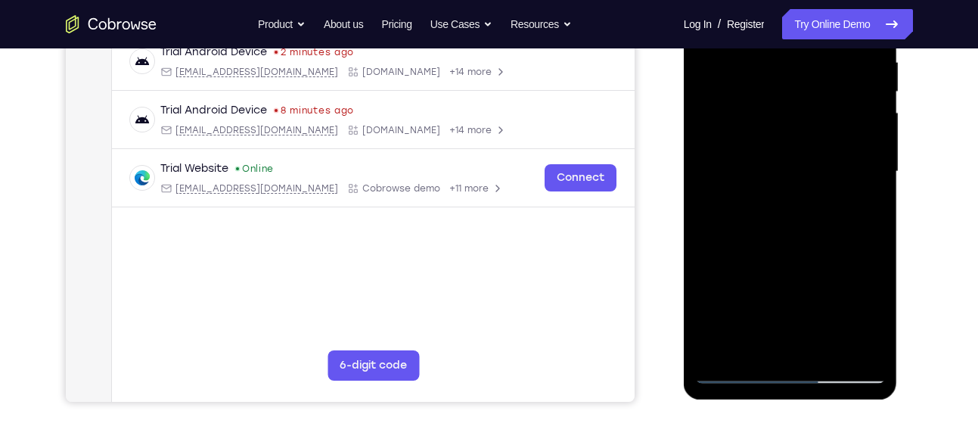
drag, startPoint x: 813, startPoint y: 270, endPoint x: 807, endPoint y: 154, distance: 115.9
click at [807, 154] on div at bounding box center [790, 171] width 191 height 423
drag, startPoint x: 798, startPoint y: 315, endPoint x: 770, endPoint y: 135, distance: 182.9
click at [770, 135] on div at bounding box center [790, 171] width 191 height 423
drag, startPoint x: 813, startPoint y: 304, endPoint x: 813, endPoint y: 265, distance: 38.6
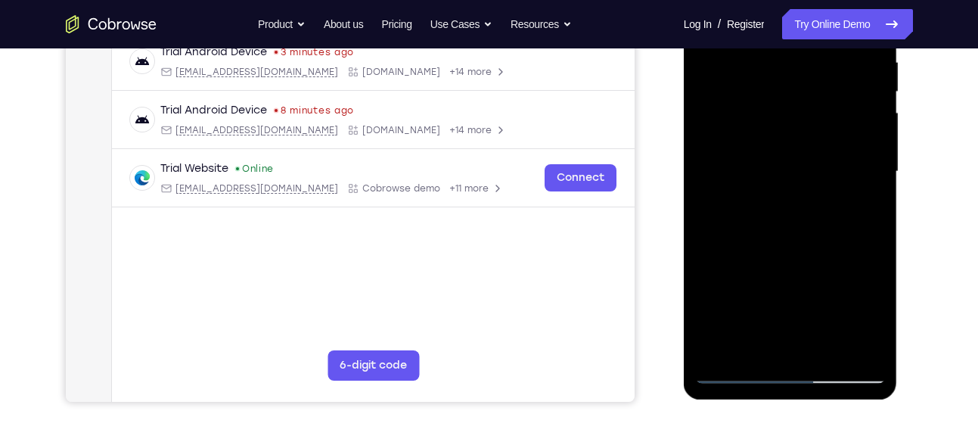
click at [813, 265] on div at bounding box center [790, 171] width 191 height 423
drag, startPoint x: 836, startPoint y: 300, endPoint x: 830, endPoint y: 252, distance: 48.9
click at [830, 252] on div at bounding box center [790, 171] width 191 height 423
click at [770, 175] on div at bounding box center [790, 171] width 191 height 423
drag, startPoint x: 823, startPoint y: 141, endPoint x: 823, endPoint y: 270, distance: 128.6
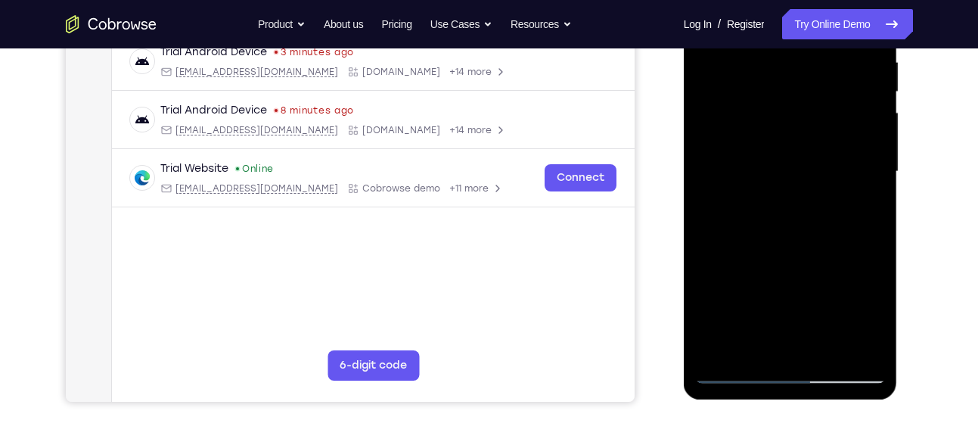
click at [823, 270] on div at bounding box center [790, 171] width 191 height 423
click at [796, 184] on div at bounding box center [790, 171] width 191 height 423
click at [849, 183] on div at bounding box center [790, 171] width 191 height 423
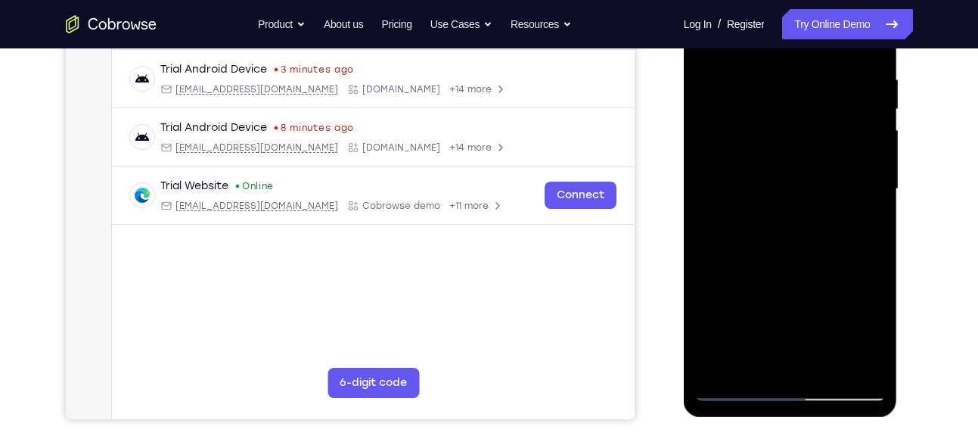
scroll to position [289, 0]
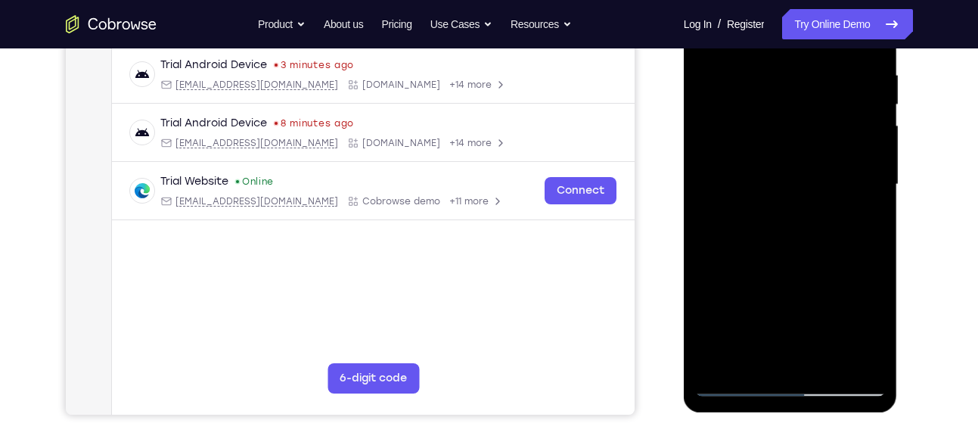
click at [717, 364] on div at bounding box center [790, 184] width 191 height 423
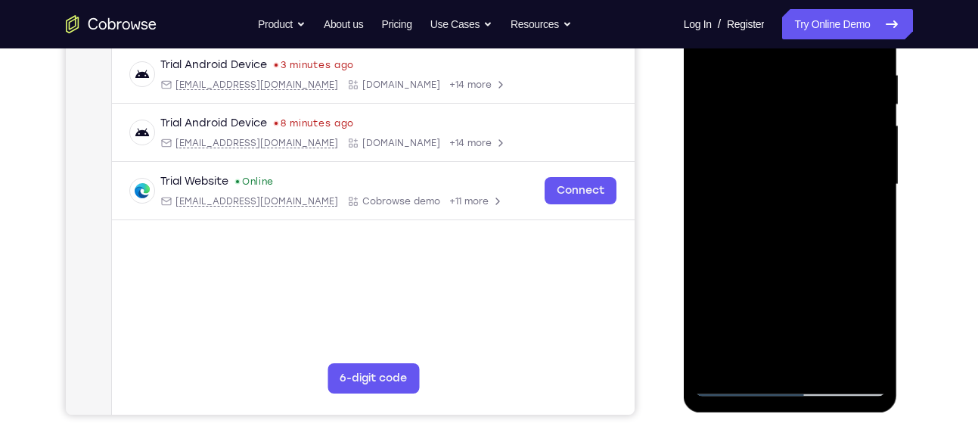
click at [717, 364] on div at bounding box center [790, 184] width 191 height 423
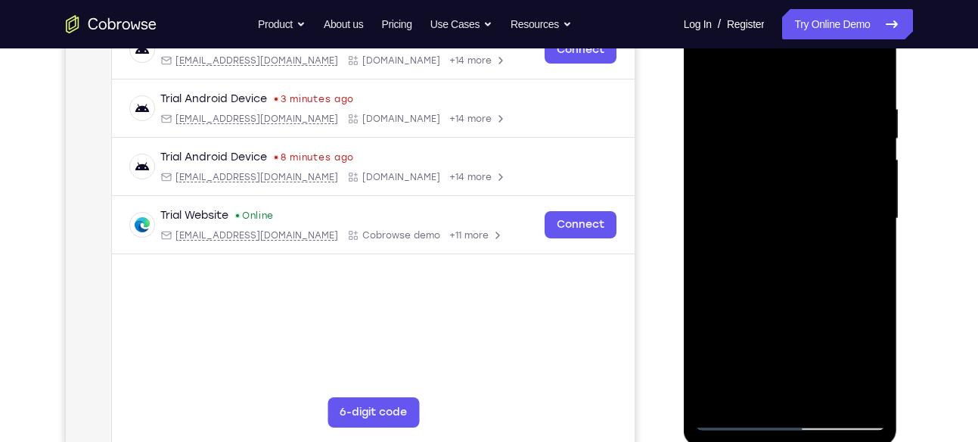
scroll to position [254, 0]
click at [771, 107] on div at bounding box center [790, 219] width 191 height 423
click at [751, 77] on div at bounding box center [790, 219] width 191 height 423
click at [718, 110] on div at bounding box center [790, 219] width 191 height 423
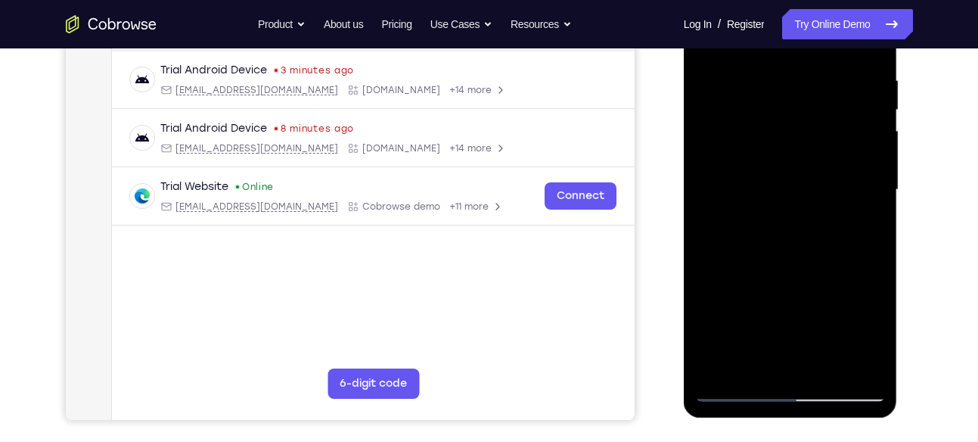
scroll to position [294, 0]
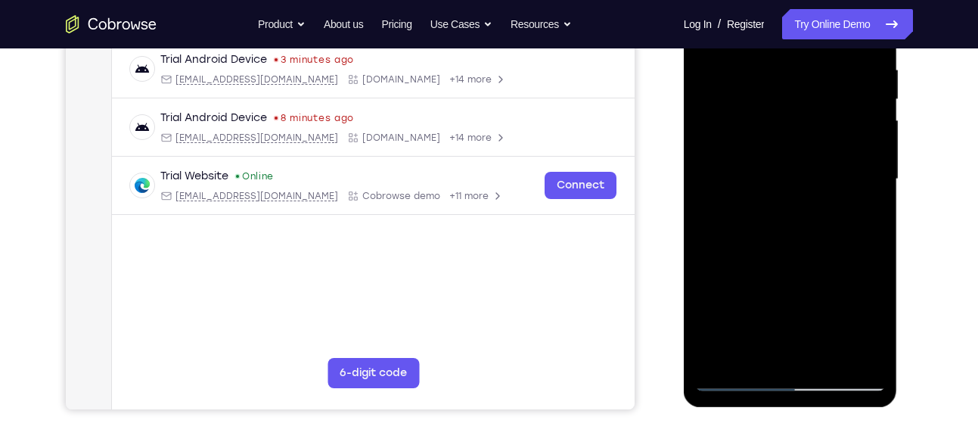
click at [864, 350] on div at bounding box center [790, 178] width 191 height 423
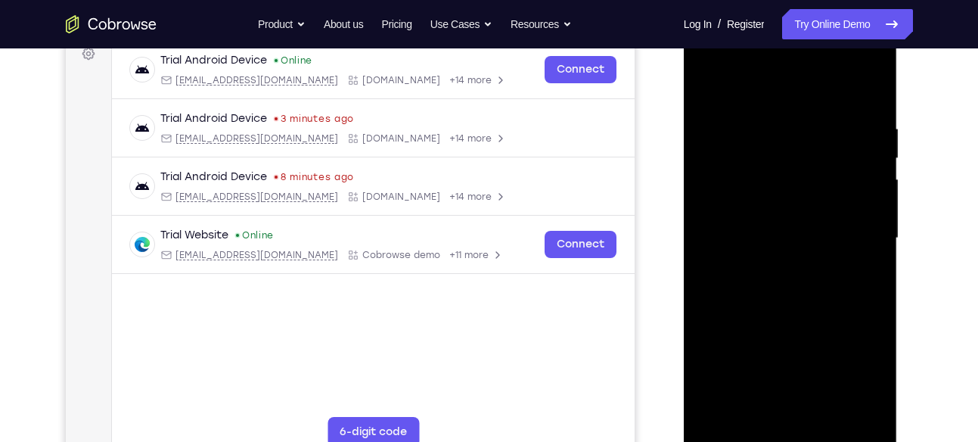
scroll to position [228, 0]
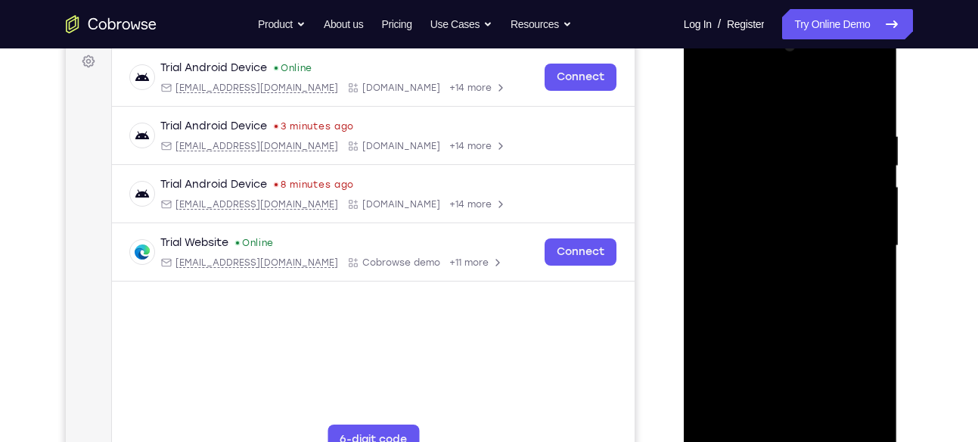
click at [738, 348] on div at bounding box center [790, 245] width 191 height 423
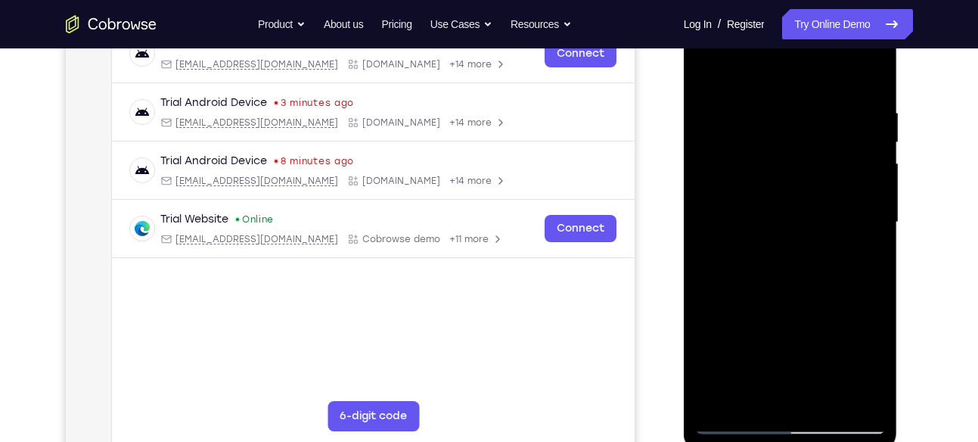
scroll to position [253, 0]
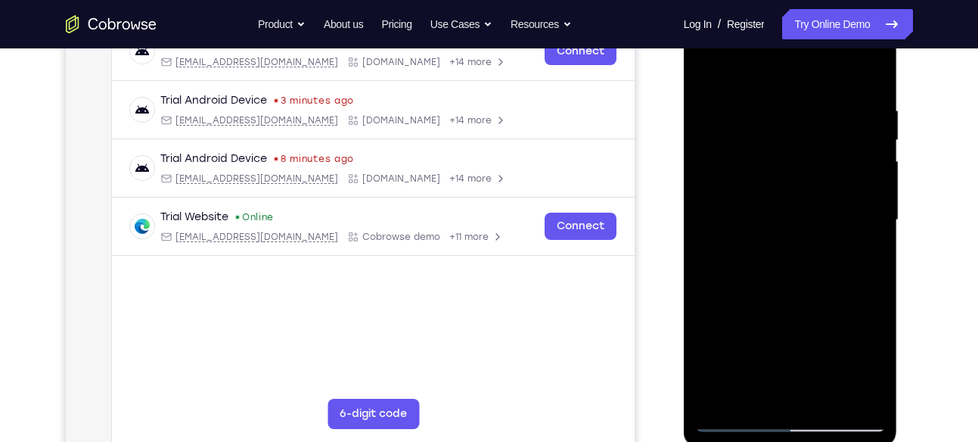
drag, startPoint x: 826, startPoint y: 340, endPoint x: 826, endPoint y: 312, distance: 27.2
click at [826, 312] on div at bounding box center [790, 219] width 191 height 423
click at [753, 326] on div at bounding box center [790, 219] width 191 height 423
drag, startPoint x: 813, startPoint y: 307, endPoint x: 805, endPoint y: 175, distance: 131.8
click at [805, 175] on div at bounding box center [790, 219] width 191 height 423
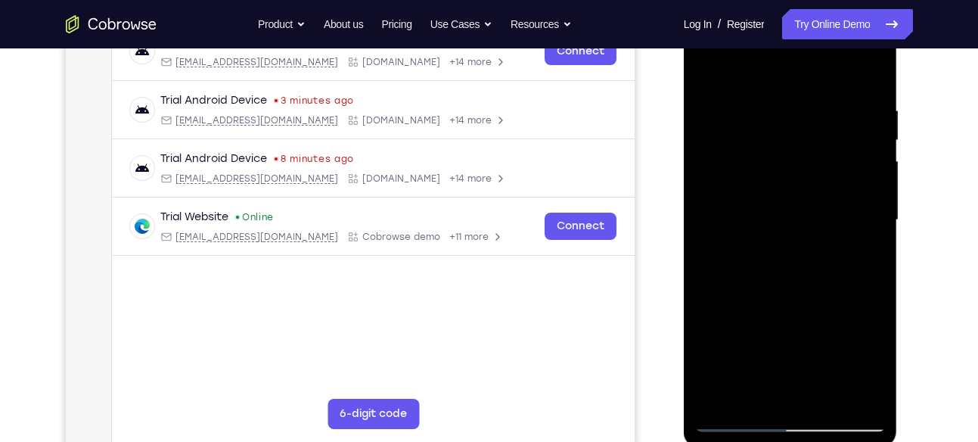
drag, startPoint x: 826, startPoint y: 333, endPoint x: 818, endPoint y: 190, distance: 143.9
click at [818, 190] on div at bounding box center [790, 219] width 191 height 423
drag, startPoint x: 815, startPoint y: 321, endPoint x: 796, endPoint y: 157, distance: 165.3
click at [796, 157] on div at bounding box center [790, 219] width 191 height 423
drag, startPoint x: 827, startPoint y: 318, endPoint x: 809, endPoint y: 170, distance: 148.6
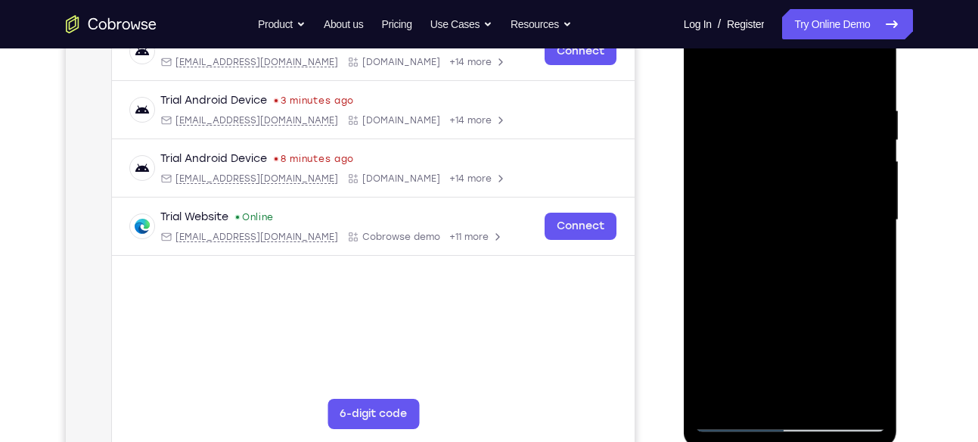
click at [809, 170] on div at bounding box center [790, 219] width 191 height 423
drag, startPoint x: 794, startPoint y: 350, endPoint x: 794, endPoint y: 144, distance: 205.7
click at [794, 144] on div at bounding box center [790, 219] width 191 height 423
drag, startPoint x: 823, startPoint y: 306, endPoint x: 804, endPoint y: 125, distance: 182.5
click at [804, 125] on div at bounding box center [790, 219] width 191 height 423
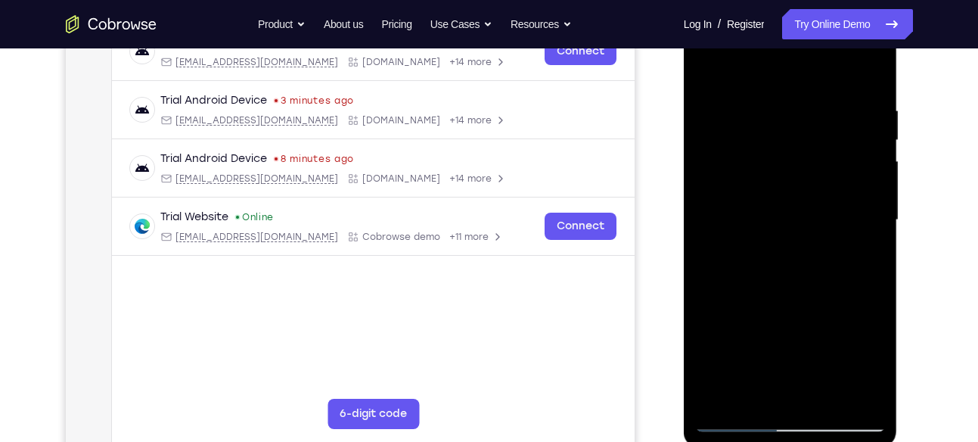
drag, startPoint x: 811, startPoint y: 242, endPoint x: 805, endPoint y: 128, distance: 114.3
click at [805, 128] on div at bounding box center [790, 219] width 191 height 423
drag, startPoint x: 805, startPoint y: 128, endPoint x: 808, endPoint y: 291, distance: 163.4
click at [808, 291] on div at bounding box center [790, 219] width 191 height 423
click at [808, 244] on div at bounding box center [790, 219] width 191 height 423
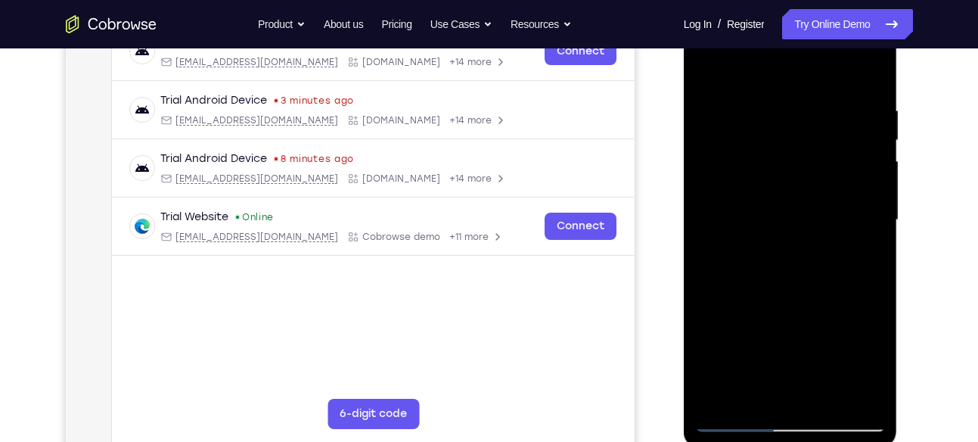
click at [704, 85] on div at bounding box center [790, 219] width 191 height 423
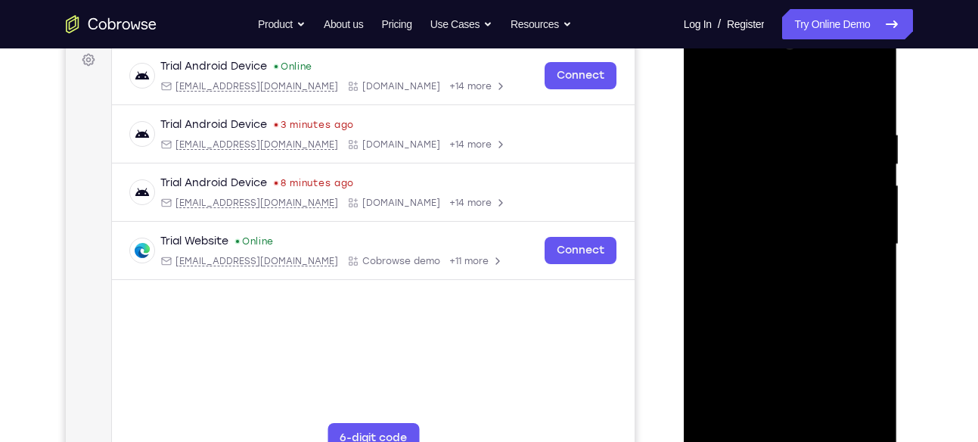
scroll to position [226, 0]
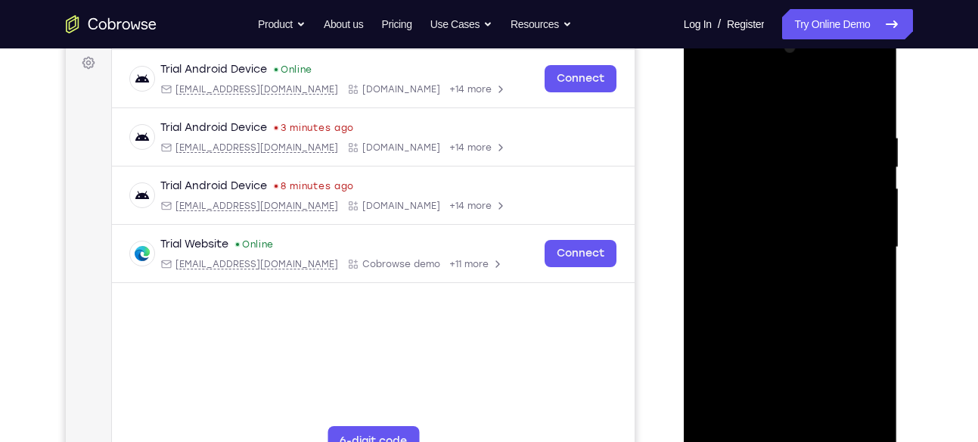
drag, startPoint x: 817, startPoint y: 147, endPoint x: 796, endPoint y: 309, distance: 163.1
click at [796, 309] on div at bounding box center [790, 247] width 191 height 423
drag, startPoint x: 764, startPoint y: 184, endPoint x: 771, endPoint y: 337, distance: 153.7
click at [771, 337] on div at bounding box center [790, 247] width 191 height 423
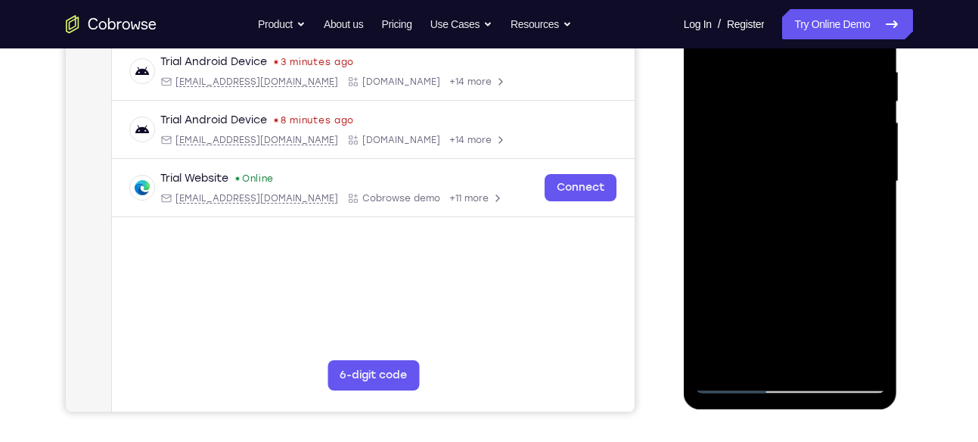
scroll to position [296, 0]
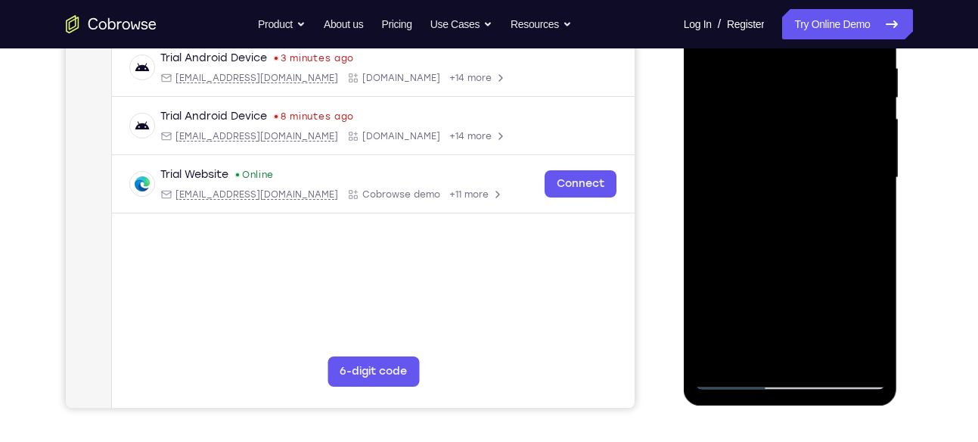
click at [712, 355] on div at bounding box center [790, 177] width 191 height 423
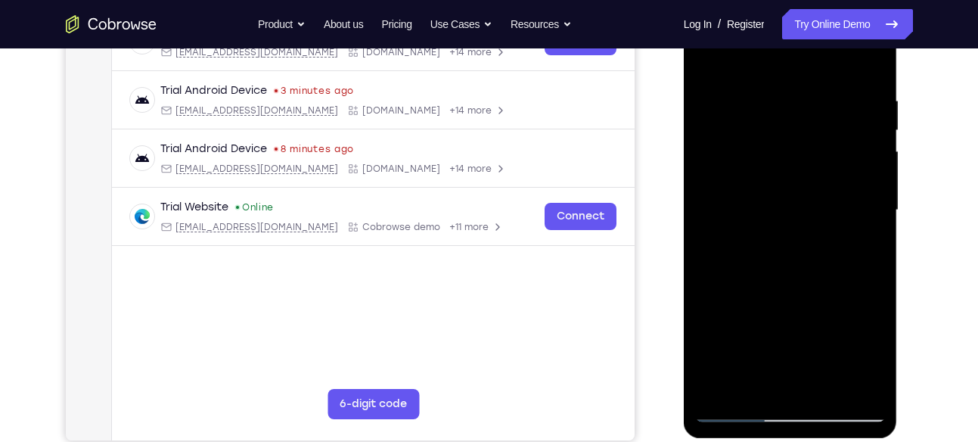
scroll to position [259, 0]
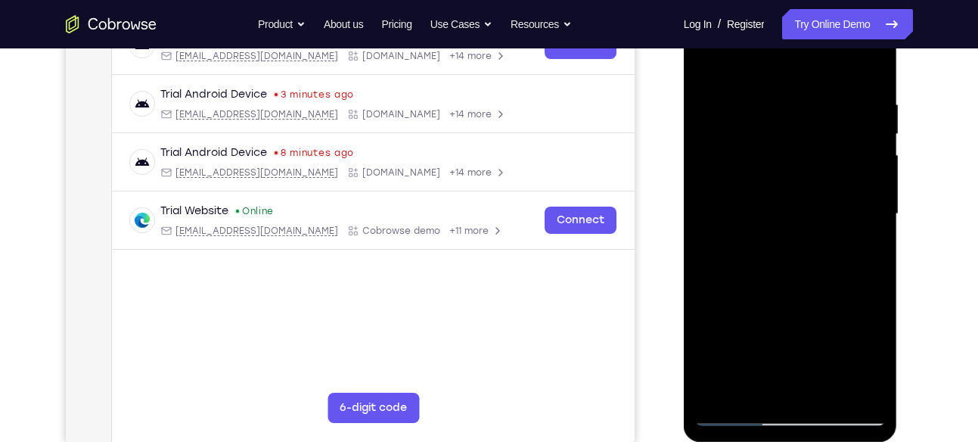
click at [766, 110] on div at bounding box center [790, 213] width 191 height 423
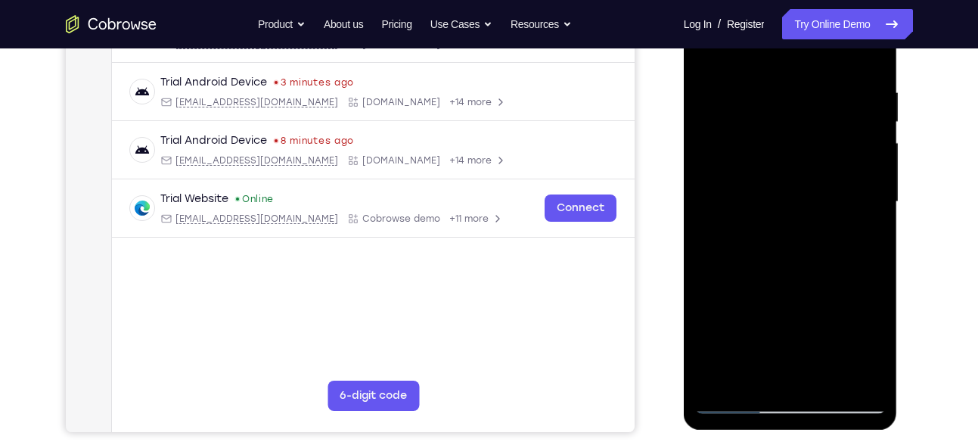
click at [863, 170] on div at bounding box center [790, 201] width 191 height 423
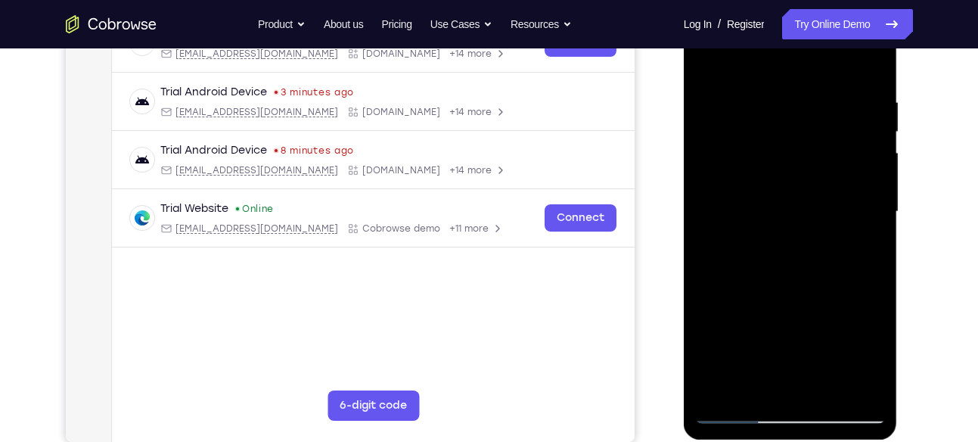
scroll to position [255, 0]
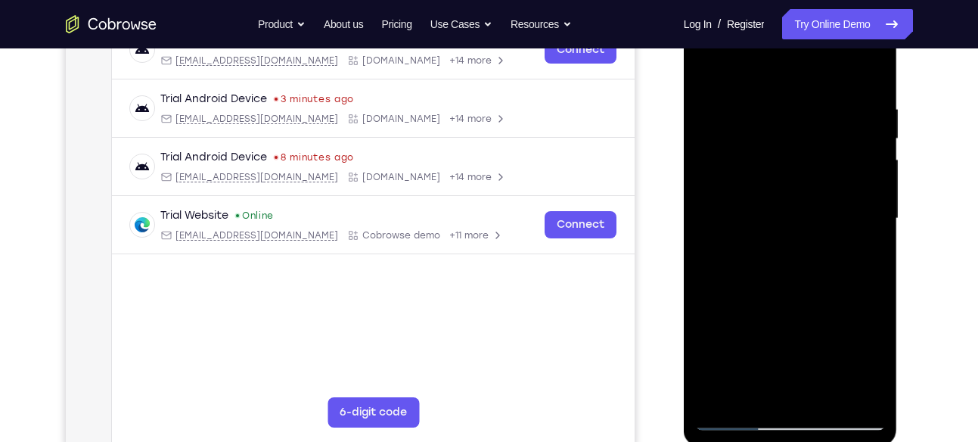
click at [867, 237] on div at bounding box center [790, 218] width 191 height 423
drag, startPoint x: 867, startPoint y: 194, endPoint x: 797, endPoint y: 216, distance: 72.9
click at [797, 216] on div at bounding box center [790, 218] width 191 height 423
drag, startPoint x: 855, startPoint y: 195, endPoint x: 780, endPoint y: 197, distance: 75.6
click at [780, 197] on div at bounding box center [790, 218] width 191 height 423
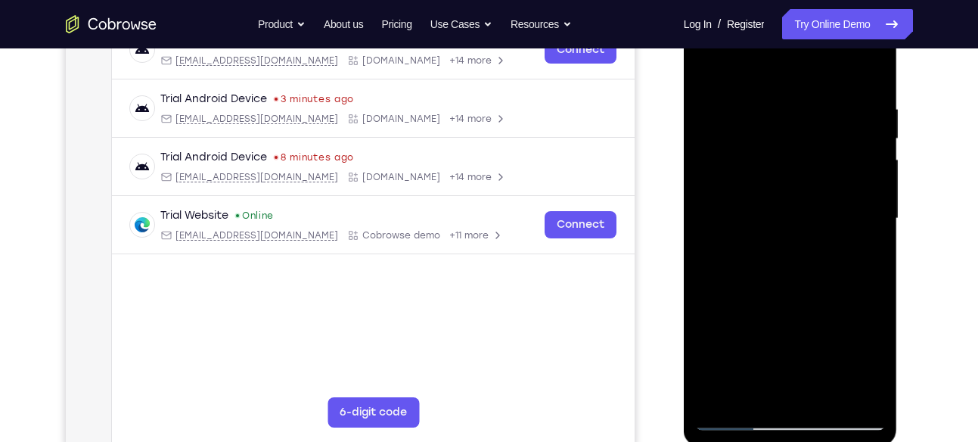
drag, startPoint x: 867, startPoint y: 193, endPoint x: 786, endPoint y: 189, distance: 81.8
click at [786, 189] on div at bounding box center [790, 218] width 191 height 423
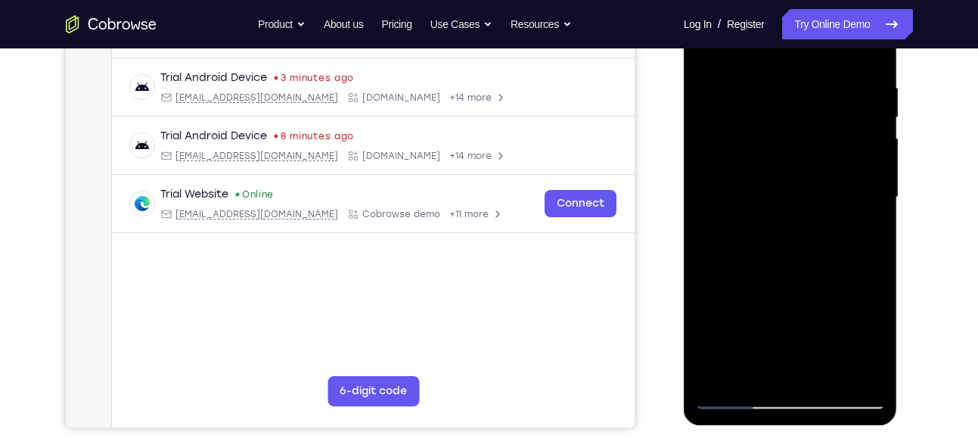
scroll to position [266, 0]
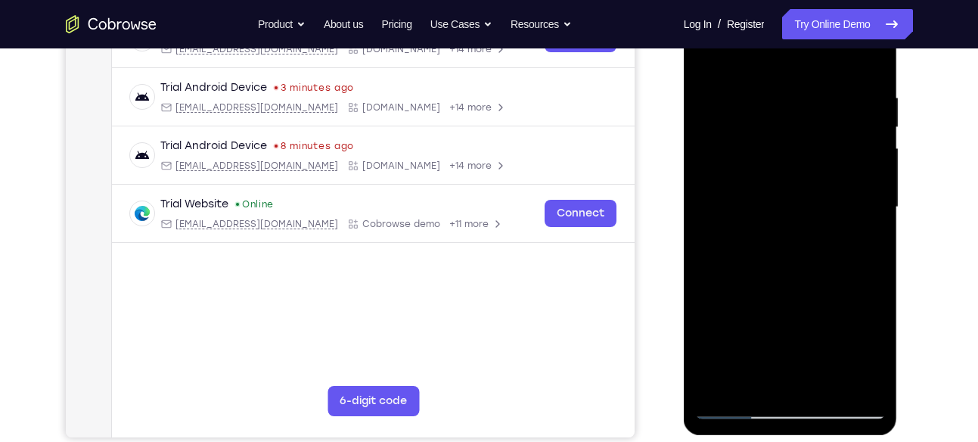
drag, startPoint x: 854, startPoint y: 173, endPoint x: 777, endPoint y: 188, distance: 77.7
click at [777, 188] on div at bounding box center [790, 206] width 191 height 423
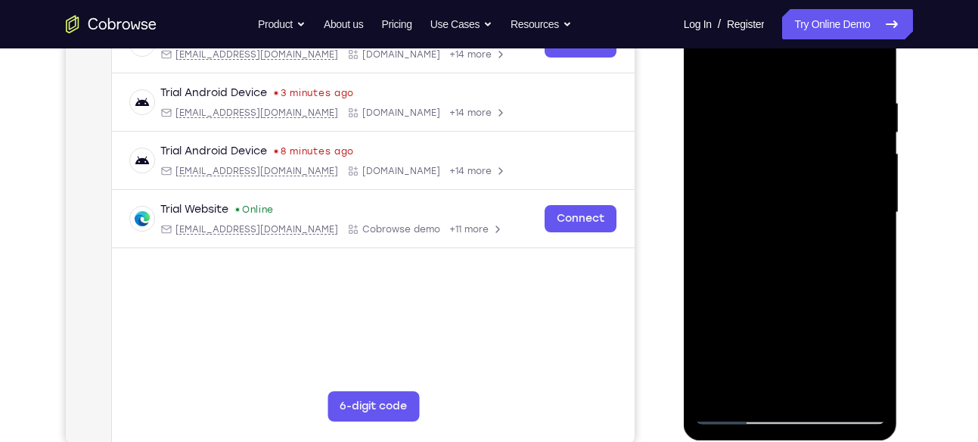
drag, startPoint x: 728, startPoint y: 263, endPoint x: 815, endPoint y: 249, distance: 88.1
click at [815, 249] on div at bounding box center [790, 212] width 191 height 423
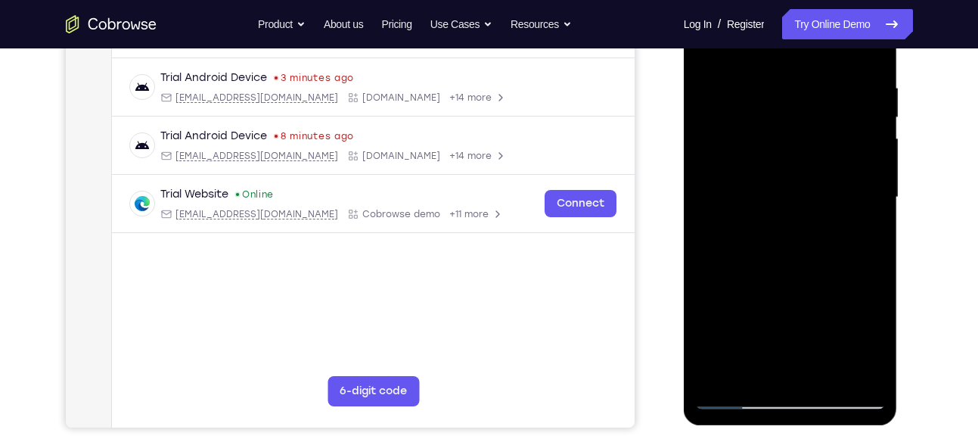
scroll to position [270, 0]
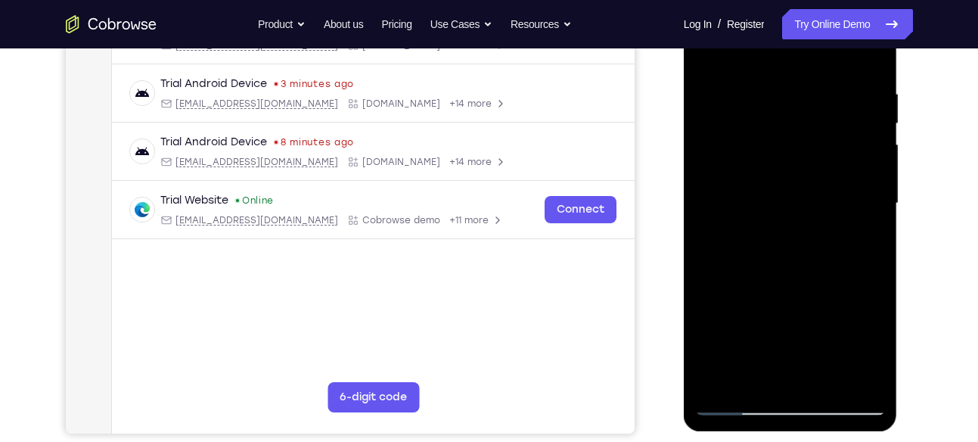
drag, startPoint x: 854, startPoint y: 173, endPoint x: 783, endPoint y: 197, distance: 75.1
click at [783, 197] on div at bounding box center [790, 203] width 191 height 423
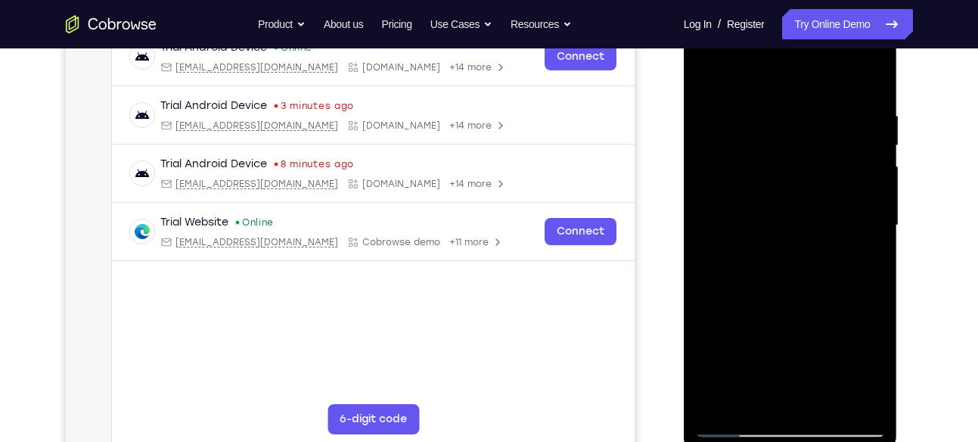
scroll to position [247, 0]
drag, startPoint x: 868, startPoint y: 232, endPoint x: 802, endPoint y: 263, distance: 73.4
click at [802, 263] on div at bounding box center [790, 226] width 191 height 423
click at [869, 191] on div at bounding box center [790, 226] width 191 height 423
click at [865, 199] on div at bounding box center [790, 226] width 191 height 423
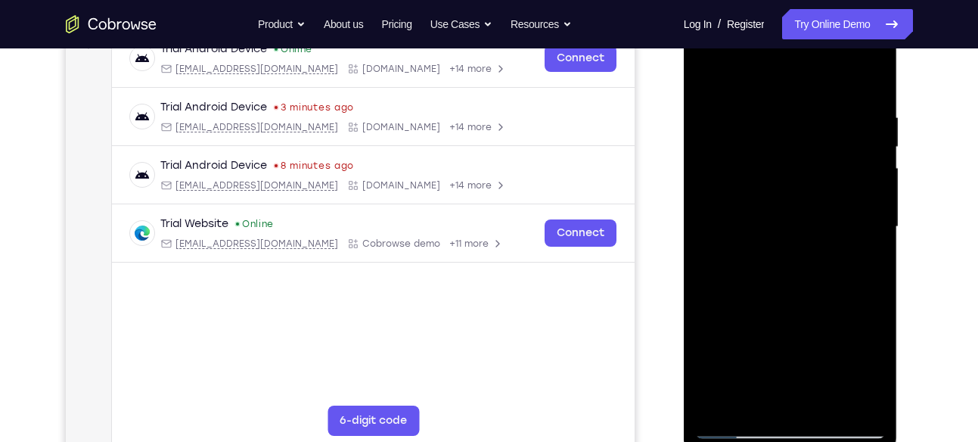
click at [703, 260] on div at bounding box center [790, 226] width 191 height 423
drag, startPoint x: 869, startPoint y: 165, endPoint x: 794, endPoint y: 185, distance: 77.6
click at [794, 185] on div at bounding box center [790, 226] width 191 height 423
drag, startPoint x: 840, startPoint y: 253, endPoint x: 774, endPoint y: 268, distance: 67.3
click at [774, 268] on div at bounding box center [790, 226] width 191 height 423
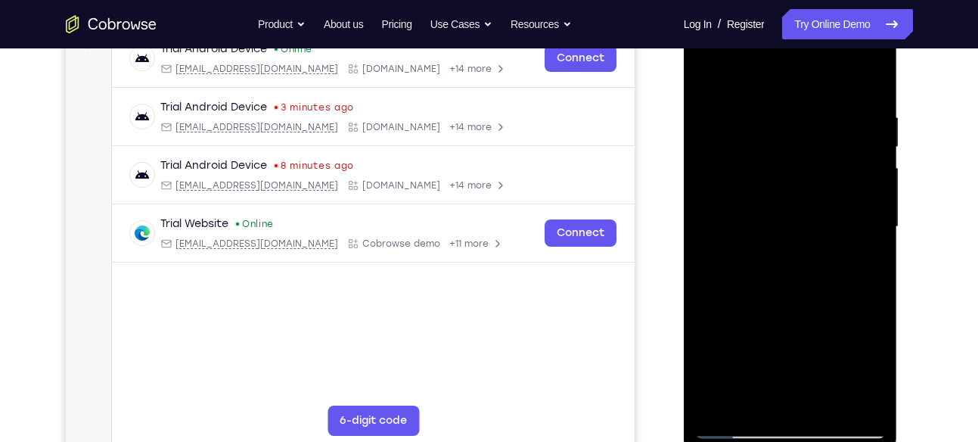
click at [725, 247] on div at bounding box center [790, 226] width 191 height 423
drag, startPoint x: 725, startPoint y: 247, endPoint x: 832, endPoint y: 260, distance: 107.5
click at [832, 260] on div at bounding box center [790, 226] width 191 height 423
click at [857, 204] on div at bounding box center [790, 226] width 191 height 423
drag, startPoint x: 846, startPoint y: 195, endPoint x: 745, endPoint y: 206, distance: 102.0
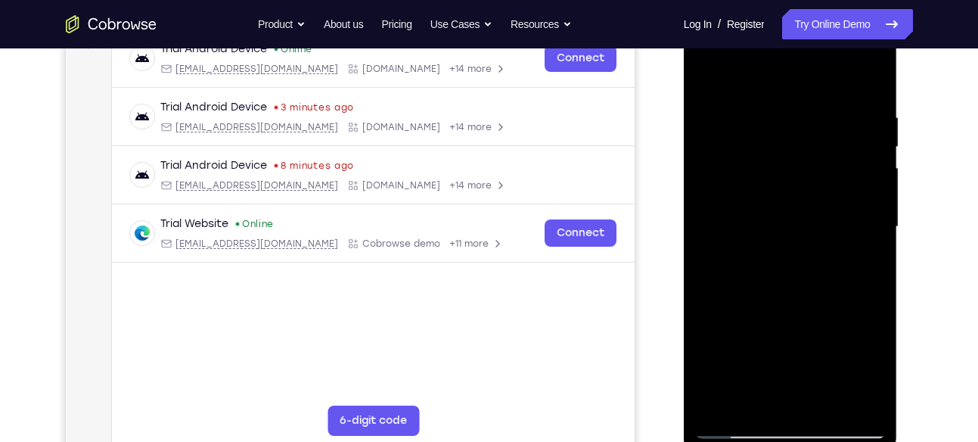
click at [745, 206] on div at bounding box center [790, 226] width 191 height 423
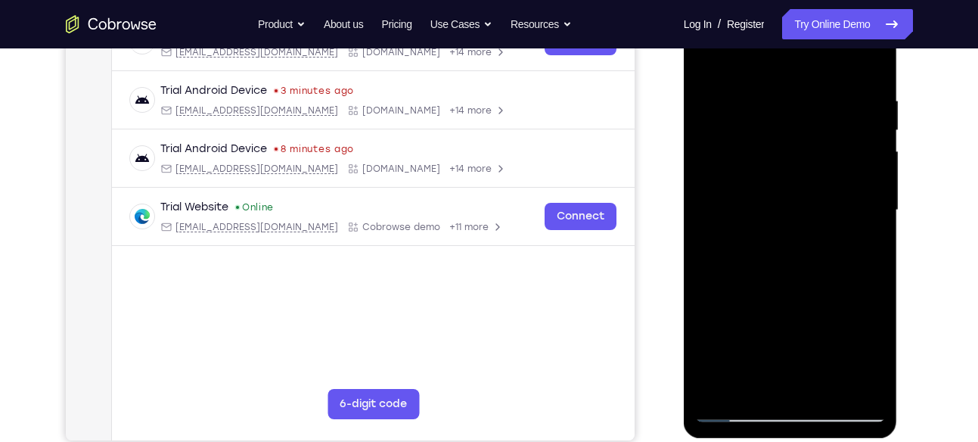
scroll to position [264, 0]
drag, startPoint x: 837, startPoint y: 203, endPoint x: 787, endPoint y: 216, distance: 51.4
click at [787, 216] on div at bounding box center [790, 209] width 191 height 423
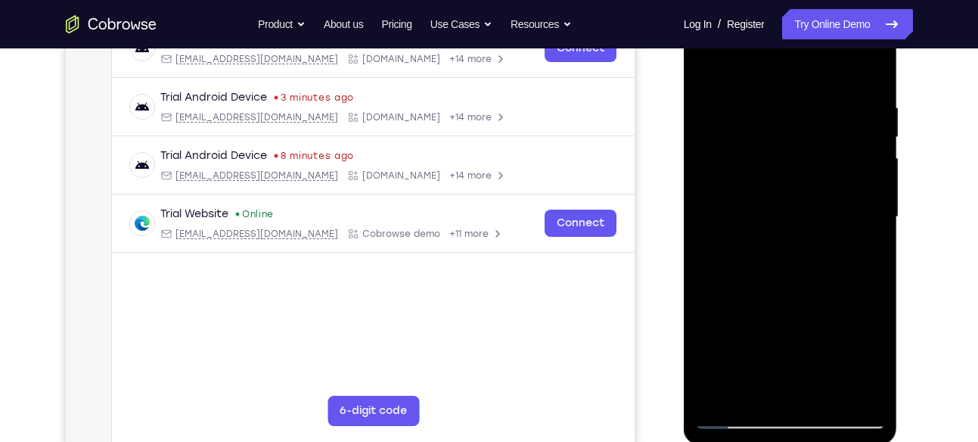
scroll to position [243, 0]
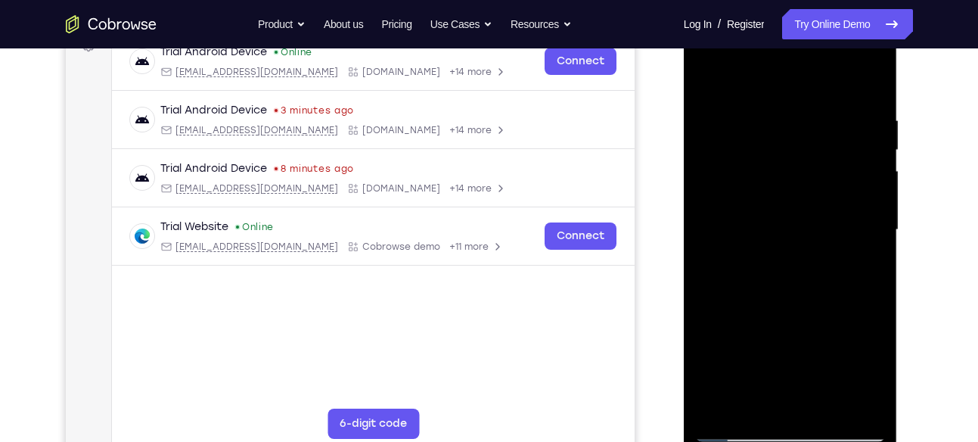
drag, startPoint x: 849, startPoint y: 193, endPoint x: 810, endPoint y: 204, distance: 40.9
click at [810, 204] on div at bounding box center [790, 229] width 191 height 423
drag, startPoint x: 868, startPoint y: 192, endPoint x: 836, endPoint y: 194, distance: 32.6
click at [836, 194] on div at bounding box center [790, 229] width 191 height 423
drag, startPoint x: 855, startPoint y: 185, endPoint x: 808, endPoint y: 195, distance: 47.9
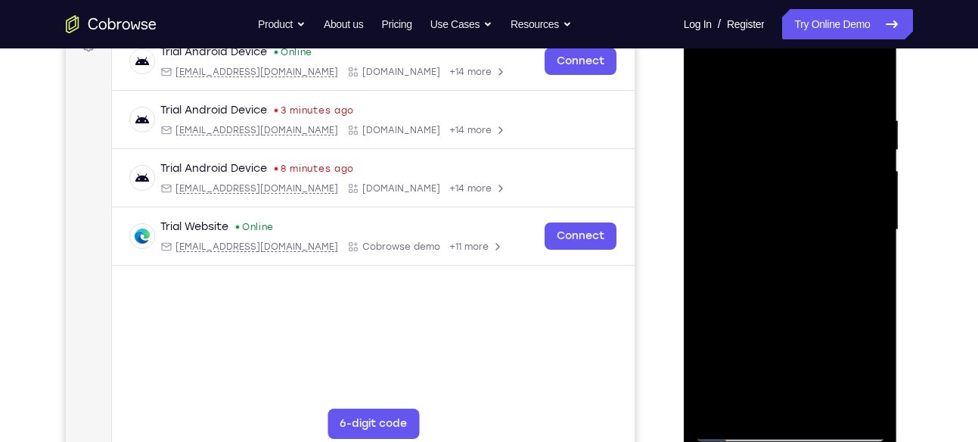
click at [808, 195] on div at bounding box center [790, 229] width 191 height 423
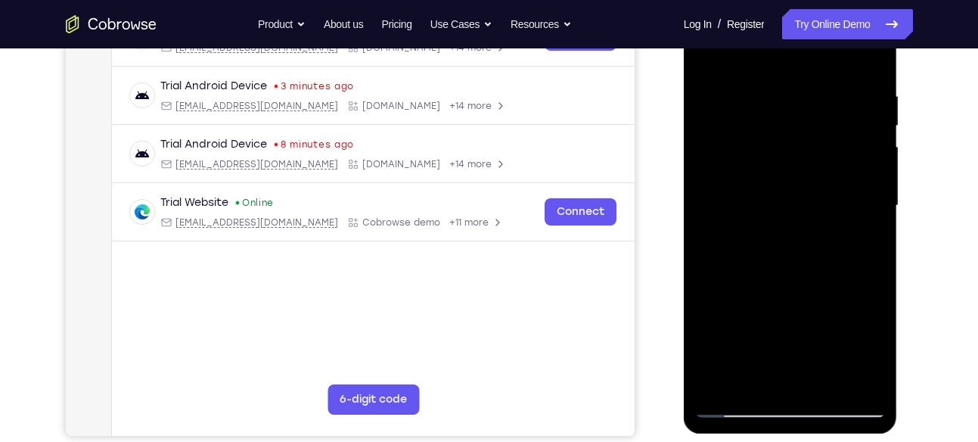
scroll to position [267, 0]
drag, startPoint x: 840, startPoint y: 187, endPoint x: 774, endPoint y: 193, distance: 66.8
click at [774, 193] on div at bounding box center [790, 206] width 191 height 423
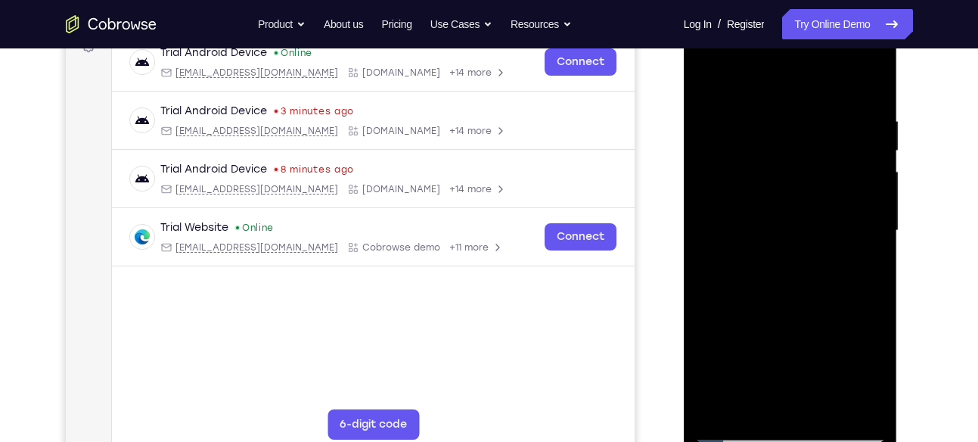
scroll to position [242, 0]
drag, startPoint x: 847, startPoint y: 224, endPoint x: 789, endPoint y: 225, distance: 58.2
click at [789, 225] on div at bounding box center [790, 231] width 191 height 423
drag, startPoint x: 863, startPoint y: 212, endPoint x: 783, endPoint y: 210, distance: 79.4
click at [783, 210] on div at bounding box center [790, 231] width 191 height 423
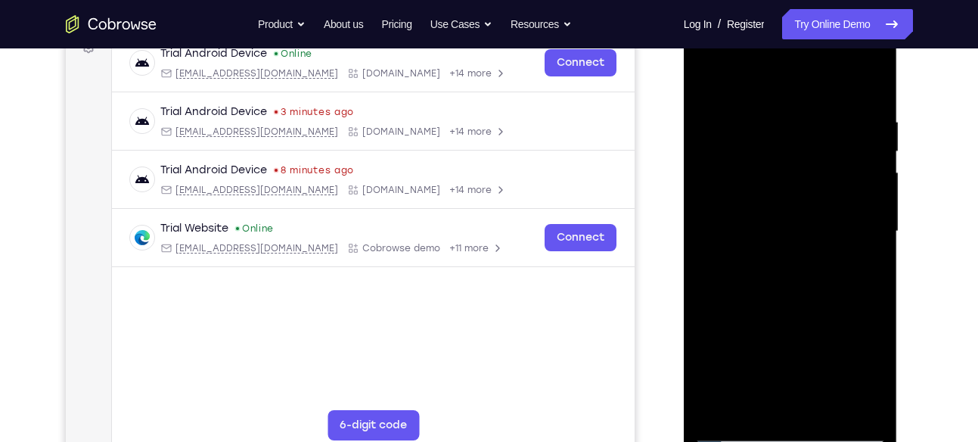
drag, startPoint x: 833, startPoint y: 188, endPoint x: 795, endPoint y: 188, distance: 37.8
click at [795, 188] on div at bounding box center [790, 231] width 191 height 423
drag, startPoint x: 842, startPoint y: 162, endPoint x: 757, endPoint y: 172, distance: 85.4
click at [757, 172] on div at bounding box center [790, 231] width 191 height 423
drag, startPoint x: 823, startPoint y: 159, endPoint x: 750, endPoint y: 162, distance: 73.4
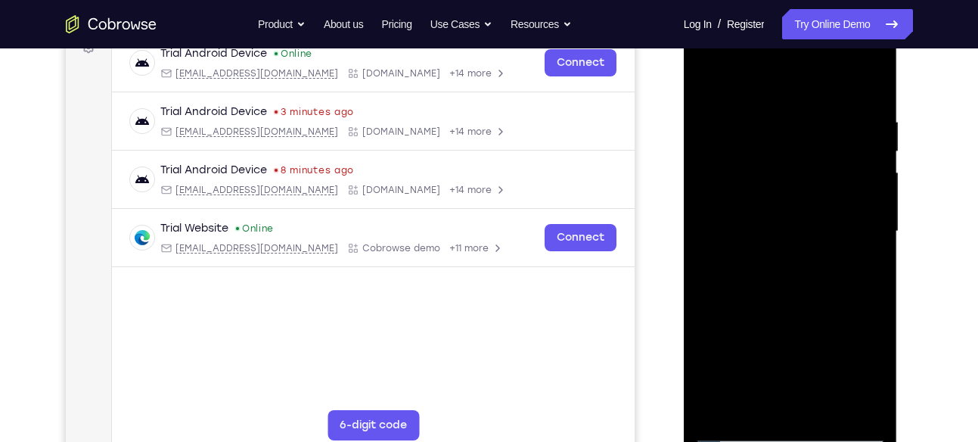
click at [750, 162] on div at bounding box center [790, 231] width 191 height 423
drag, startPoint x: 841, startPoint y: 160, endPoint x: 766, endPoint y: 166, distance: 75.1
click at [766, 166] on div at bounding box center [790, 231] width 191 height 423
drag, startPoint x: 827, startPoint y: 165, endPoint x: 762, endPoint y: 172, distance: 65.4
click at [762, 172] on div at bounding box center [790, 231] width 191 height 423
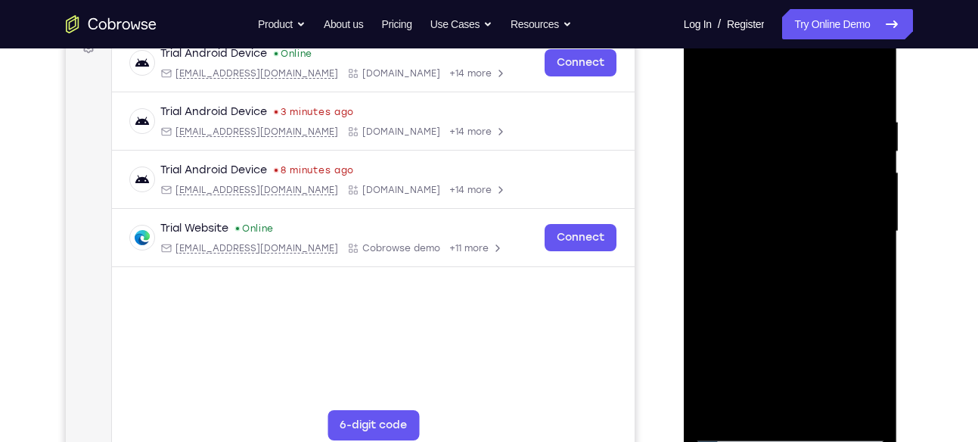
drag, startPoint x: 845, startPoint y: 225, endPoint x: 770, endPoint y: 236, distance: 76.5
click at [770, 236] on div at bounding box center [790, 231] width 191 height 423
drag, startPoint x: 865, startPoint y: 194, endPoint x: 796, endPoint y: 197, distance: 68.9
click at [796, 197] on div at bounding box center [790, 231] width 191 height 423
drag, startPoint x: 856, startPoint y: 168, endPoint x: 765, endPoint y: 174, distance: 91.7
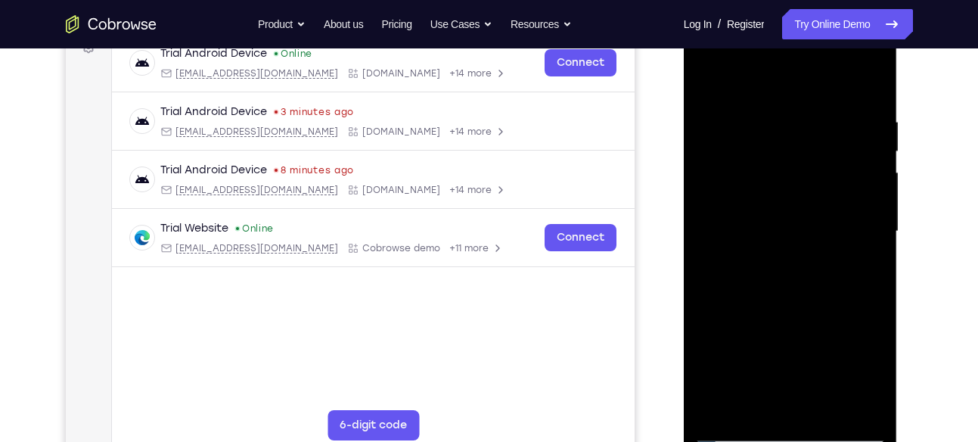
click at [765, 174] on div at bounding box center [790, 231] width 191 height 423
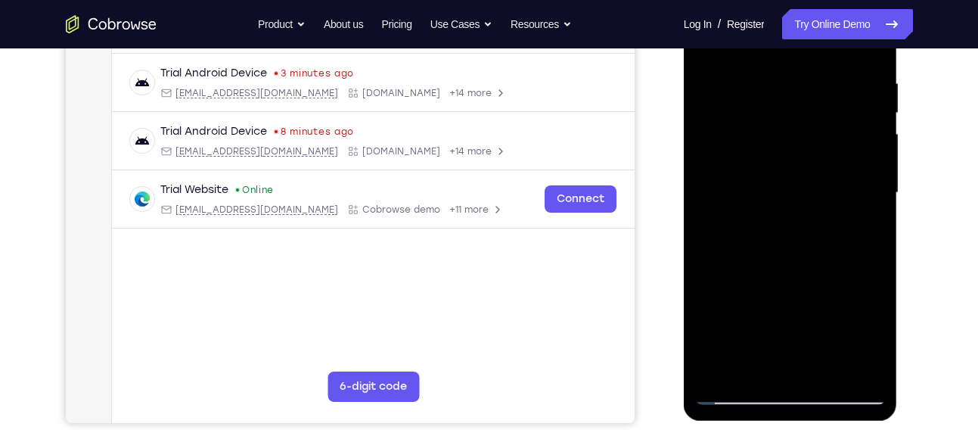
scroll to position [247, 0]
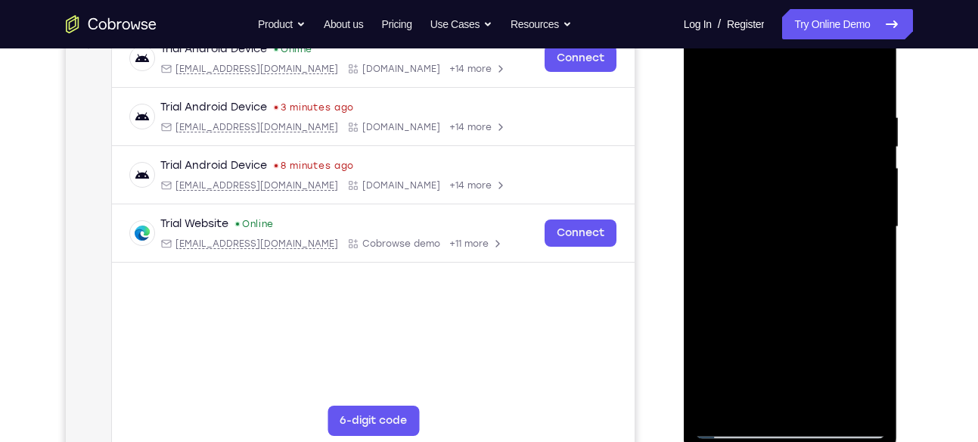
drag, startPoint x: 835, startPoint y: 160, endPoint x: 764, endPoint y: 160, distance: 71.1
click at [764, 160] on div at bounding box center [790, 226] width 191 height 423
drag, startPoint x: 827, startPoint y: 205, endPoint x: 769, endPoint y: 213, distance: 58.1
click at [769, 213] on div at bounding box center [790, 226] width 191 height 423
drag, startPoint x: 854, startPoint y: 216, endPoint x: 816, endPoint y: 219, distance: 37.9
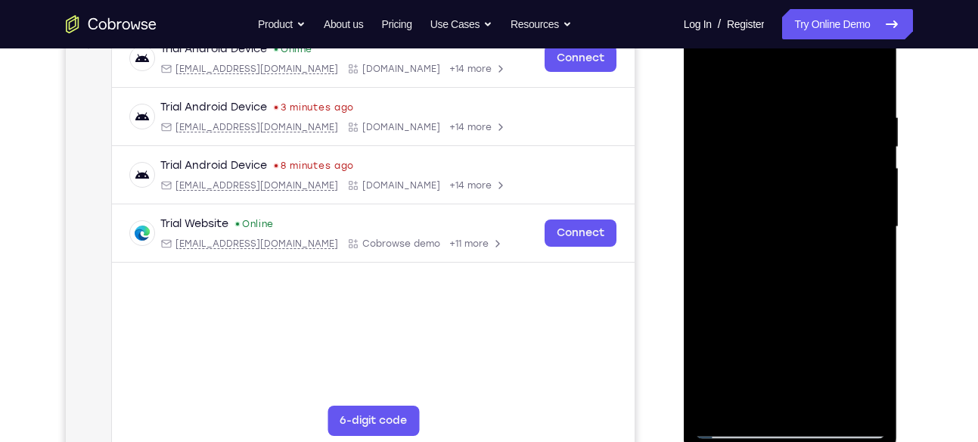
click at [816, 219] on div at bounding box center [790, 226] width 191 height 423
drag, startPoint x: 870, startPoint y: 202, endPoint x: 833, endPoint y: 201, distance: 37.1
click at [833, 201] on div at bounding box center [790, 226] width 191 height 423
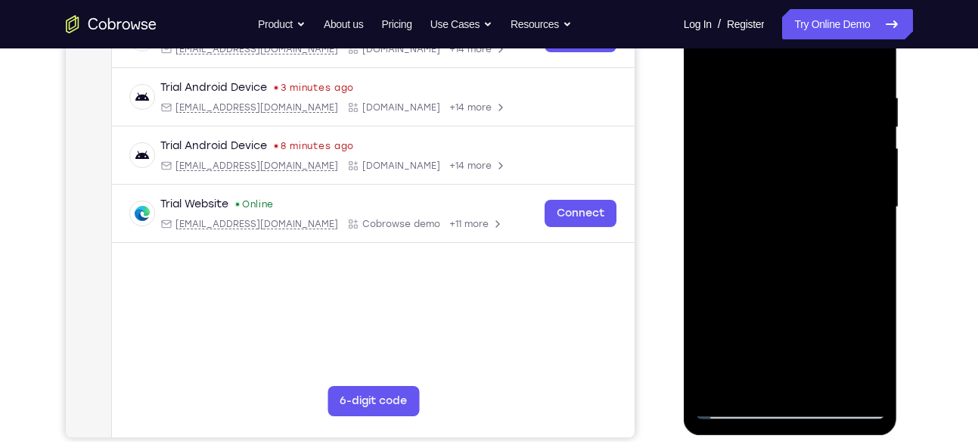
drag, startPoint x: 844, startPoint y: 150, endPoint x: 801, endPoint y: 175, distance: 49.8
click at [801, 175] on div at bounding box center [790, 206] width 191 height 423
drag, startPoint x: 752, startPoint y: 248, endPoint x: 839, endPoint y: 248, distance: 86.2
click at [839, 248] on div at bounding box center [790, 206] width 191 height 423
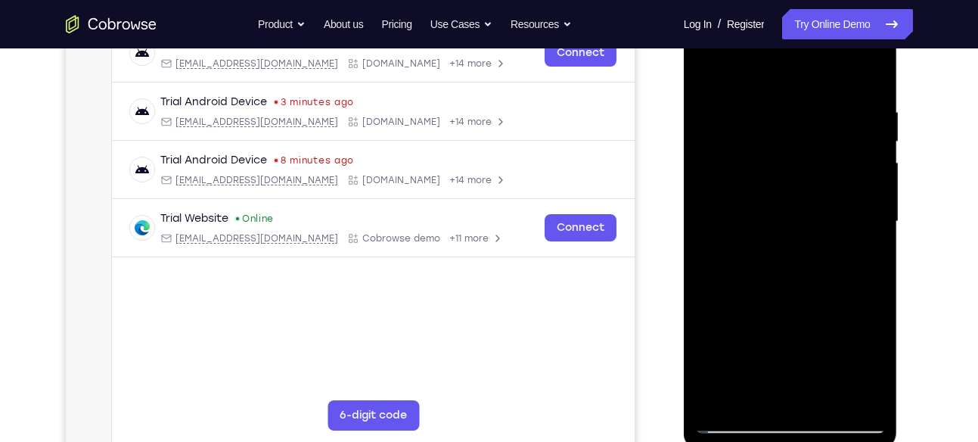
drag, startPoint x: 864, startPoint y: 210, endPoint x: 813, endPoint y: 209, distance: 50.7
click at [813, 209] on div at bounding box center [790, 221] width 191 height 423
drag, startPoint x: 837, startPoint y: 164, endPoint x: 742, endPoint y: 172, distance: 95.6
click at [742, 172] on div at bounding box center [790, 221] width 191 height 423
drag, startPoint x: 837, startPoint y: 174, endPoint x: 757, endPoint y: 178, distance: 80.3
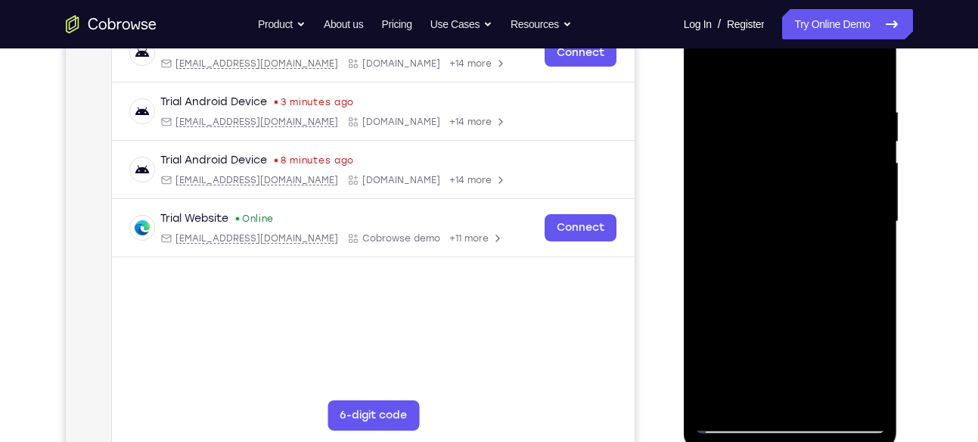
click at [757, 178] on div at bounding box center [790, 221] width 191 height 423
drag
click at [752, 161] on div at bounding box center [790, 221] width 191 height 423
click at [807, 159] on div at bounding box center [790, 221] width 191 height 423
click at [805, 200] on div at bounding box center [790, 221] width 191 height 423
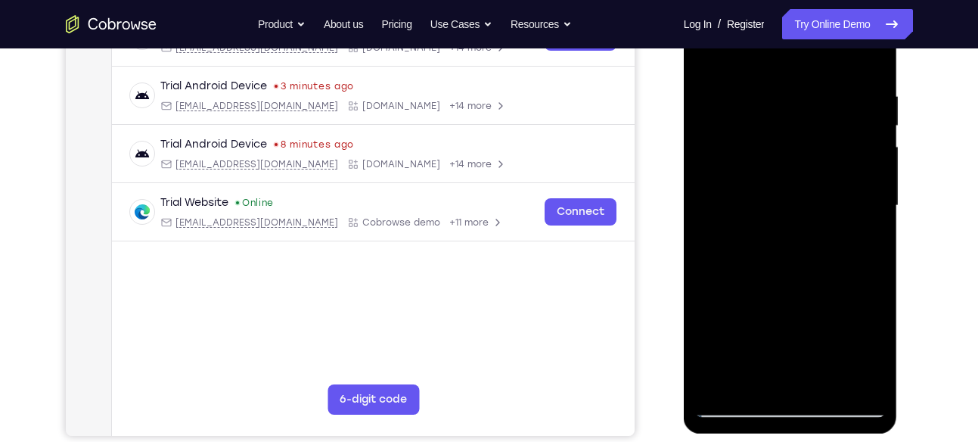
click at [845, 196] on div at bounding box center [790, 205] width 191 height 423
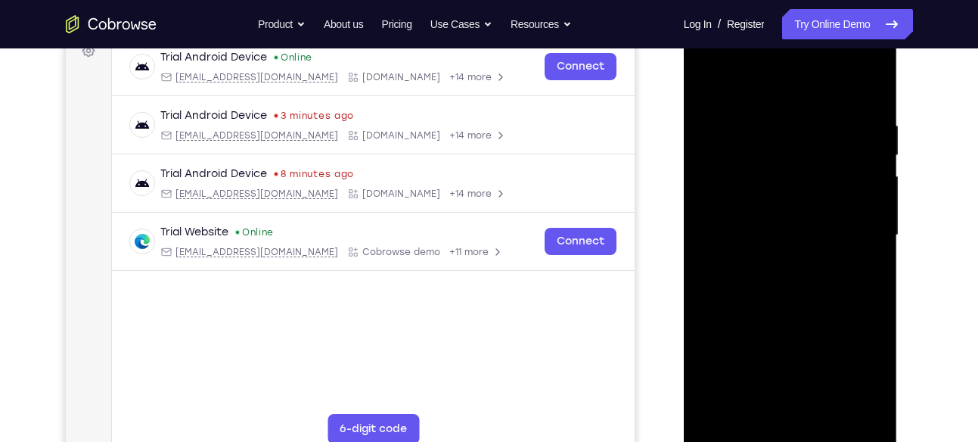
click at [775, 219] on div at bounding box center [790, 234] width 191 height 423
click at [761, 175] on div at bounding box center [790, 234] width 191 height 423
click at [741, 222] on div at bounding box center [790, 234] width 191 height 423
click at [761, 203] on div at bounding box center [790, 234] width 191 height 423
click at [769, 209] on div at bounding box center [790, 234] width 191 height 423
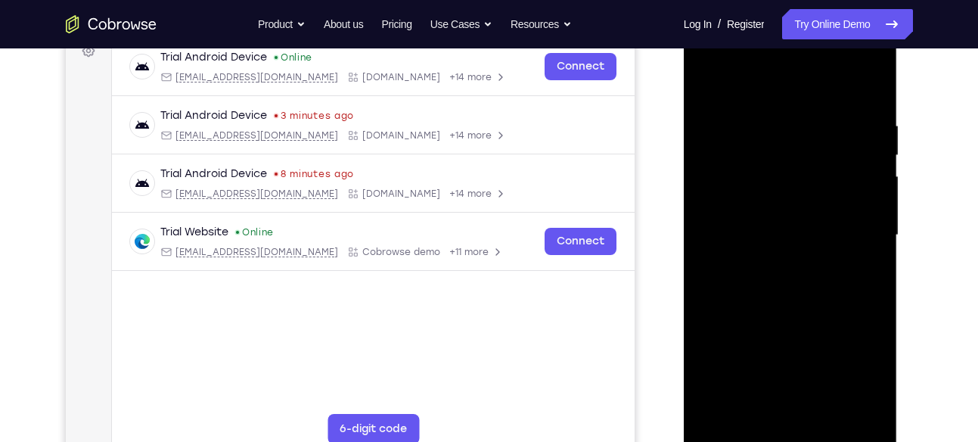
click at [790, 269] on div at bounding box center [790, 234] width 191 height 423
click at [763, 174] on div at bounding box center [790, 234] width 191 height 423
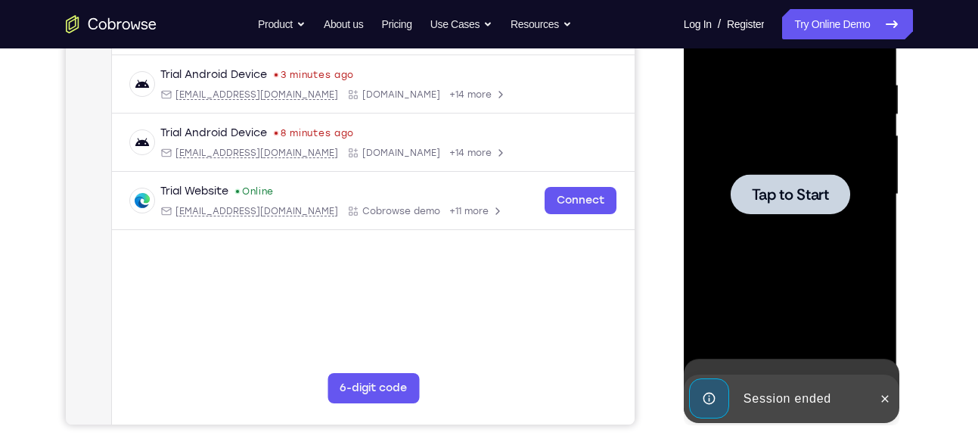
scroll to position [280, 0]
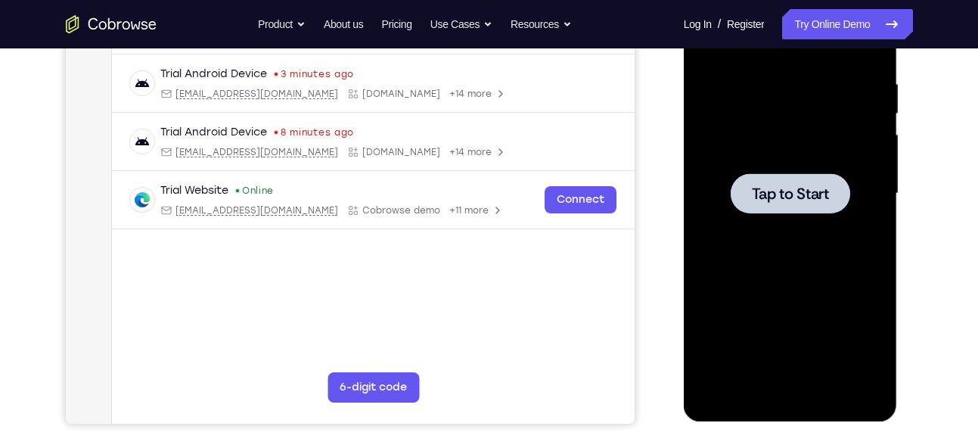
click at [749, 248] on div at bounding box center [790, 193] width 191 height 423
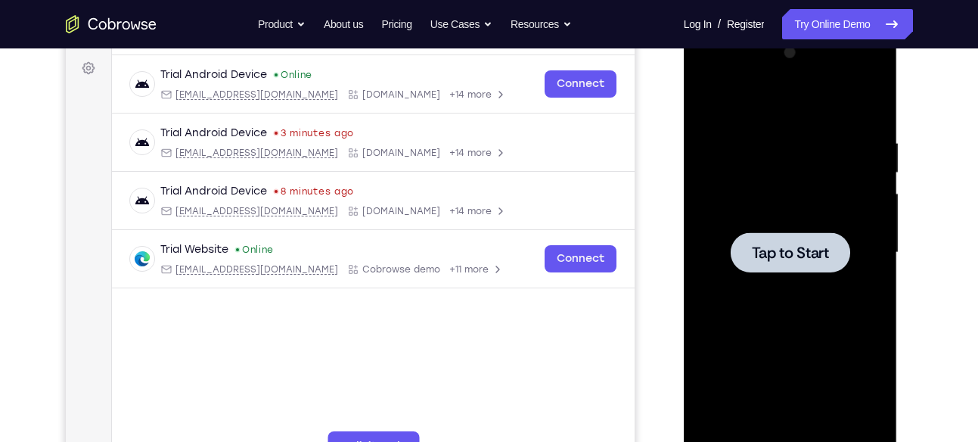
scroll to position [220, 0]
click at [814, 250] on span "Tap to Start" at bounding box center [790, 253] width 77 height 15
click at [782, 246] on span "Tap to Start" at bounding box center [790, 253] width 77 height 15
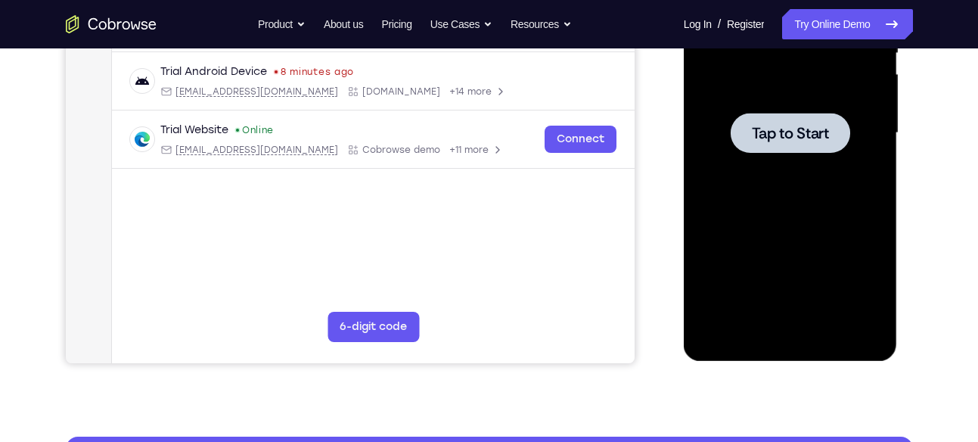
scroll to position [341, 0]
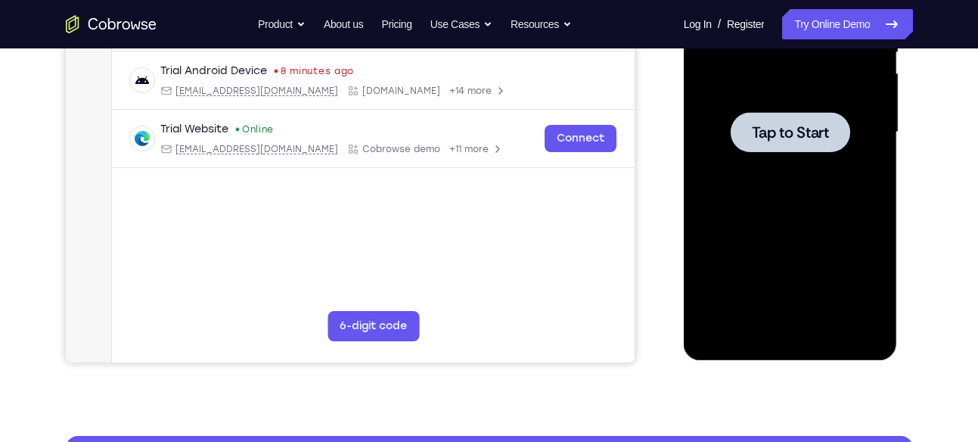
click at [901, 225] on div at bounding box center [792, 130] width 242 height 465
click at [834, 169] on div at bounding box center [790, 132] width 191 height 423
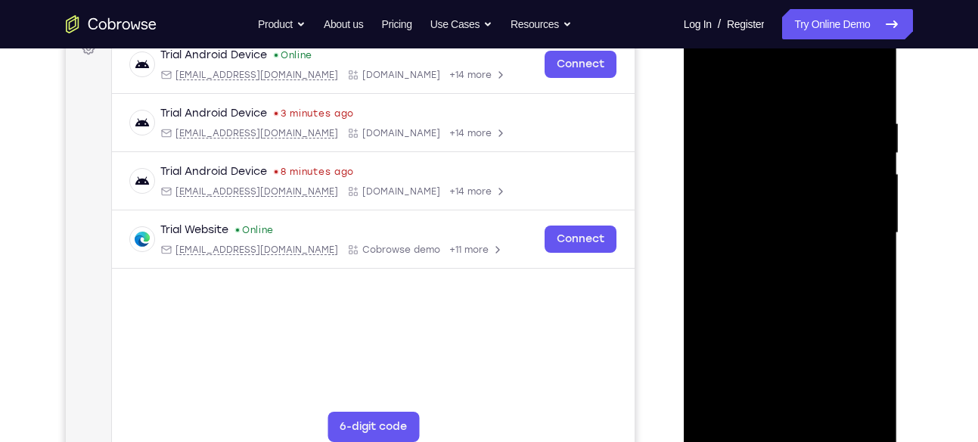
scroll to position [241, 0]
click at [797, 433] on div at bounding box center [790, 231] width 191 height 423
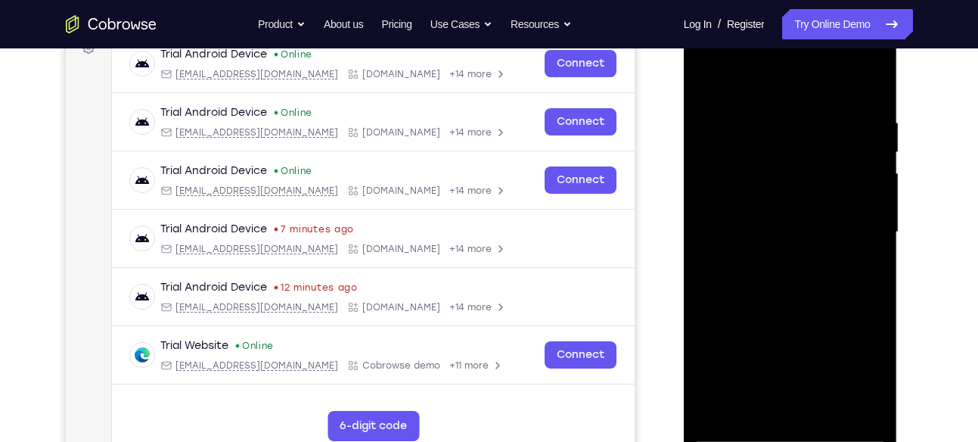
click at [864, 364] on div at bounding box center [790, 231] width 191 height 423
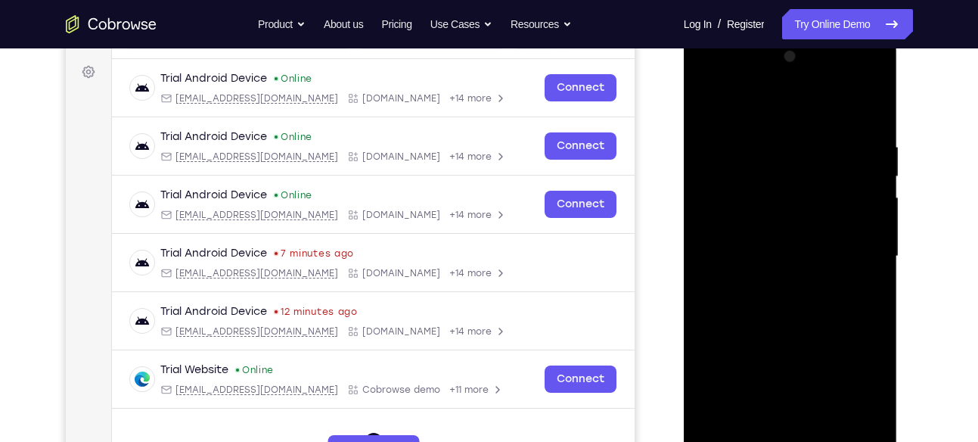
scroll to position [216, 0]
click at [723, 71] on div at bounding box center [790, 256] width 191 height 423
click at [849, 250] on div at bounding box center [790, 256] width 191 height 423
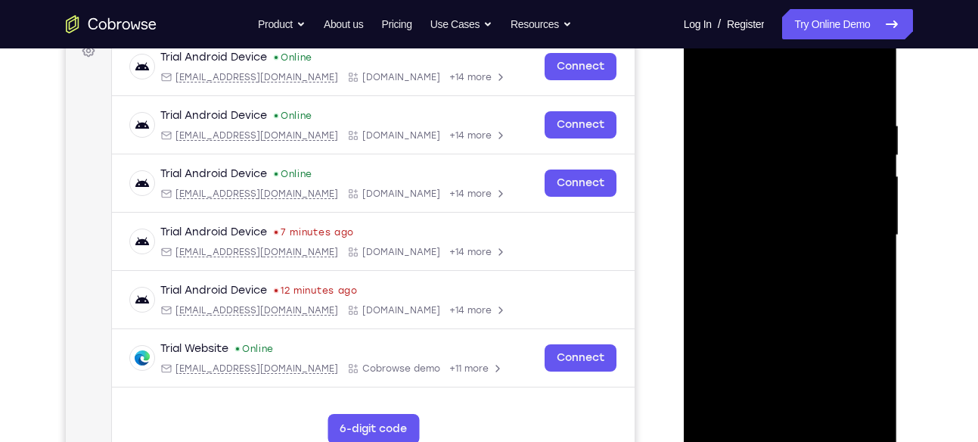
scroll to position [240, 0]
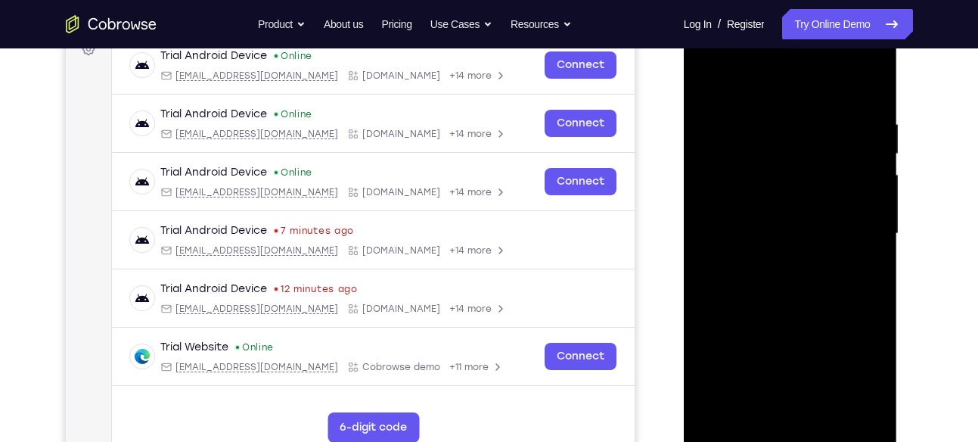
click at [770, 262] on div at bounding box center [790, 233] width 191 height 423
click at [805, 228] on div at bounding box center [790, 233] width 191 height 423
click at [735, 202] on div at bounding box center [790, 233] width 191 height 423
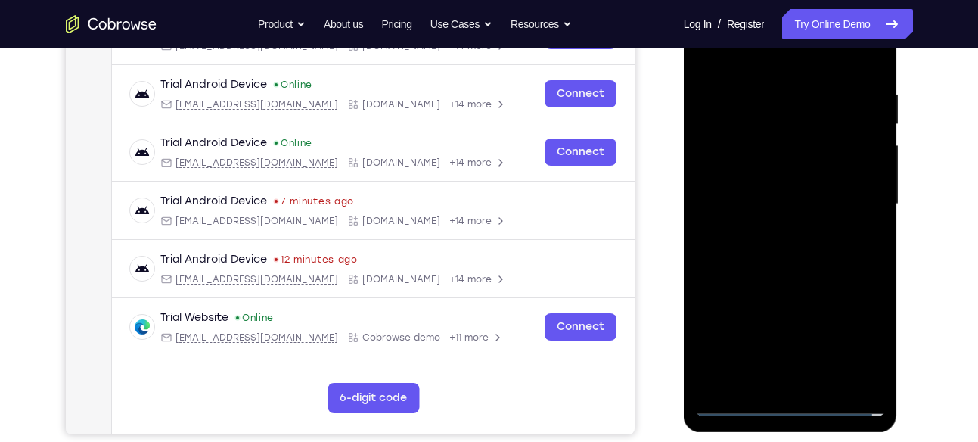
scroll to position [270, 0]
click at [790, 200] on div at bounding box center [790, 203] width 191 height 423
click at [744, 247] on div at bounding box center [790, 203] width 191 height 423
click at [812, 237] on div at bounding box center [790, 203] width 191 height 423
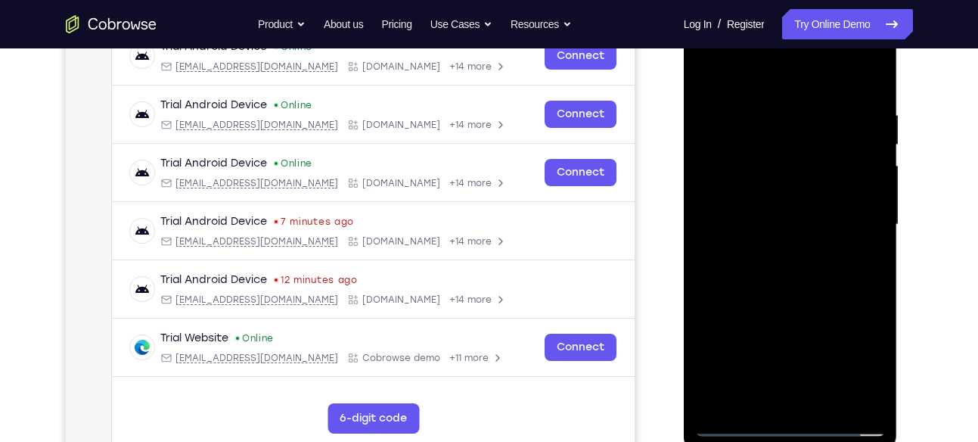
click at [796, 298] on div at bounding box center [790, 224] width 191 height 423
click at [768, 104] on div at bounding box center [790, 224] width 191 height 423
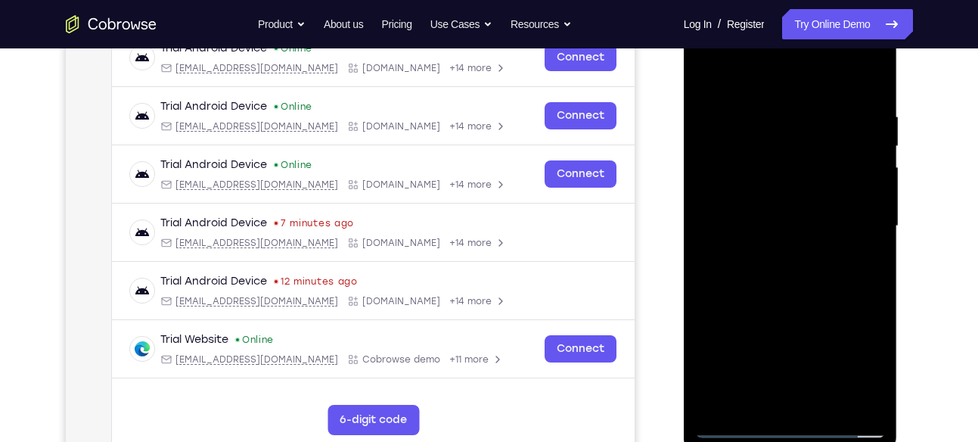
click at [853, 192] on div at bounding box center [790, 225] width 191 height 423
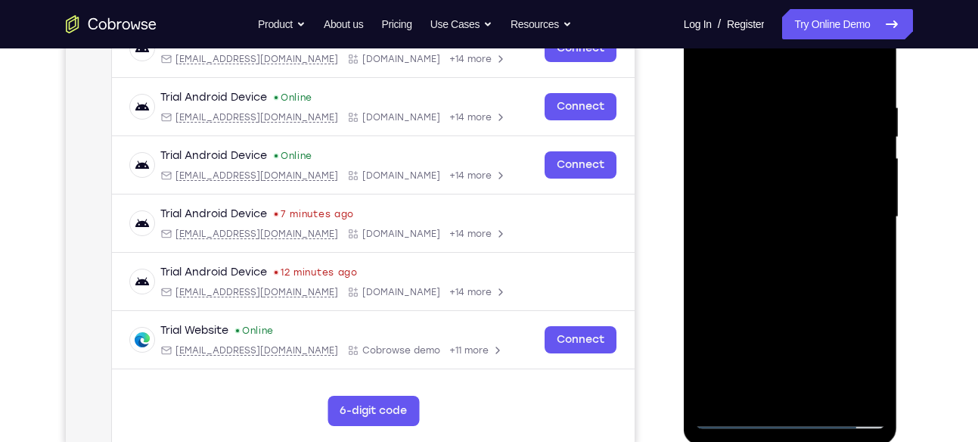
scroll to position [257, 0]
click at [868, 199] on div at bounding box center [790, 216] width 191 height 423
drag, startPoint x: 868, startPoint y: 216, endPoint x: 757, endPoint y: 221, distance: 111.3
click at [757, 221] on div at bounding box center [790, 216] width 191 height 423
drag, startPoint x: 866, startPoint y: 154, endPoint x: 814, endPoint y: 154, distance: 51.4
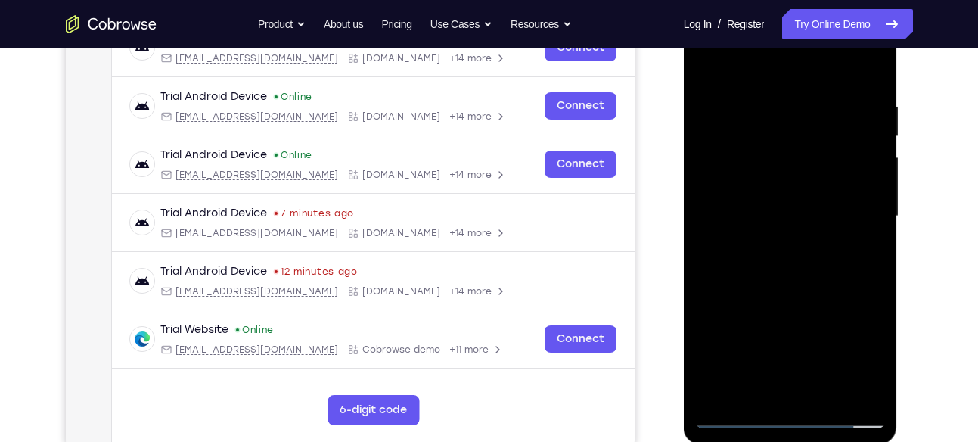
click at [814, 154] on div at bounding box center [790, 216] width 191 height 423
drag, startPoint x: 870, startPoint y: 160, endPoint x: 772, endPoint y: 170, distance: 98.1
click at [772, 170] on div at bounding box center [790, 216] width 191 height 423
drag, startPoint x: 861, startPoint y: 164, endPoint x: 804, endPoint y: 175, distance: 58.6
click at [804, 175] on div at bounding box center [790, 216] width 191 height 423
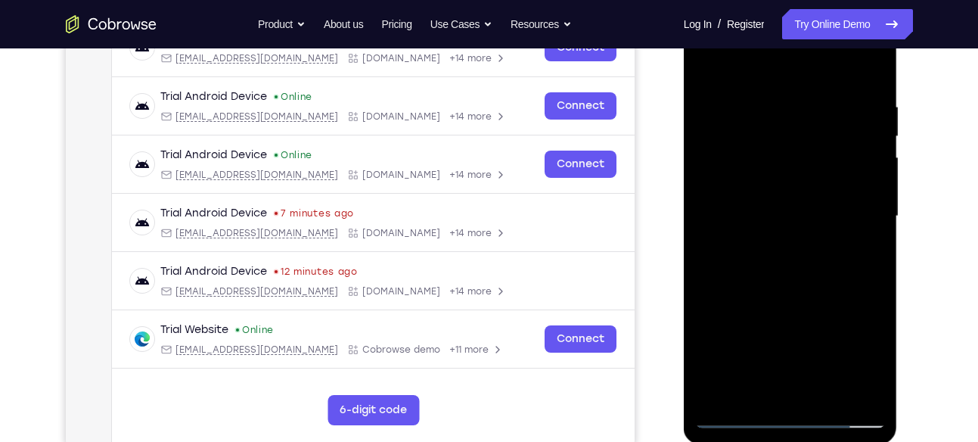
drag, startPoint x: 852, startPoint y: 118, endPoint x: 776, endPoint y: 130, distance: 77.3
click at [776, 130] on div at bounding box center [790, 216] width 191 height 423
drag, startPoint x: 820, startPoint y: 212, endPoint x: 775, endPoint y: 217, distance: 44.8
click at [775, 217] on div at bounding box center [790, 216] width 191 height 423
drag, startPoint x: 851, startPoint y: 160, endPoint x: 773, endPoint y: 173, distance: 79.7
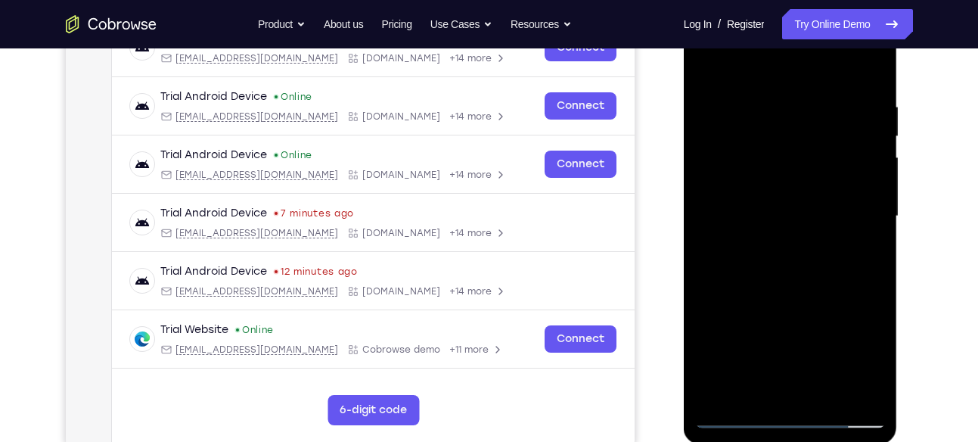
click at [773, 173] on div at bounding box center [790, 216] width 191 height 423
drag, startPoint x: 826, startPoint y: 151, endPoint x: 810, endPoint y: 154, distance: 16.2
click at [810, 154] on div at bounding box center [790, 216] width 191 height 423
drag, startPoint x: 876, startPoint y: 226, endPoint x: 818, endPoint y: 216, distance: 58.4
click at [818, 216] on div at bounding box center [790, 216] width 191 height 423
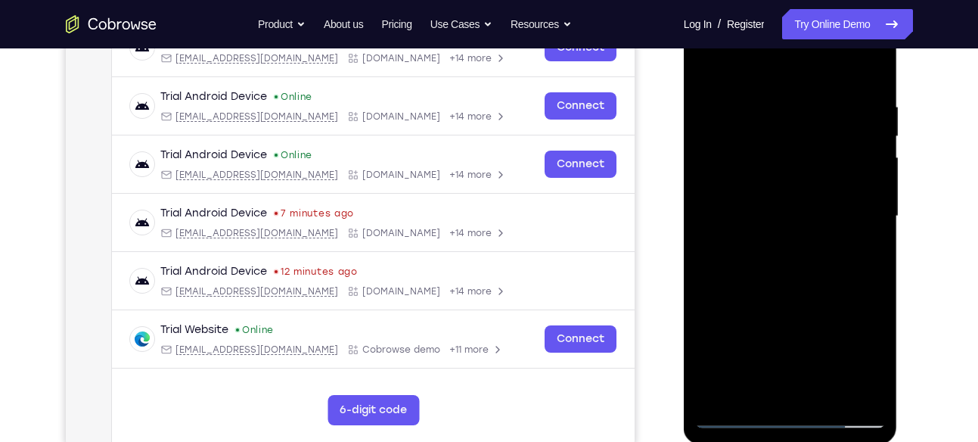
drag, startPoint x: 853, startPoint y: 167, endPoint x: 774, endPoint y: 186, distance: 81.6
click at [774, 186] on div at bounding box center [790, 216] width 191 height 423
drag, startPoint x: 854, startPoint y: 166, endPoint x: 791, endPoint y: 173, distance: 64.0
click at [791, 173] on div at bounding box center [790, 216] width 191 height 423
drag, startPoint x: 842, startPoint y: 154, endPoint x: 792, endPoint y: 164, distance: 51.6
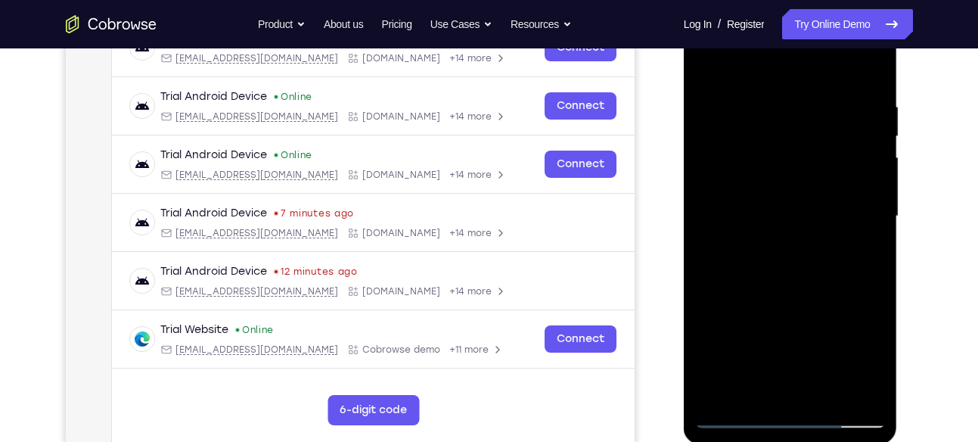
click at [792, 164] on div at bounding box center [790, 216] width 191 height 423
drag, startPoint x: 858, startPoint y: 138, endPoint x: 775, endPoint y: 155, distance: 84.1
click at [775, 155] on div at bounding box center [790, 216] width 191 height 423
drag, startPoint x: 818, startPoint y: 124, endPoint x: 749, endPoint y: 135, distance: 69.6
click at [749, 135] on div at bounding box center [790, 216] width 191 height 423
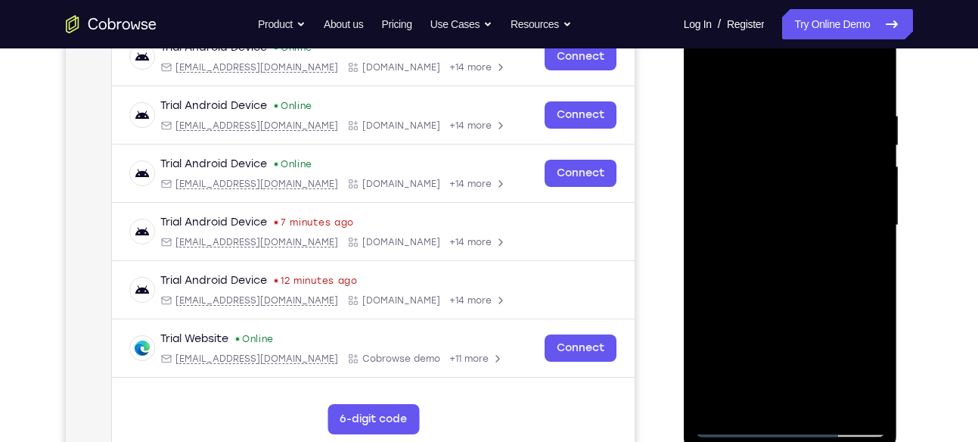
scroll to position [247, 0]
click at [863, 160] on div at bounding box center [790, 225] width 191 height 423
click at [865, 179] on div at bounding box center [790, 225] width 191 height 423
drag, startPoint x: 863, startPoint y: 200, endPoint x: 780, endPoint y: 214, distance: 83.5
click at [780, 214] on div at bounding box center [790, 225] width 191 height 423
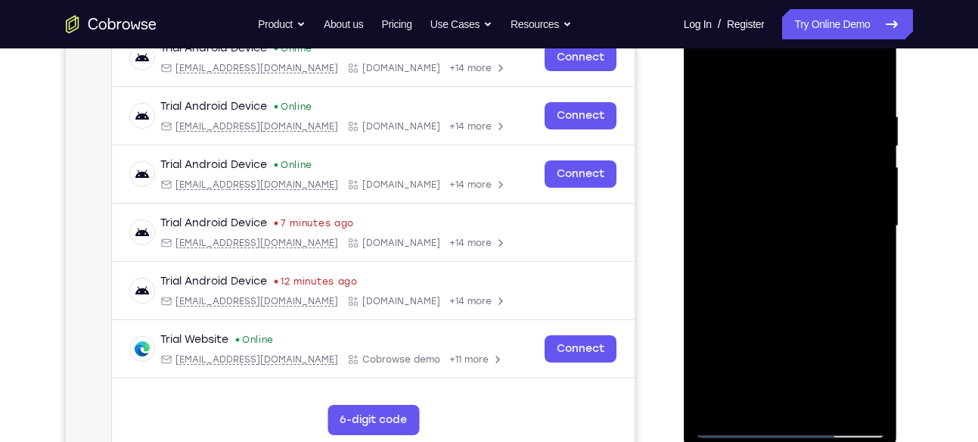
drag, startPoint x: 839, startPoint y: 147, endPoint x: 750, endPoint y: 162, distance: 90.4
click at [750, 162] on div at bounding box center [790, 225] width 191 height 423
drag, startPoint x: 820, startPoint y: 116, endPoint x: 802, endPoint y: 123, distance: 19.4
click at [802, 123] on div at bounding box center [790, 225] width 191 height 423
drag, startPoint x: 841, startPoint y: 131, endPoint x: 795, endPoint y: 147, distance: 48.8
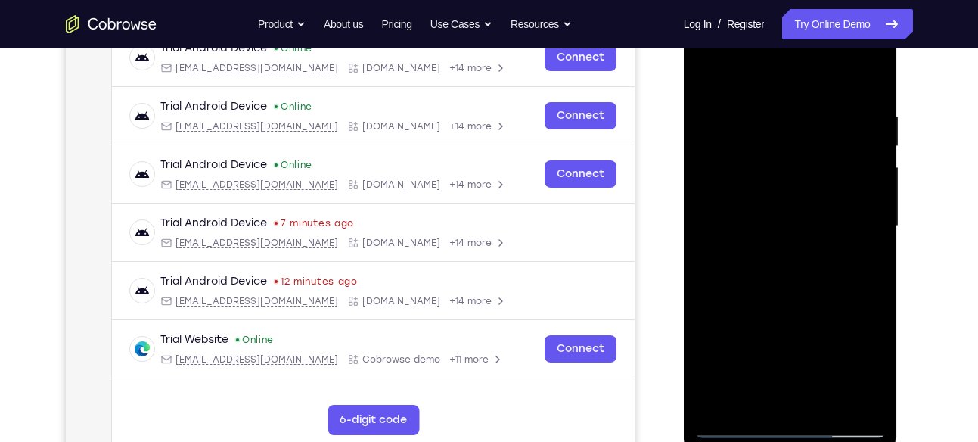
click at [795, 147] on div at bounding box center [790, 225] width 191 height 423
drag, startPoint x: 830, startPoint y: 166, endPoint x: 775, endPoint y: 172, distance: 55.5
click at [775, 172] on div at bounding box center [790, 225] width 191 height 423
drag, startPoint x: 840, startPoint y: 154, endPoint x: 745, endPoint y: 172, distance: 97.0
click at [745, 172] on div at bounding box center [790, 225] width 191 height 423
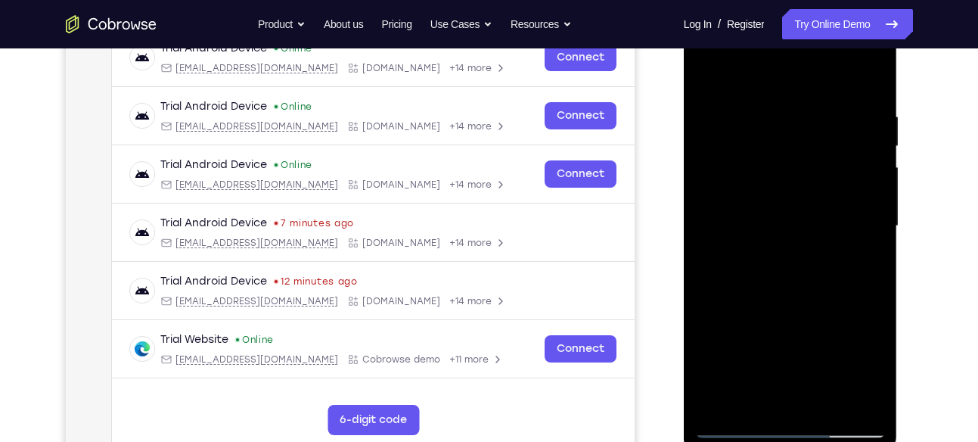
drag, startPoint x: 848, startPoint y: 186, endPoint x: 765, endPoint y: 194, distance: 82.8
click at [765, 194] on div at bounding box center [790, 225] width 191 height 423
drag, startPoint x: 844, startPoint y: 176, endPoint x: 734, endPoint y: 184, distance: 109.9
click at [734, 184] on div at bounding box center [790, 225] width 191 height 423
drag, startPoint x: 825, startPoint y: 175, endPoint x: 709, endPoint y: 188, distance: 116.3
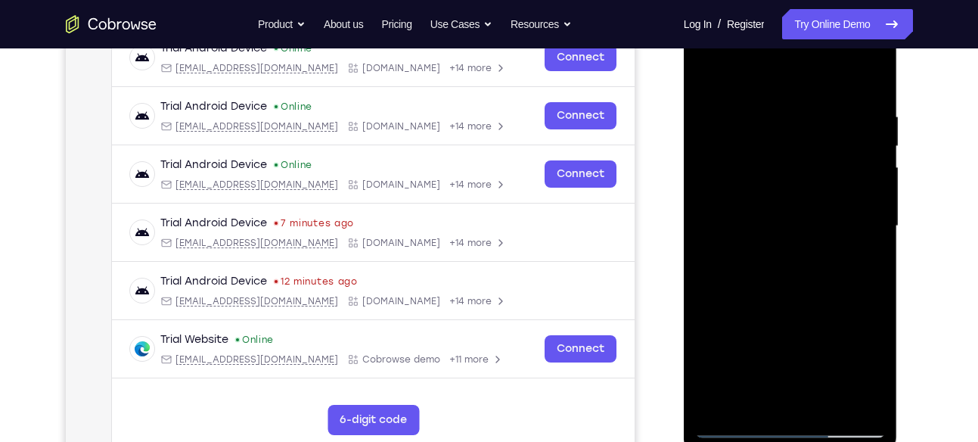
click at [709, 188] on div at bounding box center [790, 225] width 191 height 423
drag, startPoint x: 810, startPoint y: 190, endPoint x: 698, endPoint y: 198, distance: 112.2
click at [698, 198] on div at bounding box center [790, 225] width 191 height 423
drag, startPoint x: 825, startPoint y: 201, endPoint x: 713, endPoint y: 216, distance: 112.8
click at [713, 216] on div at bounding box center [790, 225] width 191 height 423
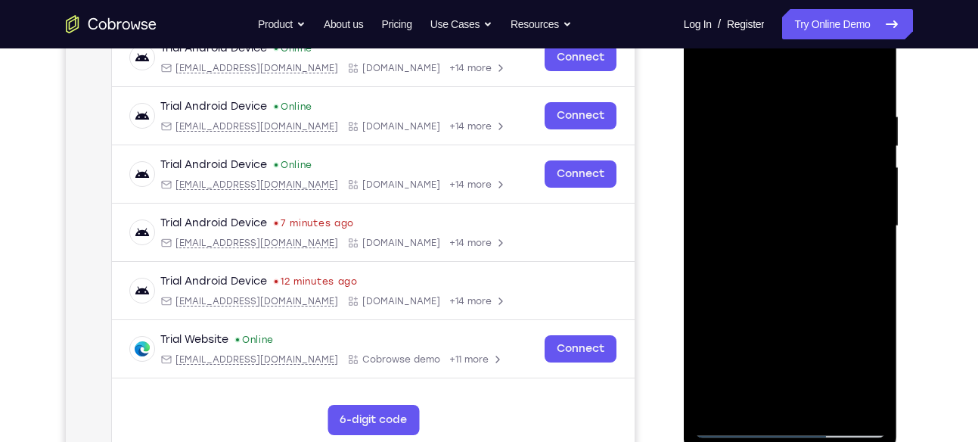
drag, startPoint x: 821, startPoint y: 209, endPoint x: 758, endPoint y: 211, distance: 62.8
click at [758, 211] on div at bounding box center [790, 225] width 191 height 423
drag, startPoint x: 819, startPoint y: 144, endPoint x: 778, endPoint y: 144, distance: 40.8
click at [778, 144] on div at bounding box center [790, 225] width 191 height 423
drag, startPoint x: 846, startPoint y: 154, endPoint x: 780, endPoint y: 168, distance: 67.3
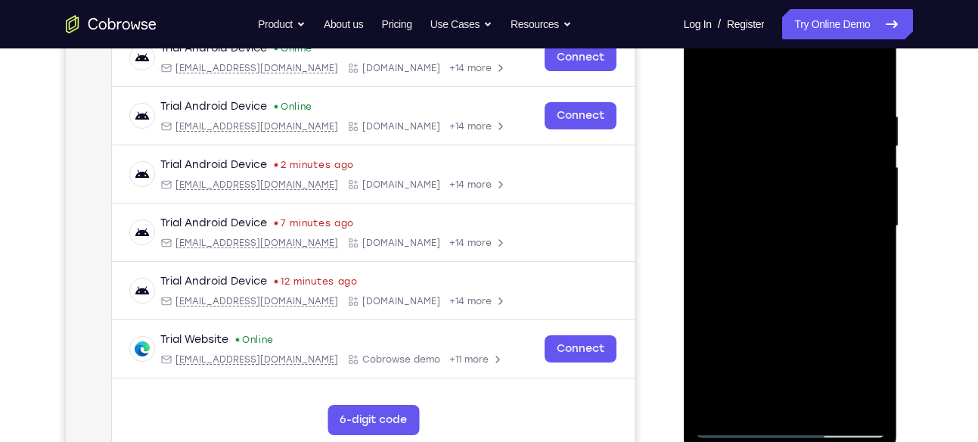
click at [780, 168] on div at bounding box center [790, 225] width 191 height 423
drag, startPoint x: 858, startPoint y: 173, endPoint x: 816, endPoint y: 181, distance: 43.2
click at [816, 181] on div at bounding box center [790, 225] width 191 height 423
drag, startPoint x: 755, startPoint y: 278, endPoint x: 903, endPoint y: 295, distance: 149.1
click at [899, 295] on html "Online web based iOS Simulators and Android Emulators. Run iPhone, iPad, Mobile…" at bounding box center [792, 230] width 216 height 454
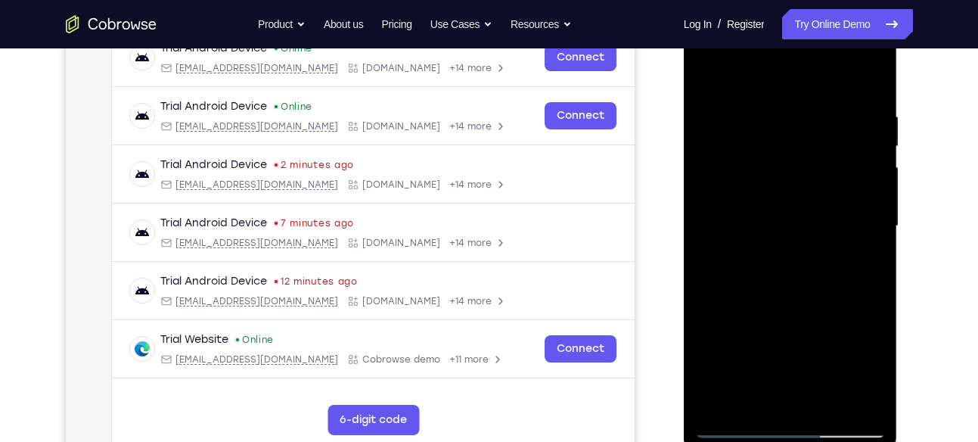
click at [855, 163] on div at bounding box center [790, 225] width 191 height 423
click at [868, 156] on div at bounding box center [790, 225] width 191 height 423
click at [879, 203] on div at bounding box center [790, 225] width 191 height 423
click at [879, 253] on div at bounding box center [790, 225] width 191 height 423
click at [727, 248] on div at bounding box center [790, 225] width 191 height 423
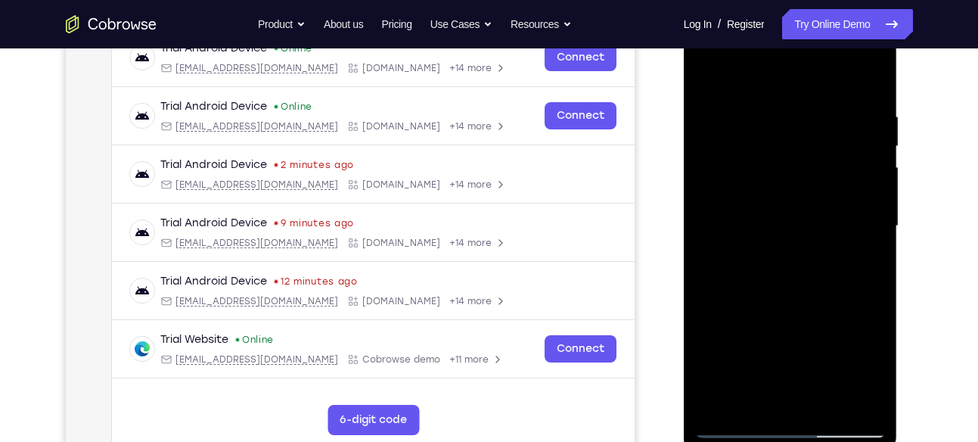
click at [714, 259] on div at bounding box center [790, 225] width 191 height 423
click at [860, 161] on div at bounding box center [790, 225] width 191 height 423
click at [870, 189] on div at bounding box center [790, 225] width 191 height 423
click at [879, 214] on div at bounding box center [790, 225] width 191 height 423
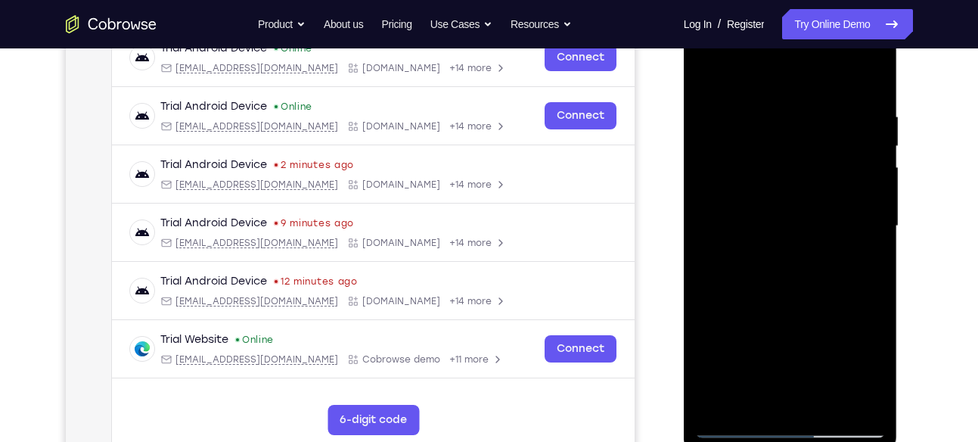
click at [879, 232] on div at bounding box center [790, 225] width 191 height 423
click at [878, 177] on div at bounding box center [790, 225] width 191 height 423
click at [876, 161] on div at bounding box center [790, 225] width 191 height 423
click at [861, 124] on div at bounding box center [790, 225] width 191 height 423
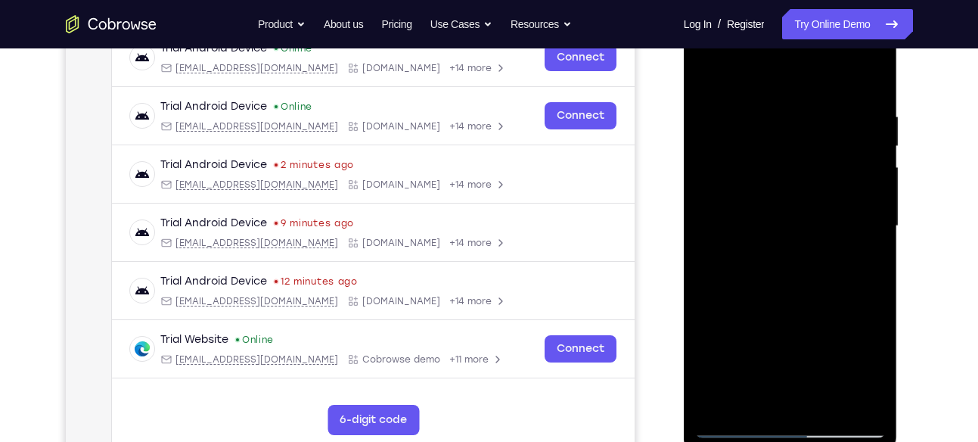
click at [863, 140] on div at bounding box center [790, 225] width 191 height 423
drag, startPoint x: 863, startPoint y: 140, endPoint x: 809, endPoint y: 143, distance: 53.8
click at [809, 143] on div at bounding box center [790, 225] width 191 height 423
drag, startPoint x: 858, startPoint y: 182, endPoint x: 690, endPoint y: 191, distance: 168.8
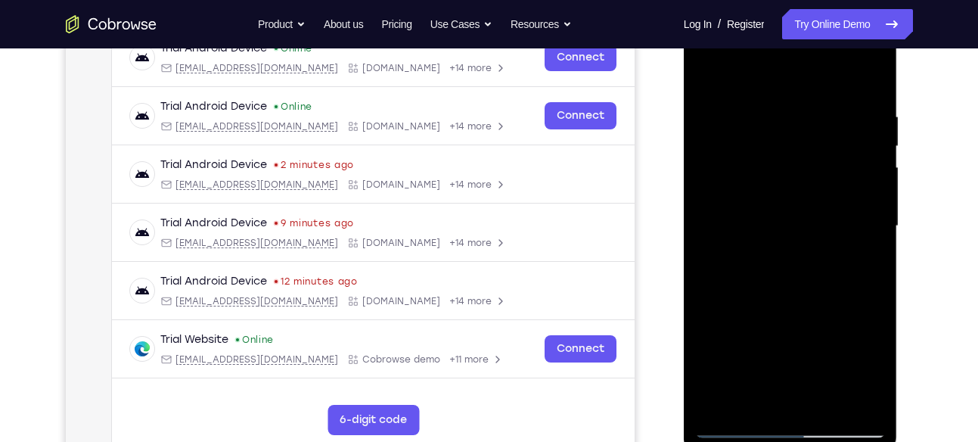
click at [690, 191] on div at bounding box center [791, 228] width 214 height 451
click at [855, 136] on div at bounding box center [790, 225] width 191 height 423
click at [870, 151] on div at bounding box center [790, 225] width 191 height 423
click at [864, 143] on div at bounding box center [790, 225] width 191 height 423
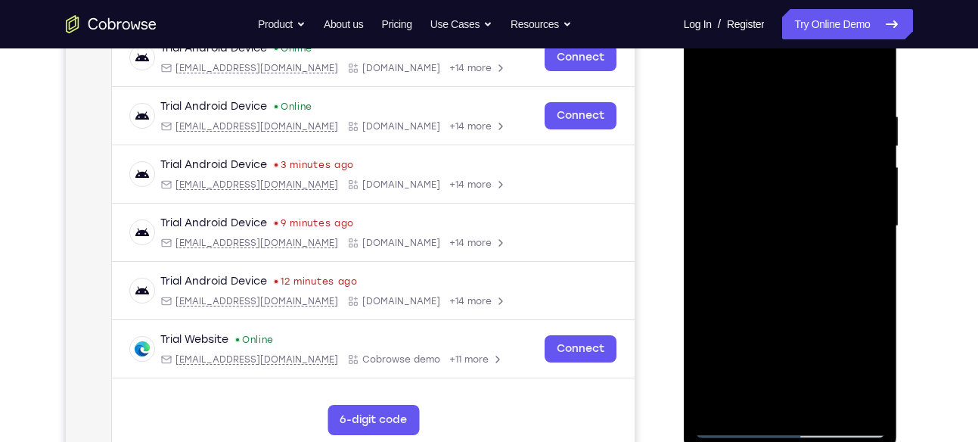
click at [864, 143] on div at bounding box center [790, 225] width 191 height 423
click at [702, 242] on div at bounding box center [790, 225] width 191 height 423
click at [833, 160] on div at bounding box center [790, 225] width 191 height 423
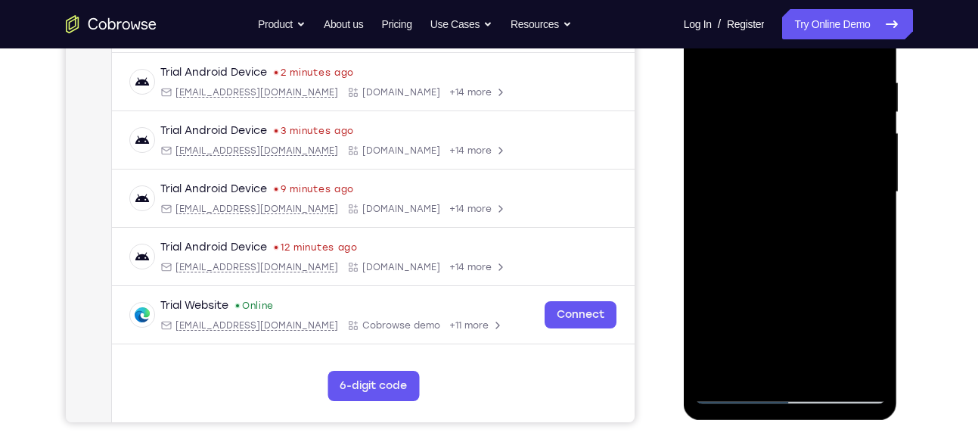
drag, startPoint x: 729, startPoint y: 237, endPoint x: 830, endPoint y: 243, distance: 100.8
click at [830, 243] on div at bounding box center [790, 191] width 191 height 423
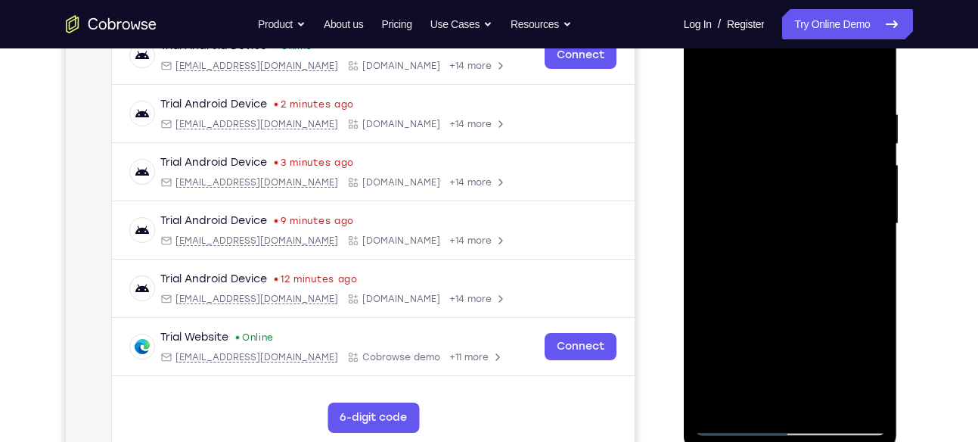
click at [791, 246] on div at bounding box center [790, 223] width 191 height 423
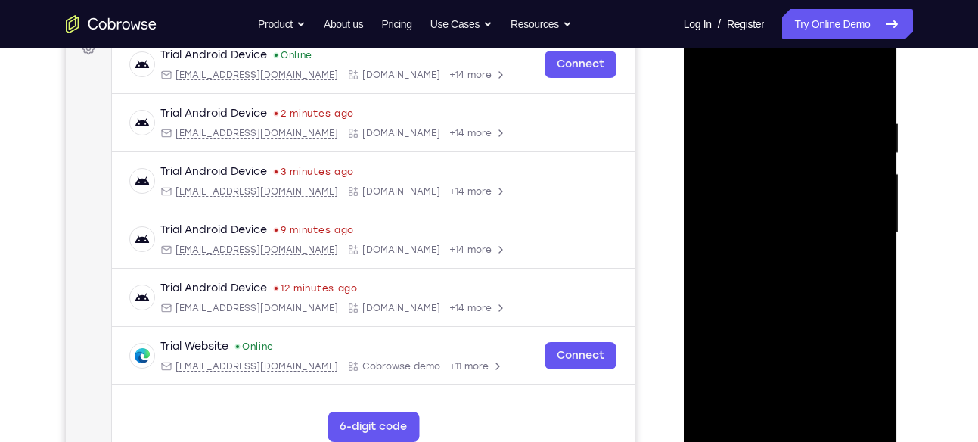
scroll to position [238, 0]
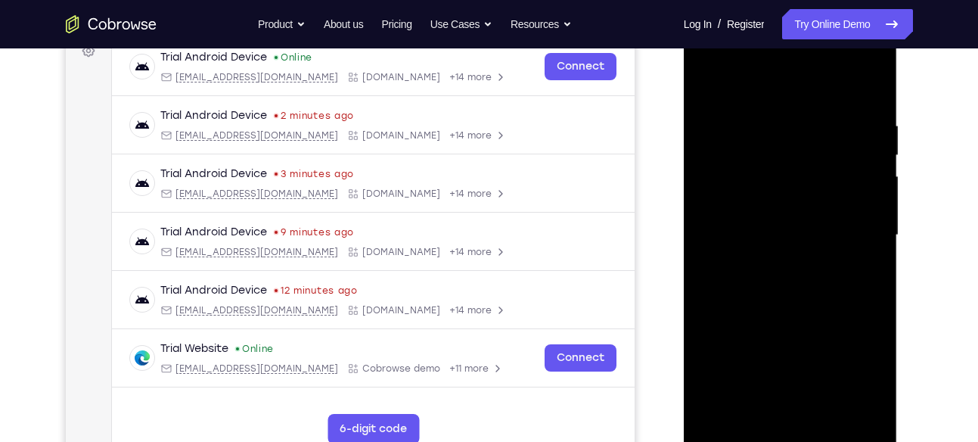
drag, startPoint x: 716, startPoint y: 264, endPoint x: 805, endPoint y: 268, distance: 89.3
click at [805, 268] on div at bounding box center [790, 234] width 191 height 423
click at [724, 240] on div at bounding box center [790, 234] width 191 height 423
click at [719, 243] on div at bounding box center [790, 234] width 191 height 423
click at [848, 164] on div at bounding box center [790, 234] width 191 height 423
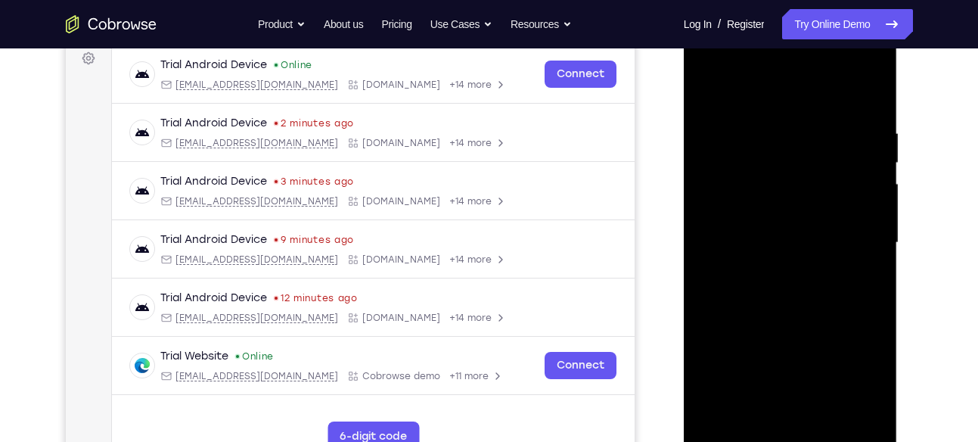
scroll to position [230, 0]
drag, startPoint x: 850, startPoint y: 221, endPoint x: 745, endPoint y: 219, distance: 105.1
click at [745, 219] on div at bounding box center [790, 243] width 191 height 423
drag, startPoint x: 853, startPoint y: 154, endPoint x: 780, endPoint y: 166, distance: 73.6
click at [780, 166] on div at bounding box center [790, 243] width 191 height 423
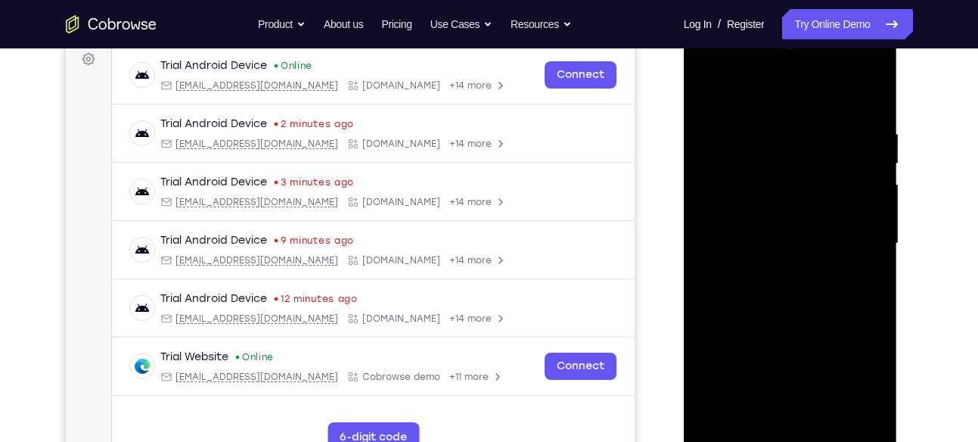
scroll to position [224, 0]
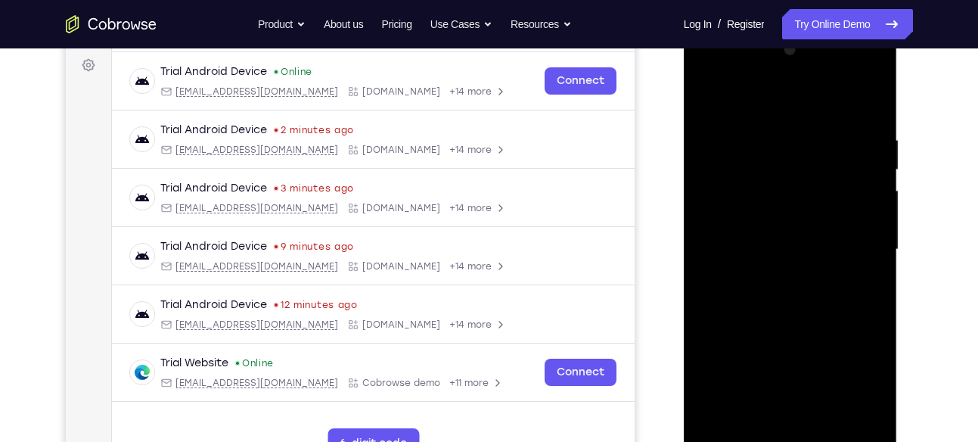
click at [849, 196] on div at bounding box center [790, 249] width 191 height 423
drag, startPoint x: 855, startPoint y: 180, endPoint x: 800, endPoint y: 181, distance: 55.2
click at [800, 181] on div at bounding box center [790, 249] width 191 height 423
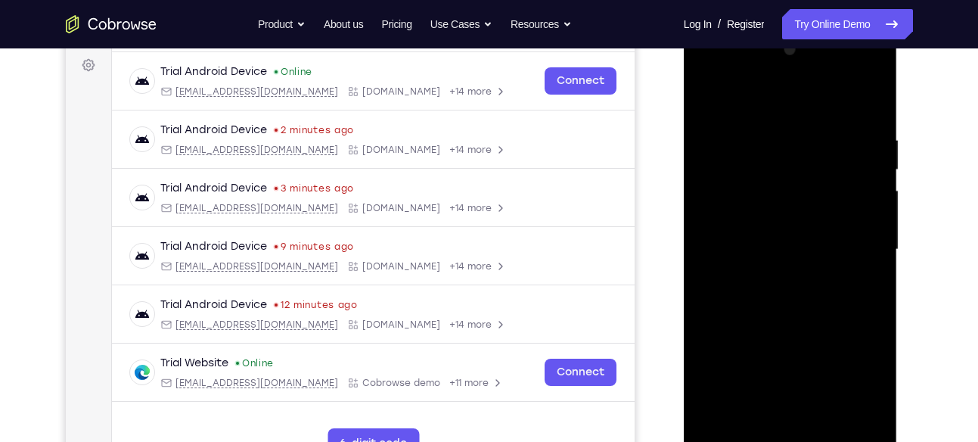
drag, startPoint x: 866, startPoint y: 206, endPoint x: 834, endPoint y: 206, distance: 31.8
click at [834, 206] on div at bounding box center [790, 249] width 191 height 423
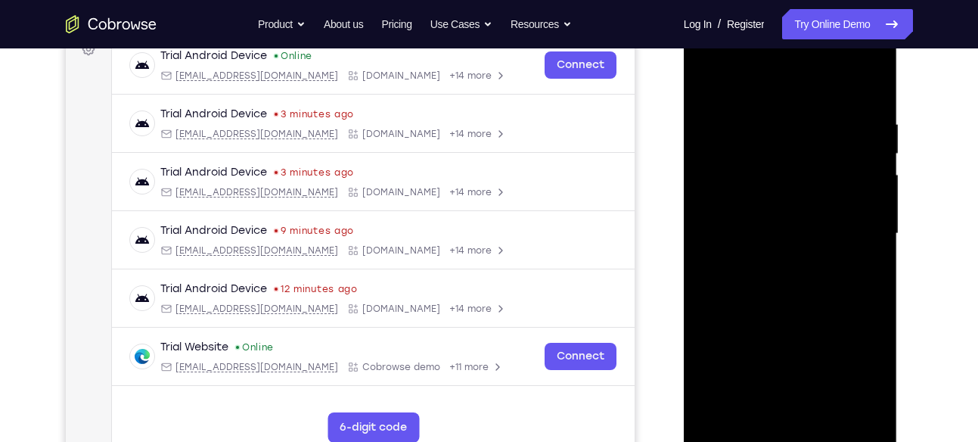
scroll to position [247, 0]
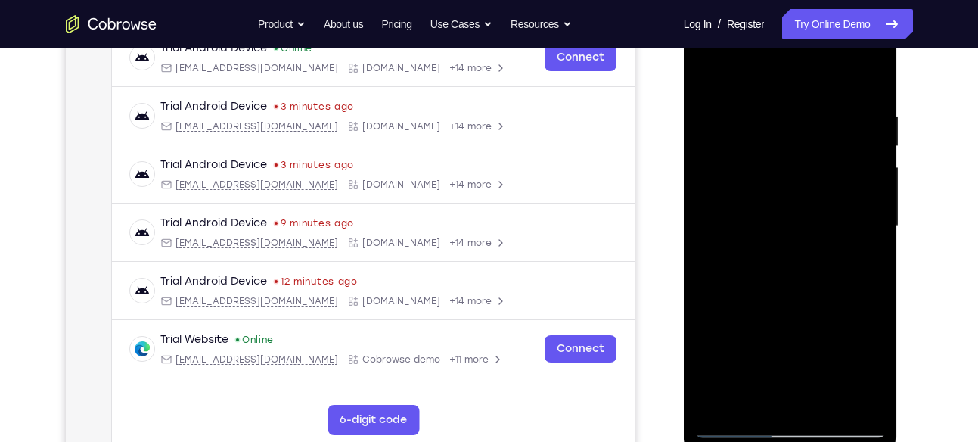
drag, startPoint x: 847, startPoint y: 188, endPoint x: 788, endPoint y: 204, distance: 61.3
click at [788, 204] on div at bounding box center [790, 225] width 191 height 423
drag, startPoint x: 844, startPoint y: 232, endPoint x: 741, endPoint y: 250, distance: 104.3
click at [741, 250] on div at bounding box center [790, 225] width 191 height 423
drag, startPoint x: 829, startPoint y: 176, endPoint x: 737, endPoint y: 188, distance: 92.9
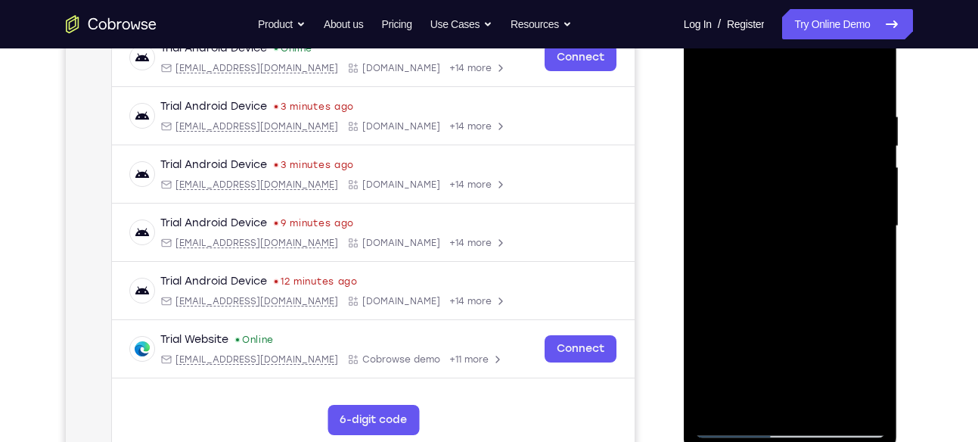
click at [737, 188] on div at bounding box center [790, 225] width 191 height 423
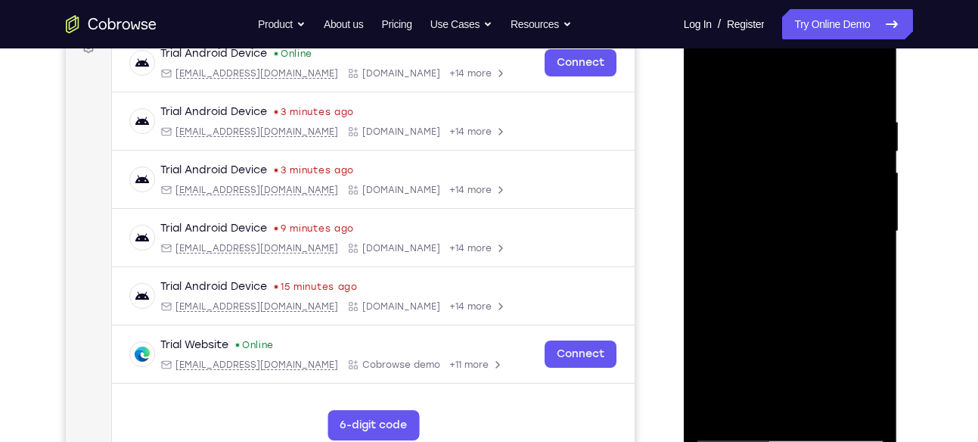
scroll to position [241, 0]
drag, startPoint x: 838, startPoint y: 219, endPoint x: 774, endPoint y: 225, distance: 64.6
click at [774, 225] on div at bounding box center [790, 231] width 191 height 423
drag, startPoint x: 838, startPoint y: 191, endPoint x: 790, endPoint y: 198, distance: 48.1
click at [790, 198] on div at bounding box center [790, 231] width 191 height 423
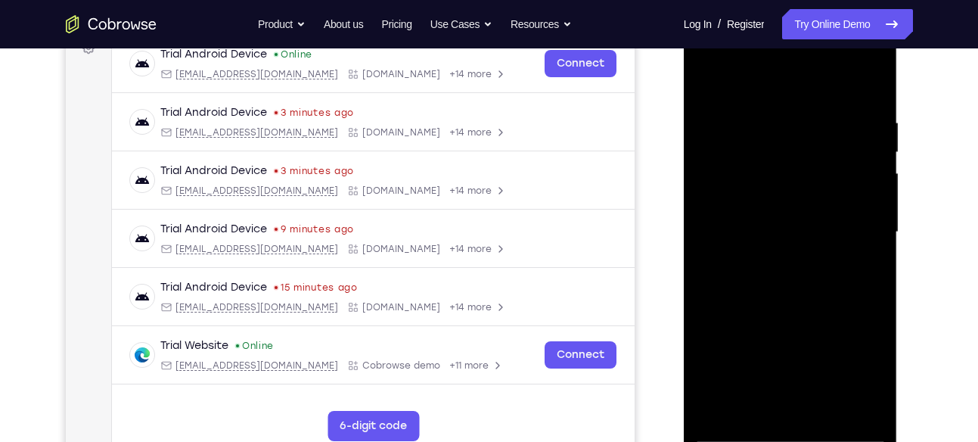
drag, startPoint x: 873, startPoint y: 144, endPoint x: 796, endPoint y: 163, distance: 79.6
click at [796, 163] on div at bounding box center [790, 231] width 191 height 423
drag, startPoint x: 868, startPoint y: 183, endPoint x: 783, endPoint y: 204, distance: 87.3
click at [783, 204] on div at bounding box center [790, 231] width 191 height 423
drag, startPoint x: 854, startPoint y: 163, endPoint x: 772, endPoint y: 179, distance: 83.9
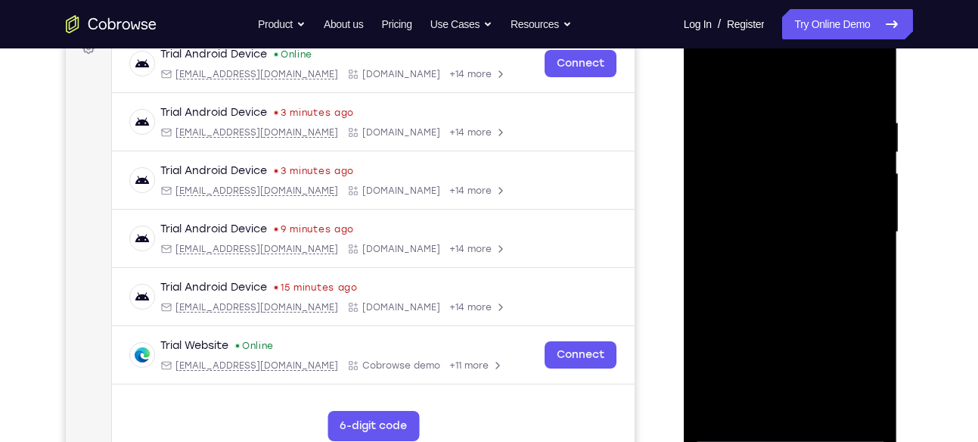
click at [772, 179] on div at bounding box center [790, 231] width 191 height 423
drag, startPoint x: 842, startPoint y: 150, endPoint x: 770, endPoint y: 163, distance: 73.6
click at [770, 163] on div at bounding box center [790, 231] width 191 height 423
drag, startPoint x: 836, startPoint y: 151, endPoint x: 729, endPoint y: 166, distance: 108.3
click at [729, 166] on div at bounding box center [790, 231] width 191 height 423
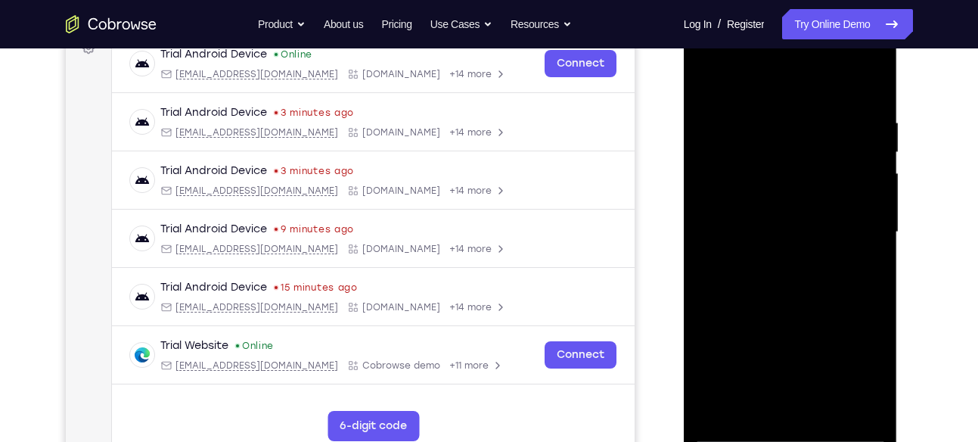
drag, startPoint x: 838, startPoint y: 169, endPoint x: 778, endPoint y: 185, distance: 61.6
click at [778, 185] on div at bounding box center [790, 231] width 191 height 423
drag, startPoint x: 849, startPoint y: 153, endPoint x: 792, endPoint y: 155, distance: 56.8
click at [792, 155] on div at bounding box center [790, 231] width 191 height 423
drag, startPoint x: 874, startPoint y: 145, endPoint x: 826, endPoint y: 150, distance: 48.7
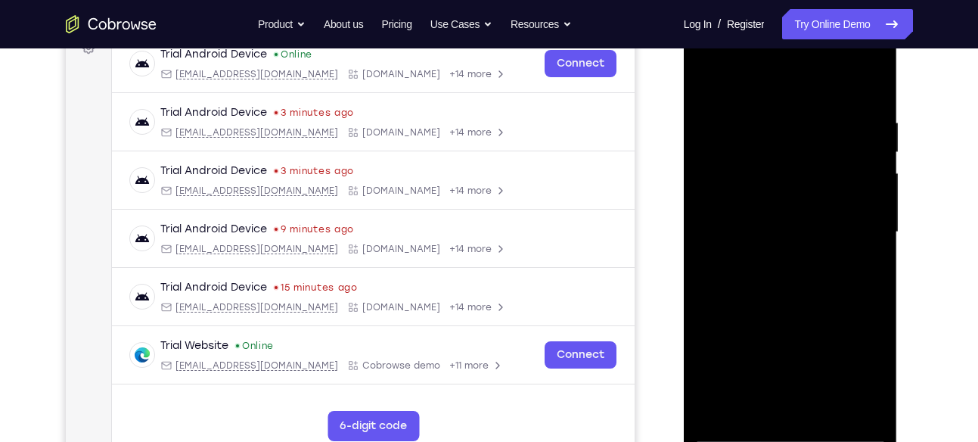
click at [826, 150] on div at bounding box center [790, 231] width 191 height 423
drag, startPoint x: 852, startPoint y: 144, endPoint x: 727, endPoint y: 188, distance: 133.0
click at [727, 188] on div at bounding box center [790, 231] width 191 height 423
drag, startPoint x: 848, startPoint y: 178, endPoint x: 752, endPoint y: 188, distance: 96.6
click at [752, 188] on div at bounding box center [790, 231] width 191 height 423
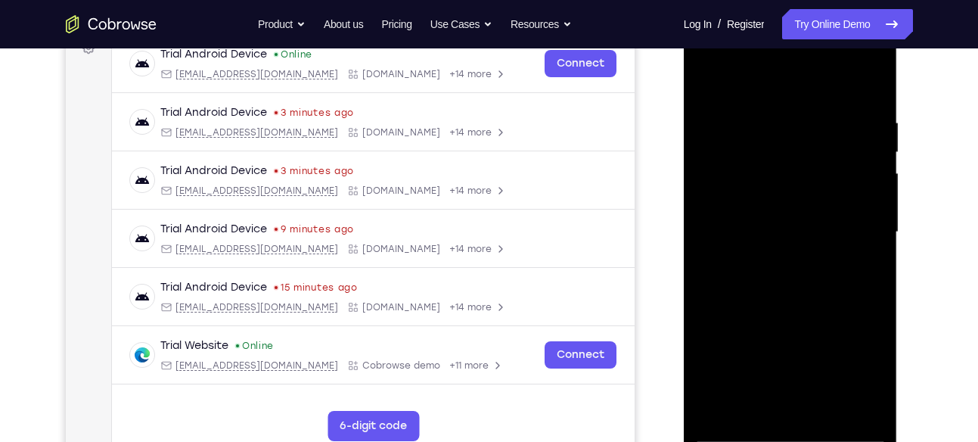
click at [864, 87] on div at bounding box center [790, 231] width 191 height 423
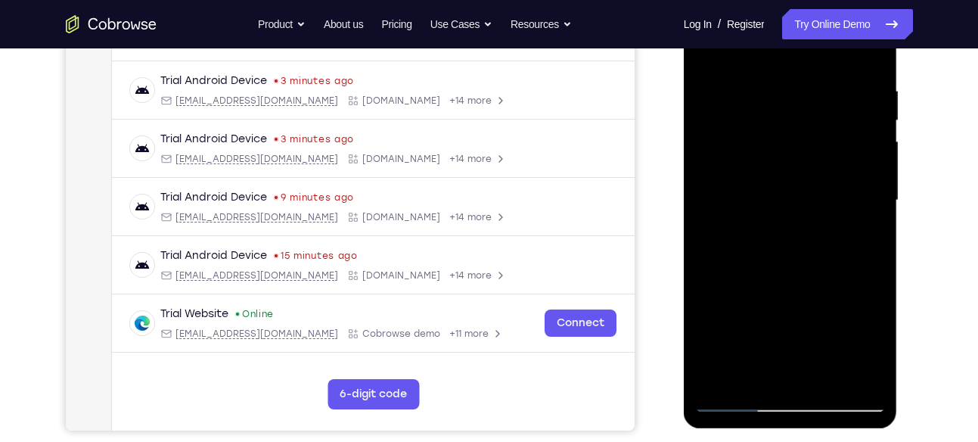
scroll to position [251, 0]
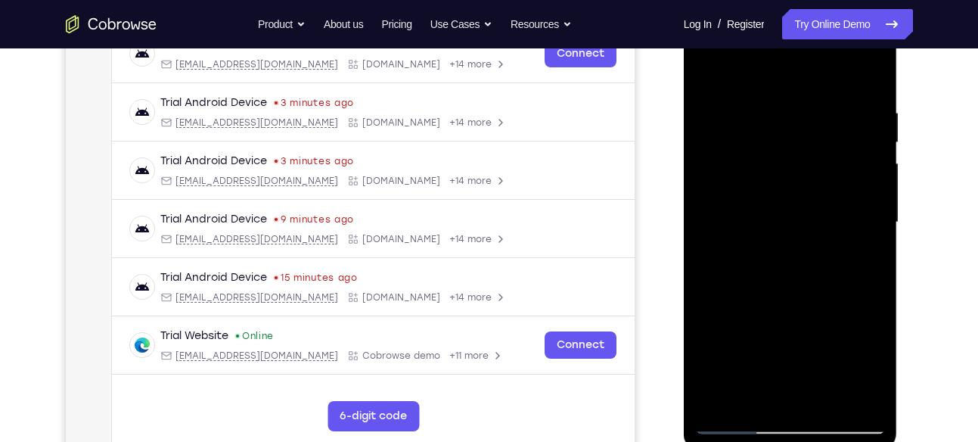
click at [815, 101] on div at bounding box center [790, 222] width 191 height 423
click at [866, 79] on div at bounding box center [790, 222] width 191 height 423
